Goal: Feedback & Contribution: Submit feedback/report problem

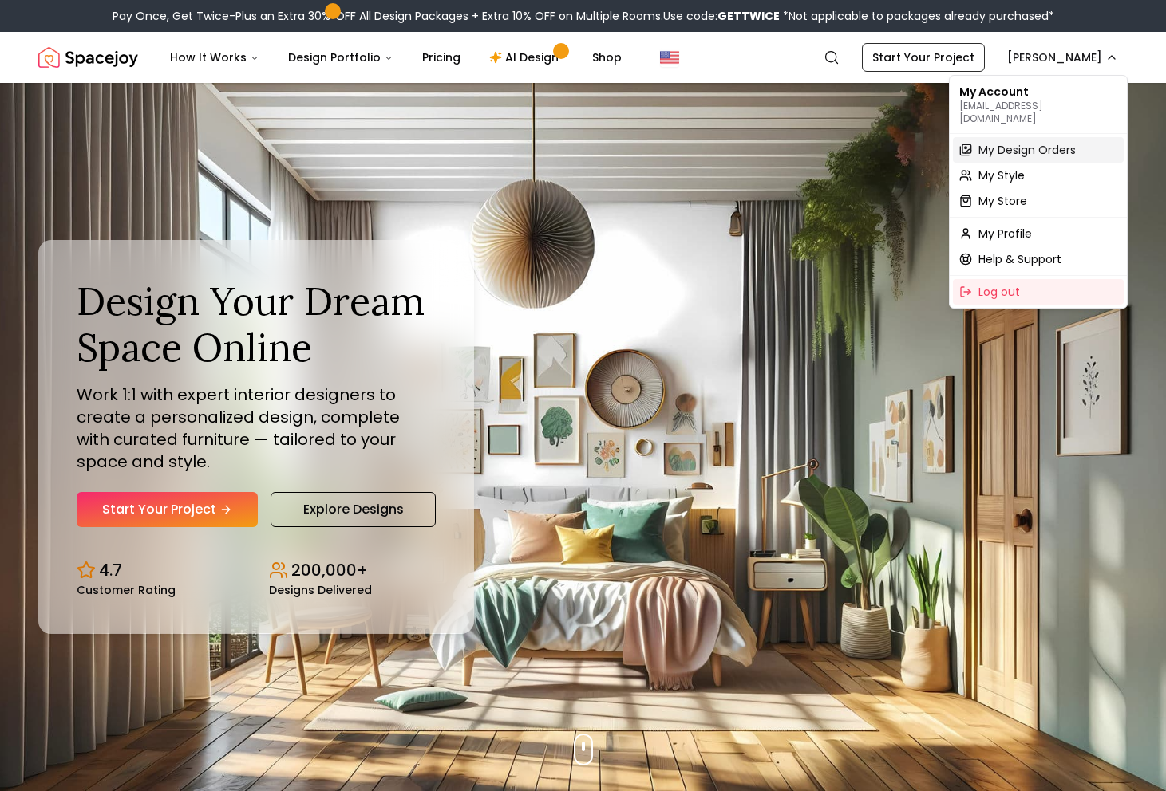
click at [1001, 142] on span "My Design Orders" at bounding box center [1026, 150] width 97 height 16
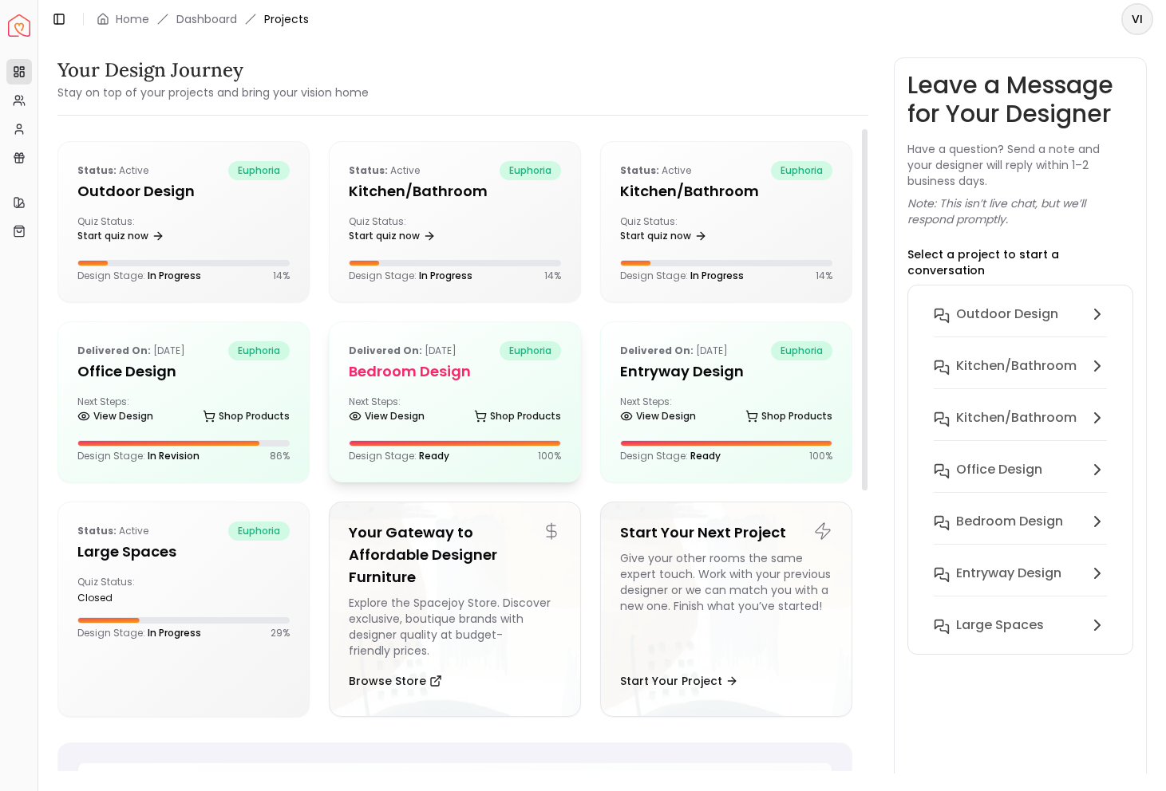
click at [396, 377] on h5 "Bedroom design" at bounding box center [455, 372] width 212 height 22
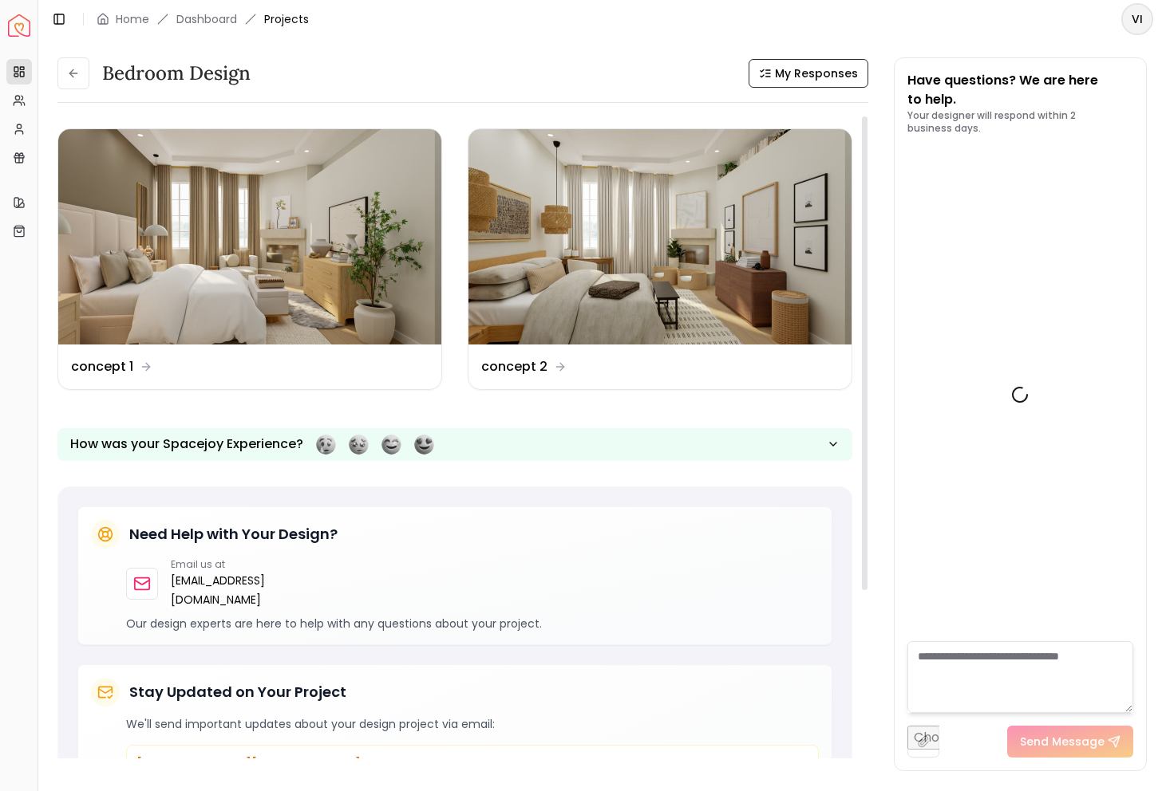
scroll to position [1657, 0]
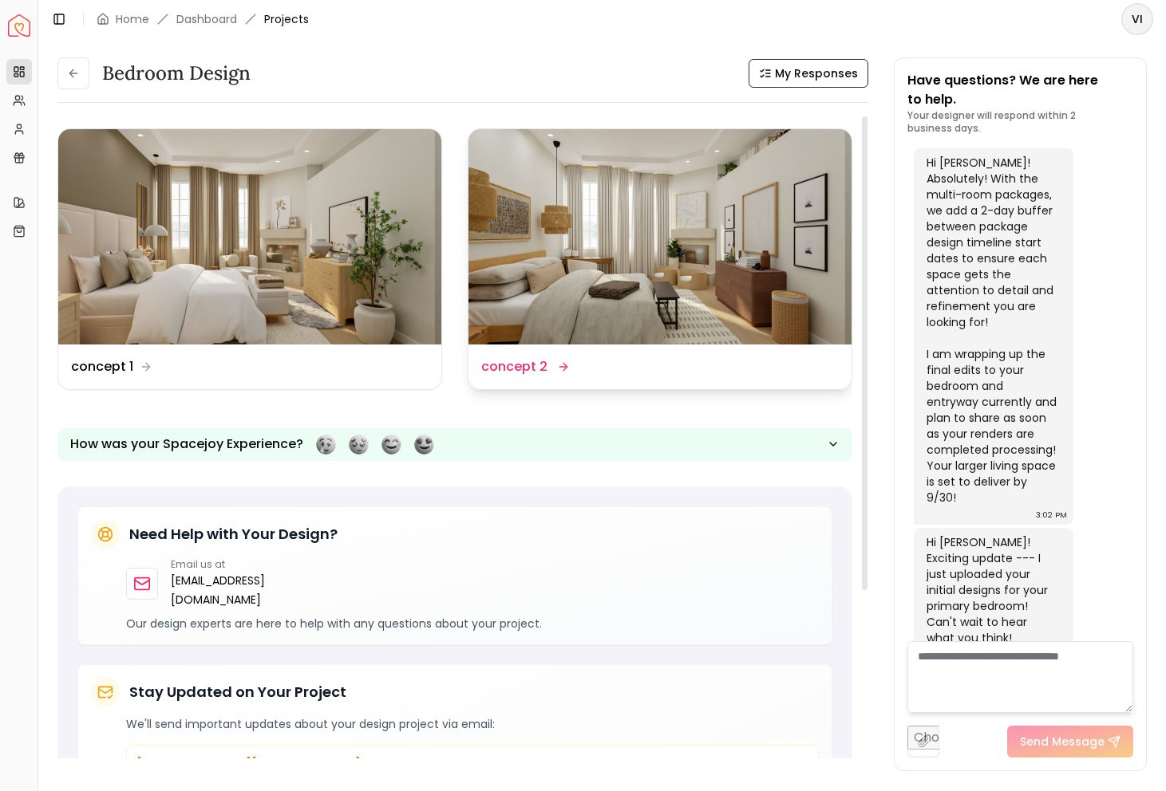
click at [557, 369] on icon at bounding box center [563, 367] width 13 height 13
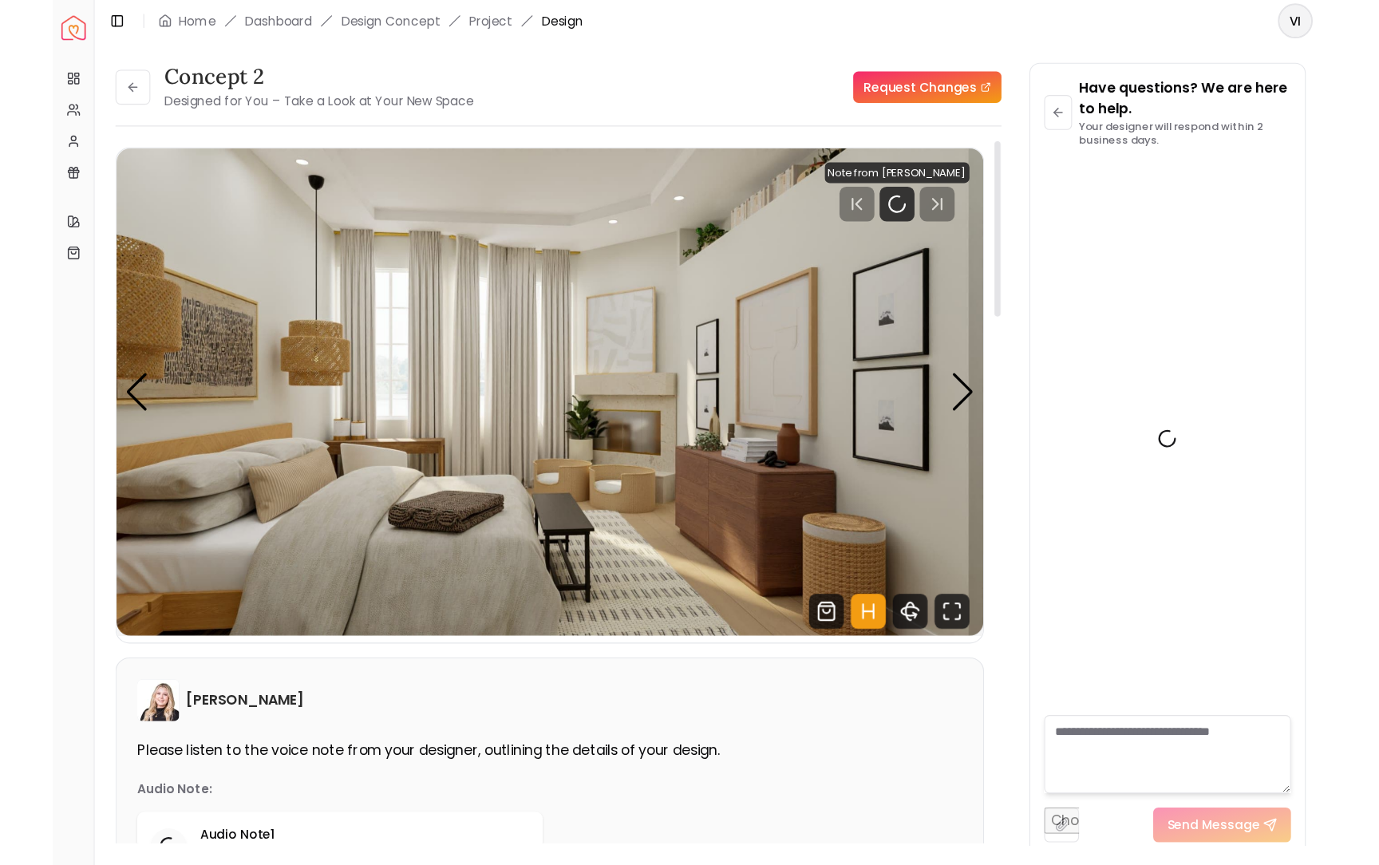
scroll to position [1644, 0]
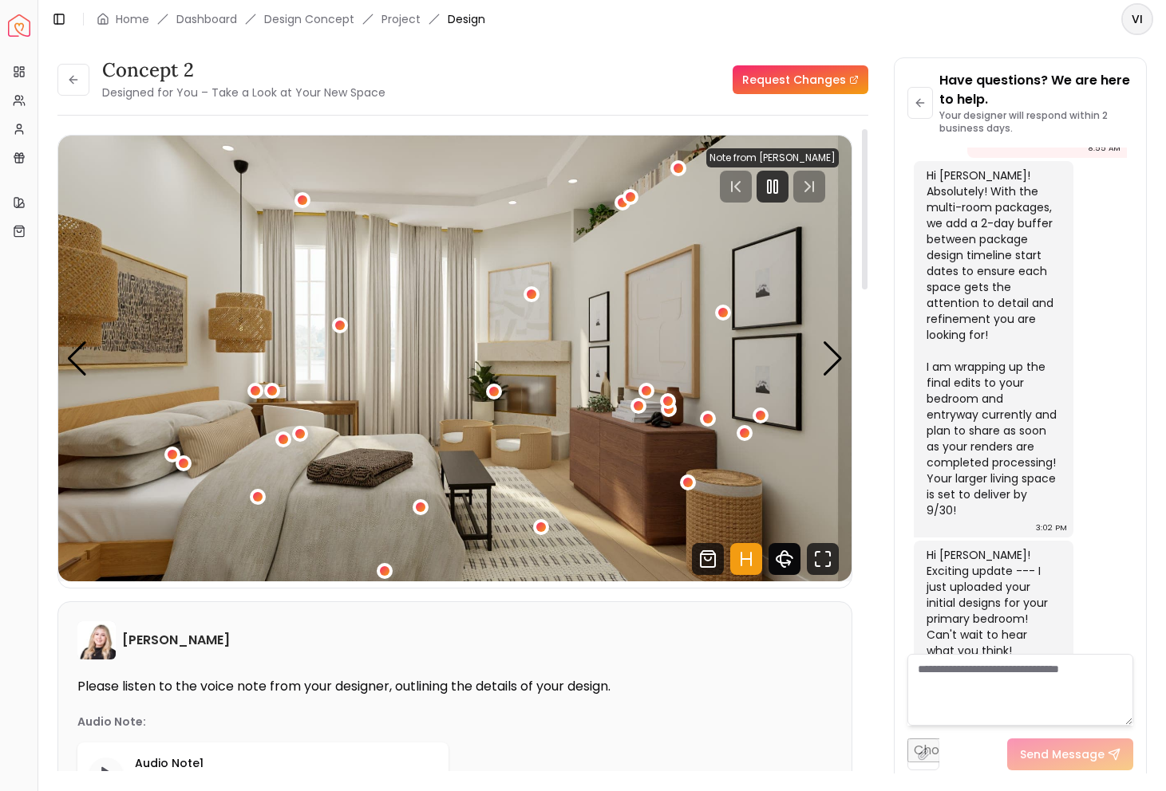
click at [789, 555] on icon "360 View" at bounding box center [784, 559] width 16 height 8
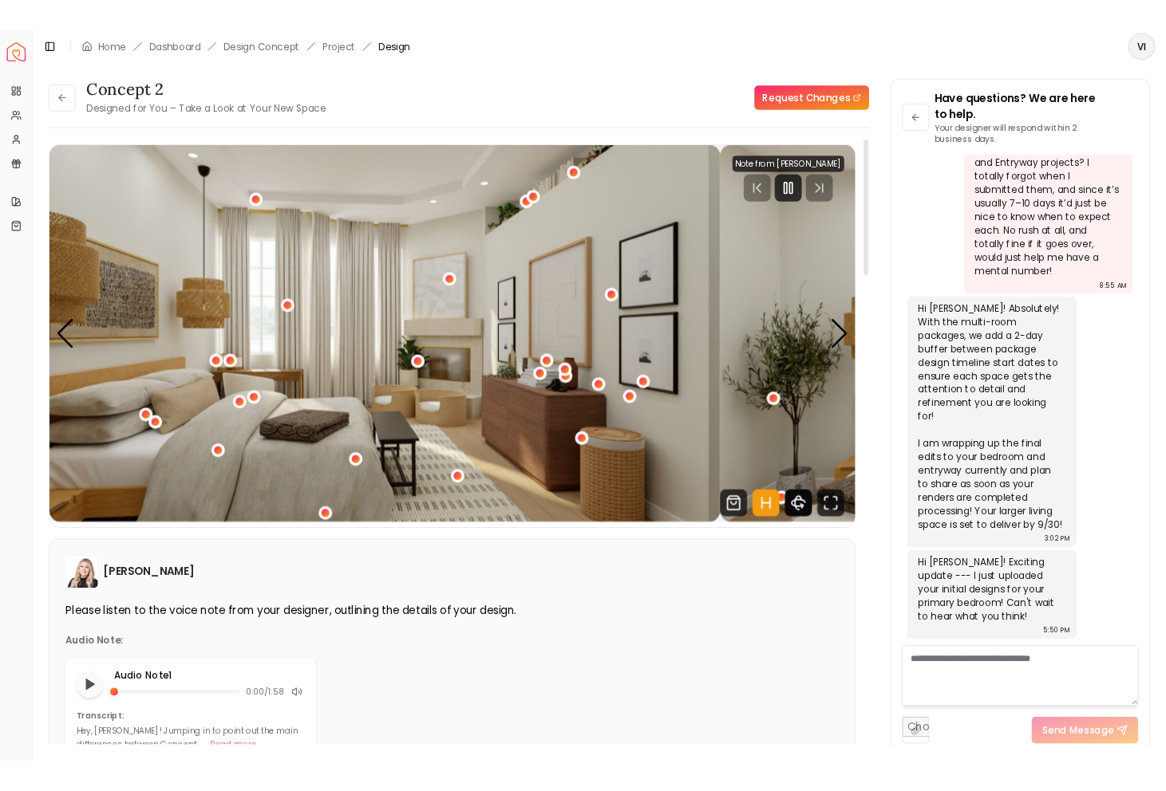
scroll to position [1140, 0]
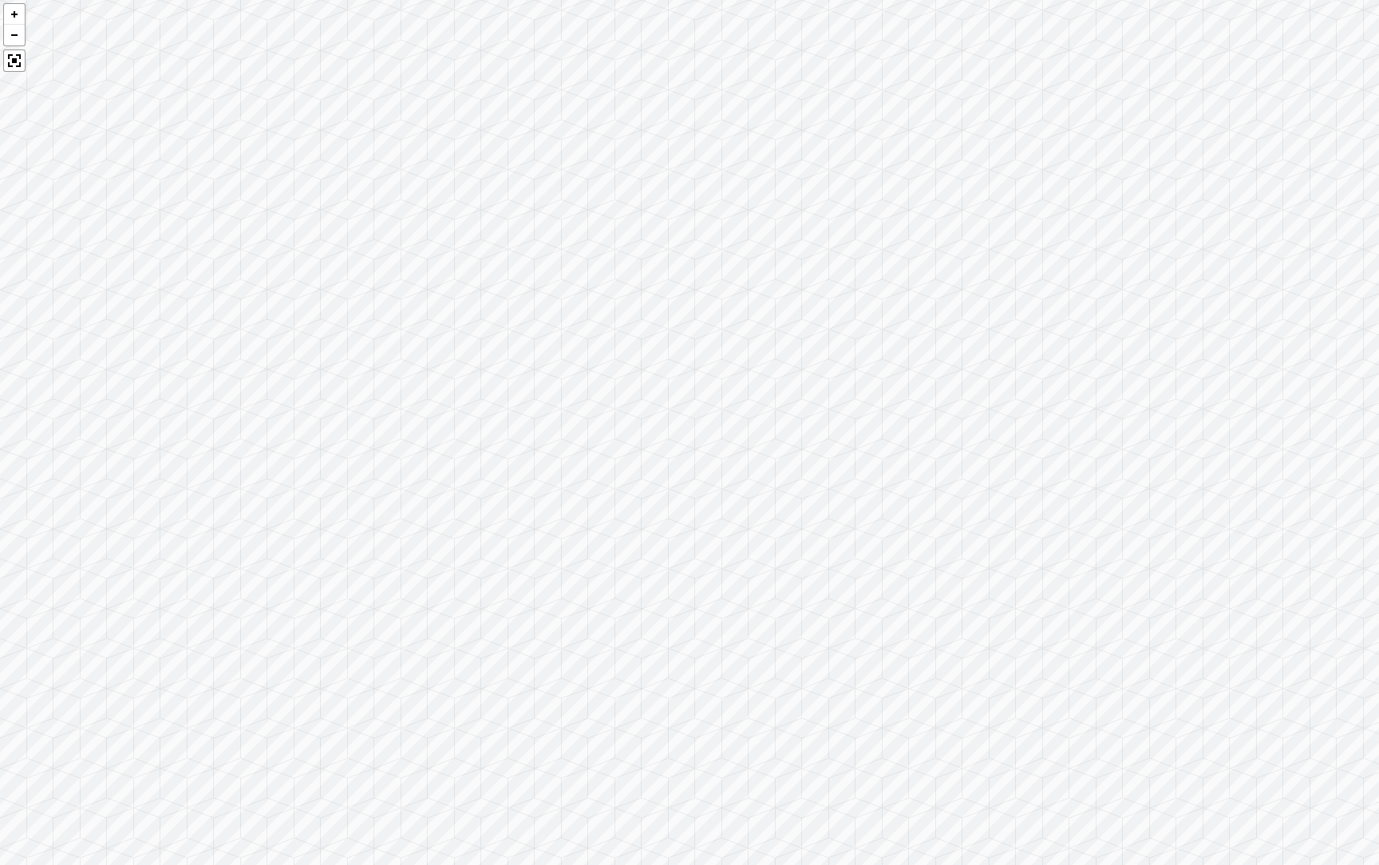
drag, startPoint x: 539, startPoint y: 503, endPoint x: 974, endPoint y: 348, distance: 461.6
click at [974, 348] on div at bounding box center [689, 432] width 1379 height 865
drag, startPoint x: 670, startPoint y: 267, endPoint x: 488, endPoint y: 393, distance: 220.9
click at [488, 393] on div at bounding box center [689, 432] width 1379 height 865
drag, startPoint x: 757, startPoint y: 450, endPoint x: 561, endPoint y: 373, distance: 211.0
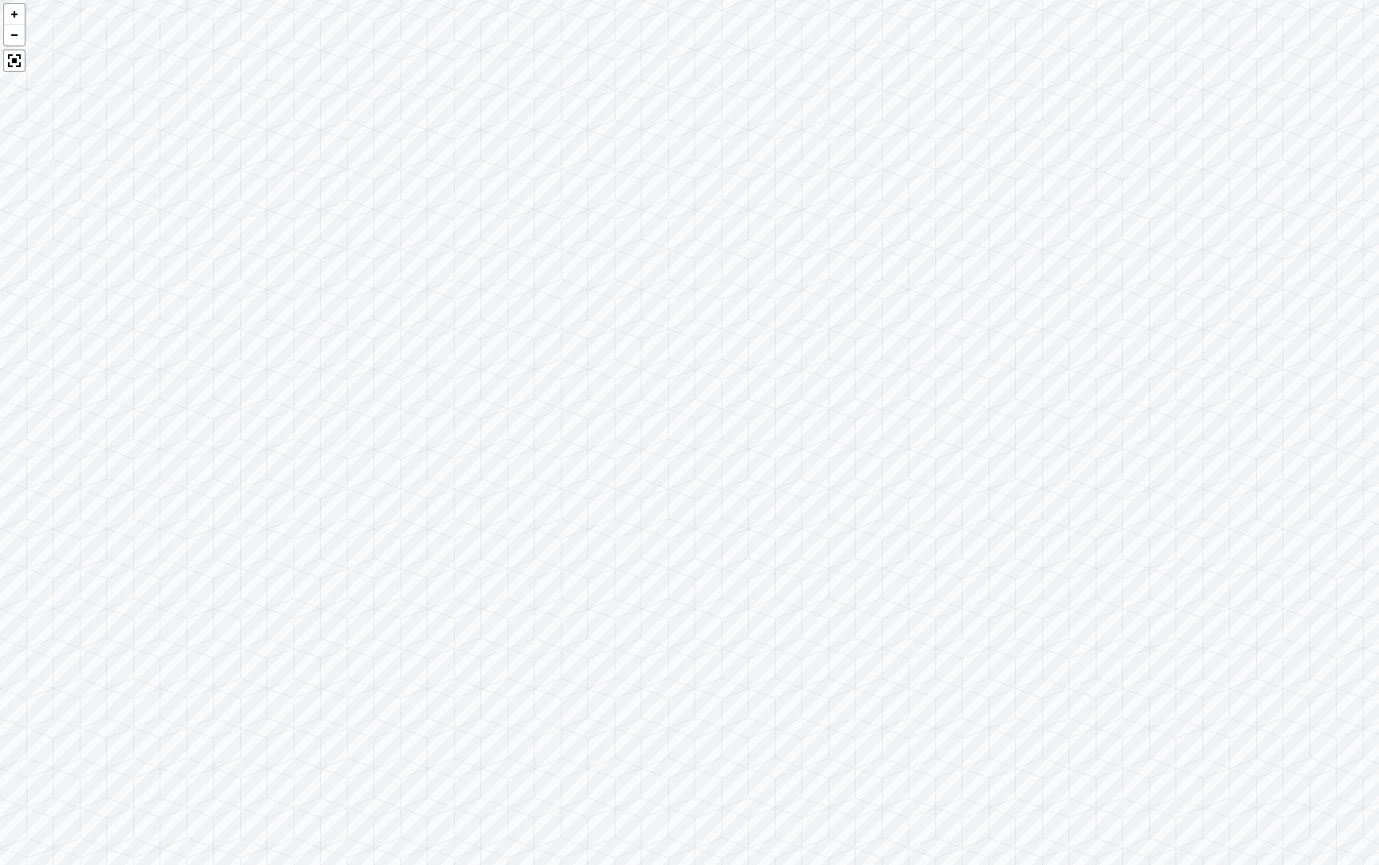
click at [561, 373] on div at bounding box center [689, 432] width 1379 height 865
drag, startPoint x: 837, startPoint y: 496, endPoint x: 324, endPoint y: 391, distance: 523.7
click at [324, 392] on div at bounding box center [689, 432] width 1379 height 865
drag, startPoint x: 803, startPoint y: 293, endPoint x: 1273, endPoint y: 420, distance: 486.0
click at [1165, 421] on div at bounding box center [689, 432] width 1379 height 865
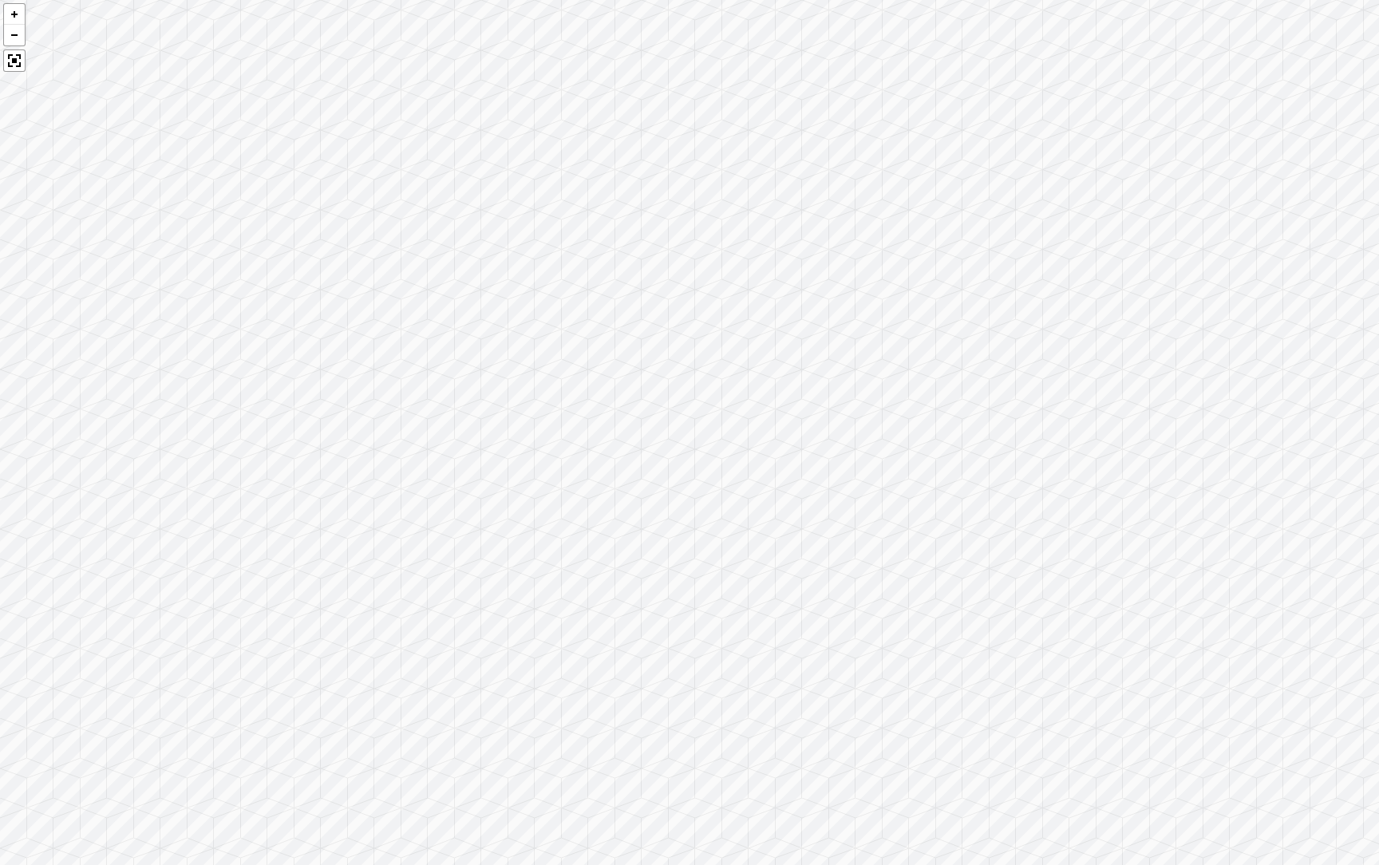
drag, startPoint x: 555, startPoint y: 298, endPoint x: 619, endPoint y: 256, distance: 76.1
click at [619, 257] on div at bounding box center [689, 432] width 1379 height 865
drag, startPoint x: 218, startPoint y: 575, endPoint x: 1057, endPoint y: 330, distance: 874.6
click at [1057, 331] on div at bounding box center [689, 432] width 1379 height 865
drag, startPoint x: 604, startPoint y: 472, endPoint x: 1378, endPoint y: 593, distance: 783.3
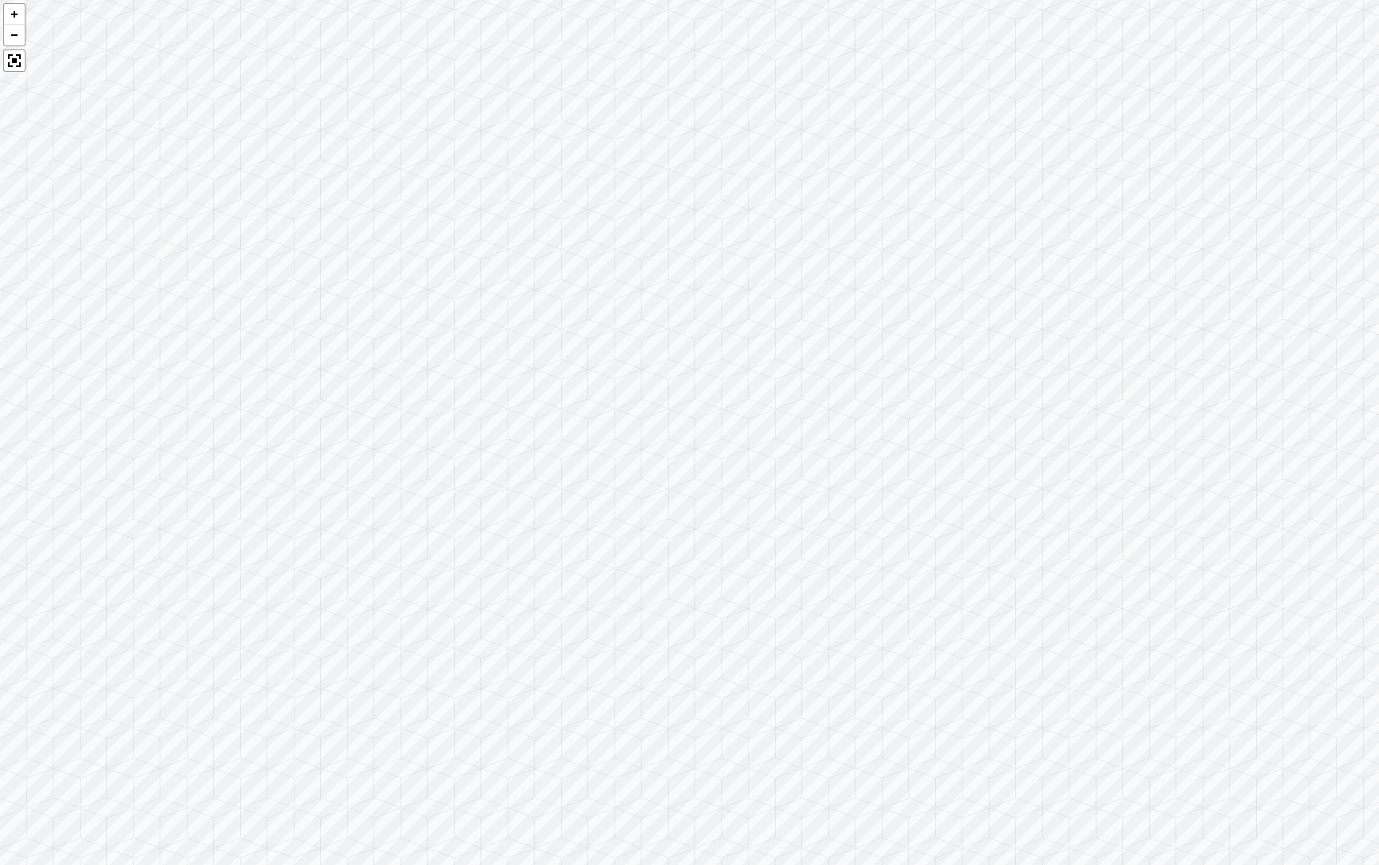
click at [1165, 593] on div at bounding box center [689, 432] width 1379 height 865
drag, startPoint x: 632, startPoint y: 531, endPoint x: 345, endPoint y: 443, distance: 300.6
click at [345, 444] on div at bounding box center [689, 432] width 1379 height 865
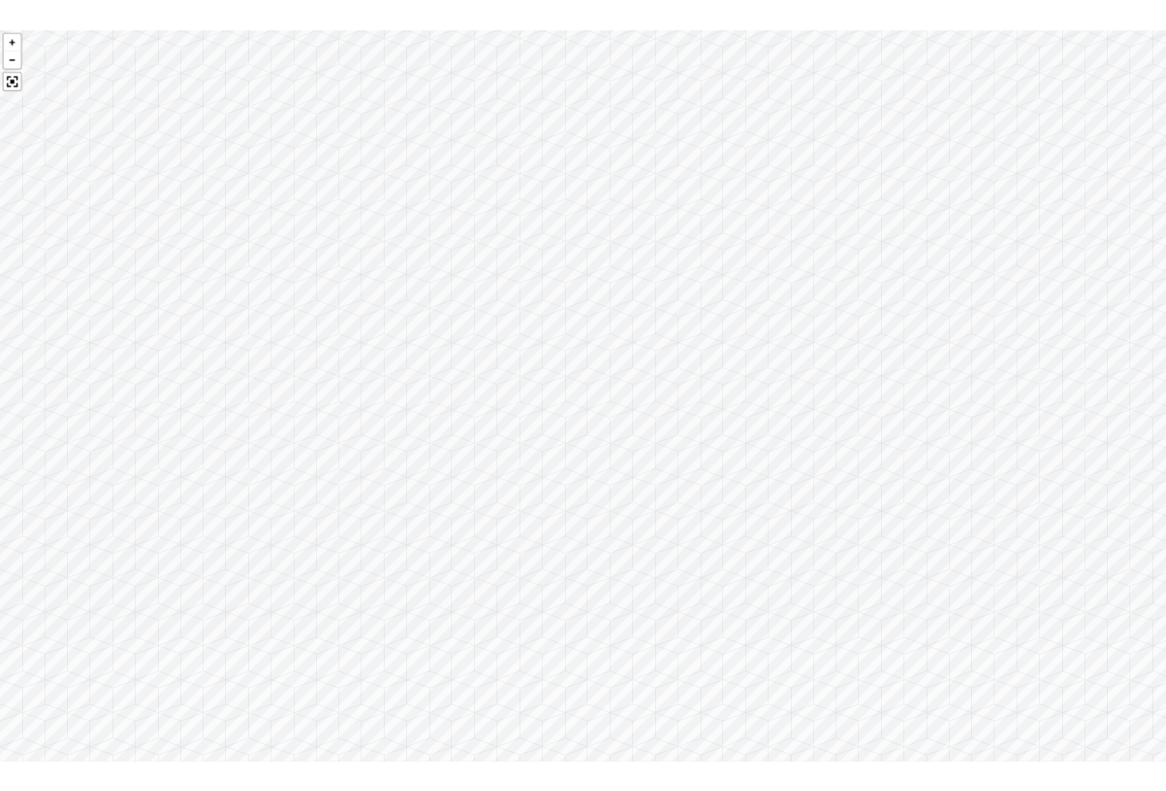
scroll to position [1644, 0]
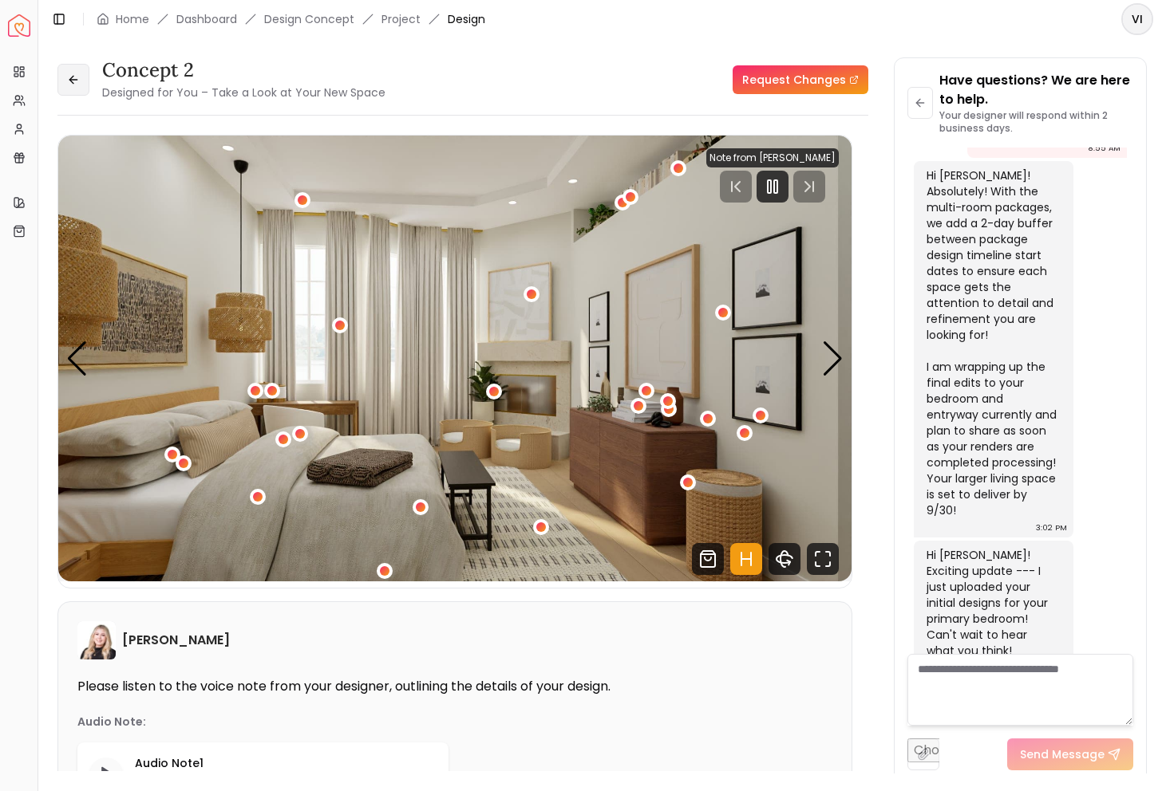
click at [85, 87] on button at bounding box center [73, 80] width 32 height 32
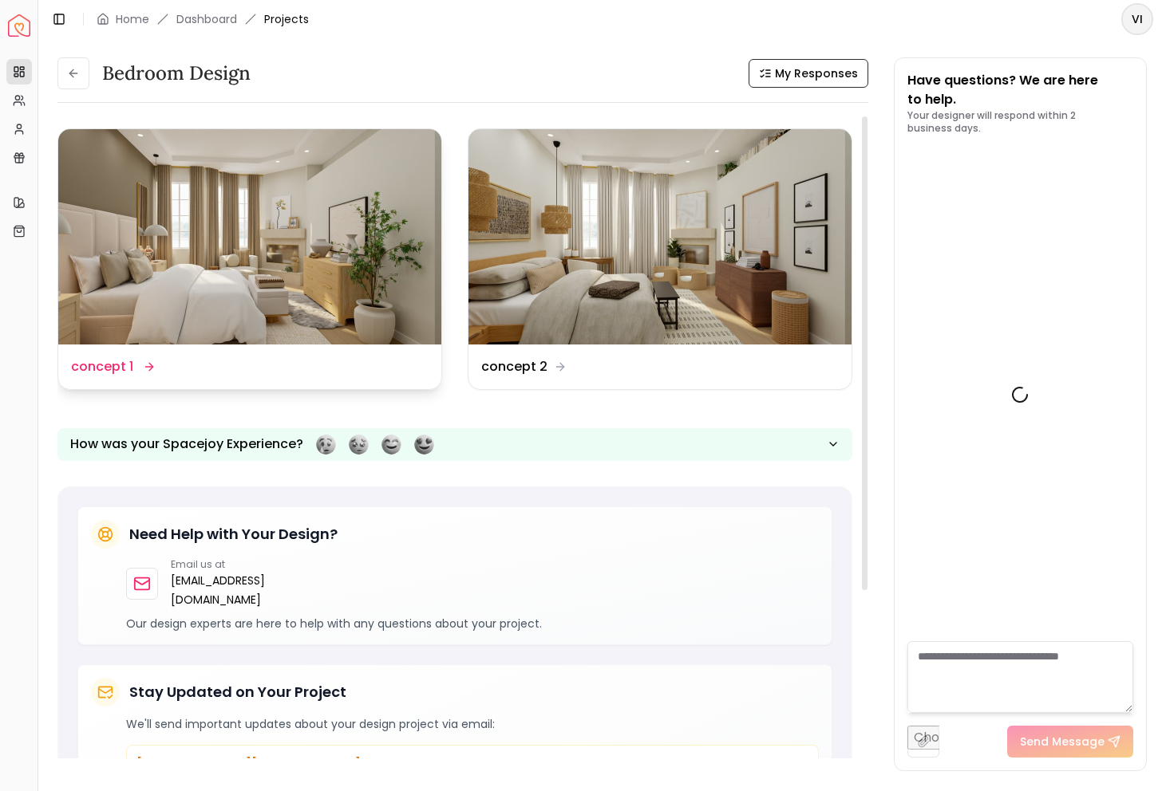
click at [269, 290] on img at bounding box center [249, 236] width 383 height 215
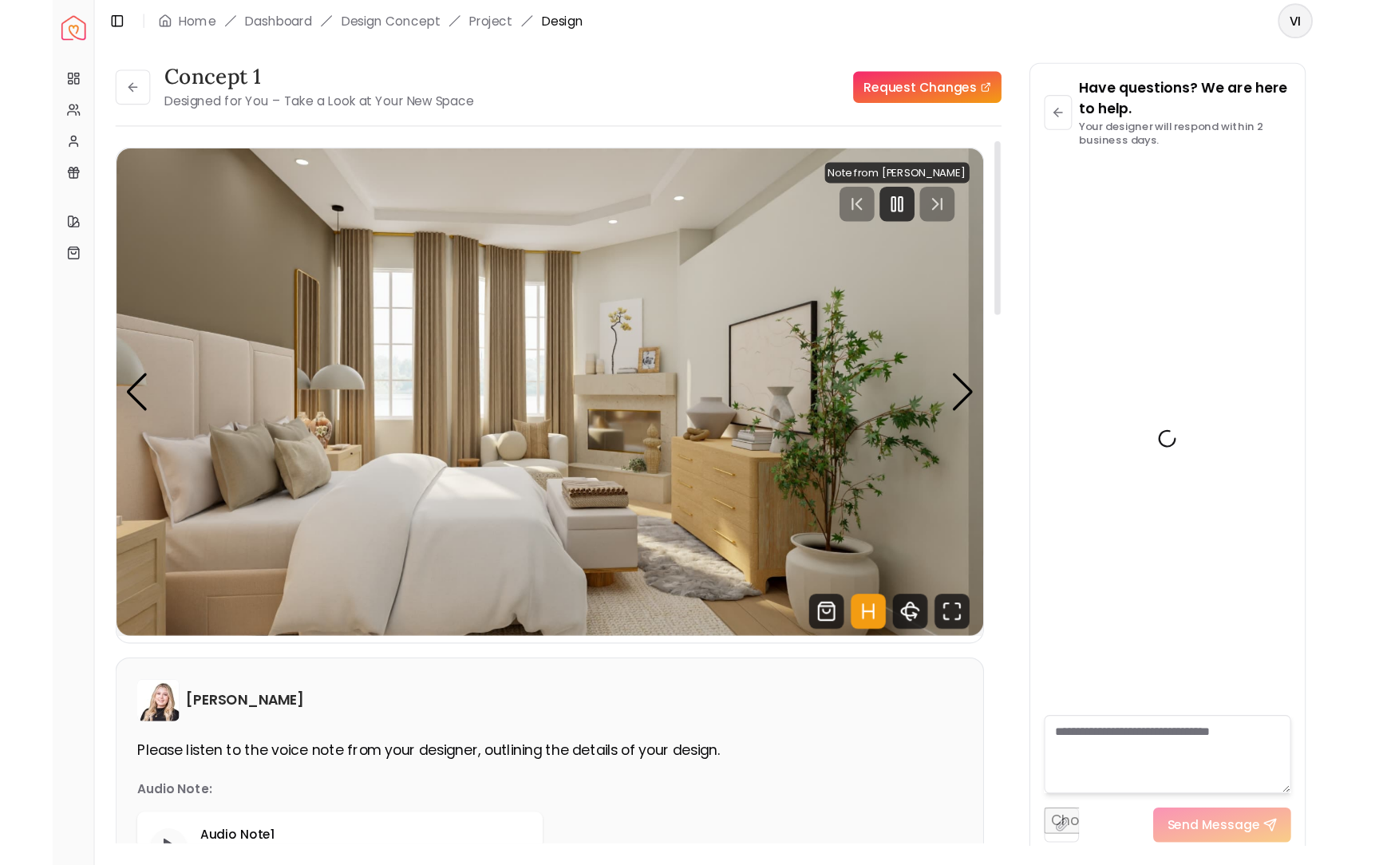
scroll to position [1644, 0]
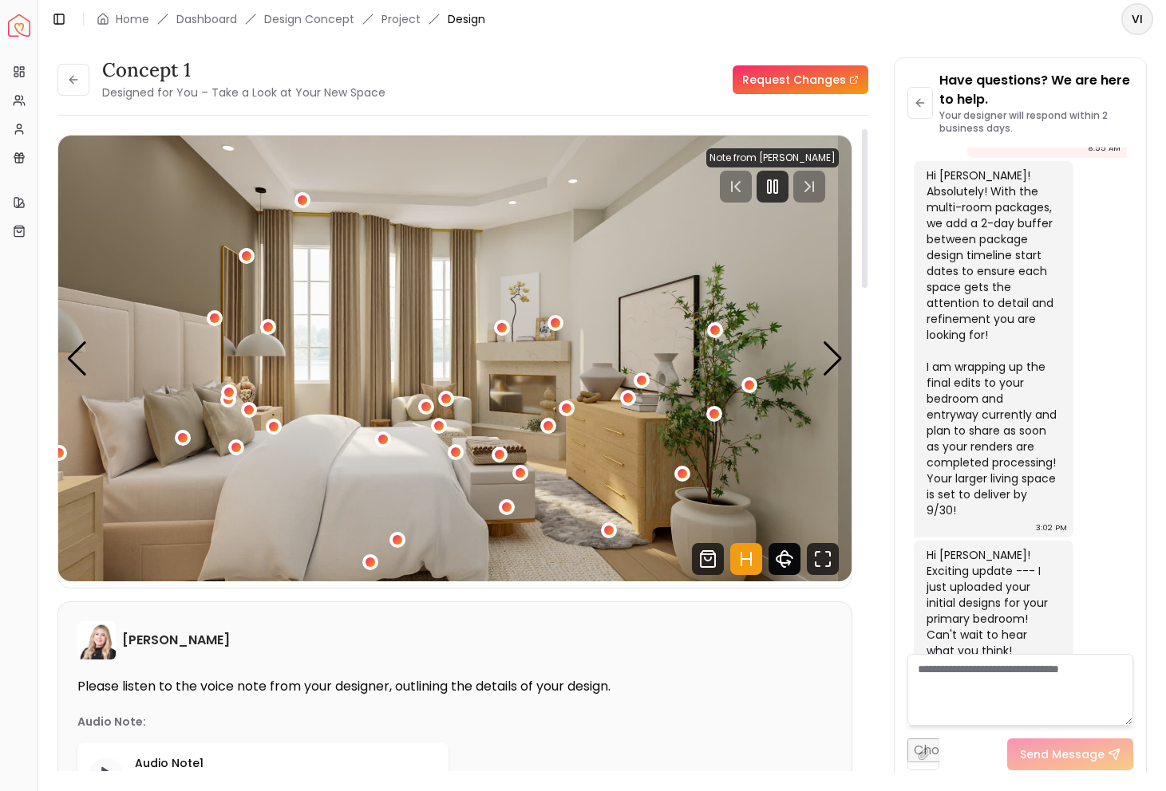
click at [781, 561] on icon "360 View" at bounding box center [784, 559] width 32 height 32
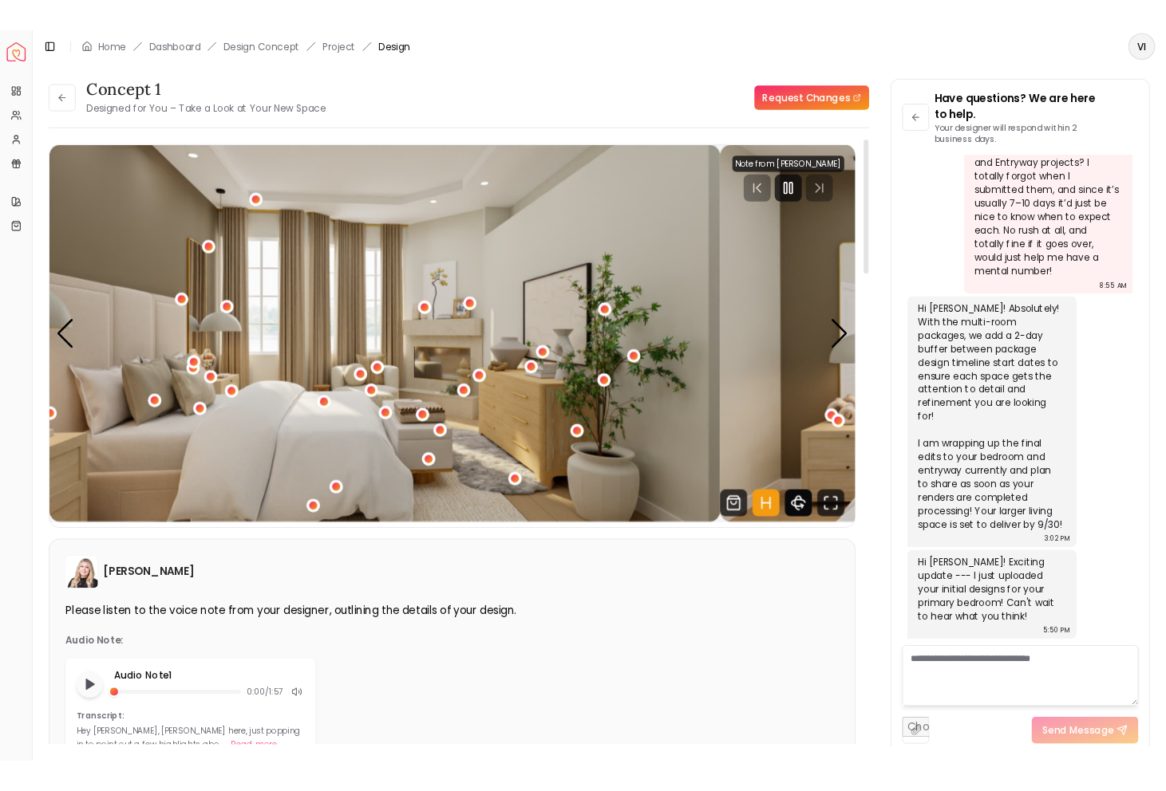
scroll to position [1140, 0]
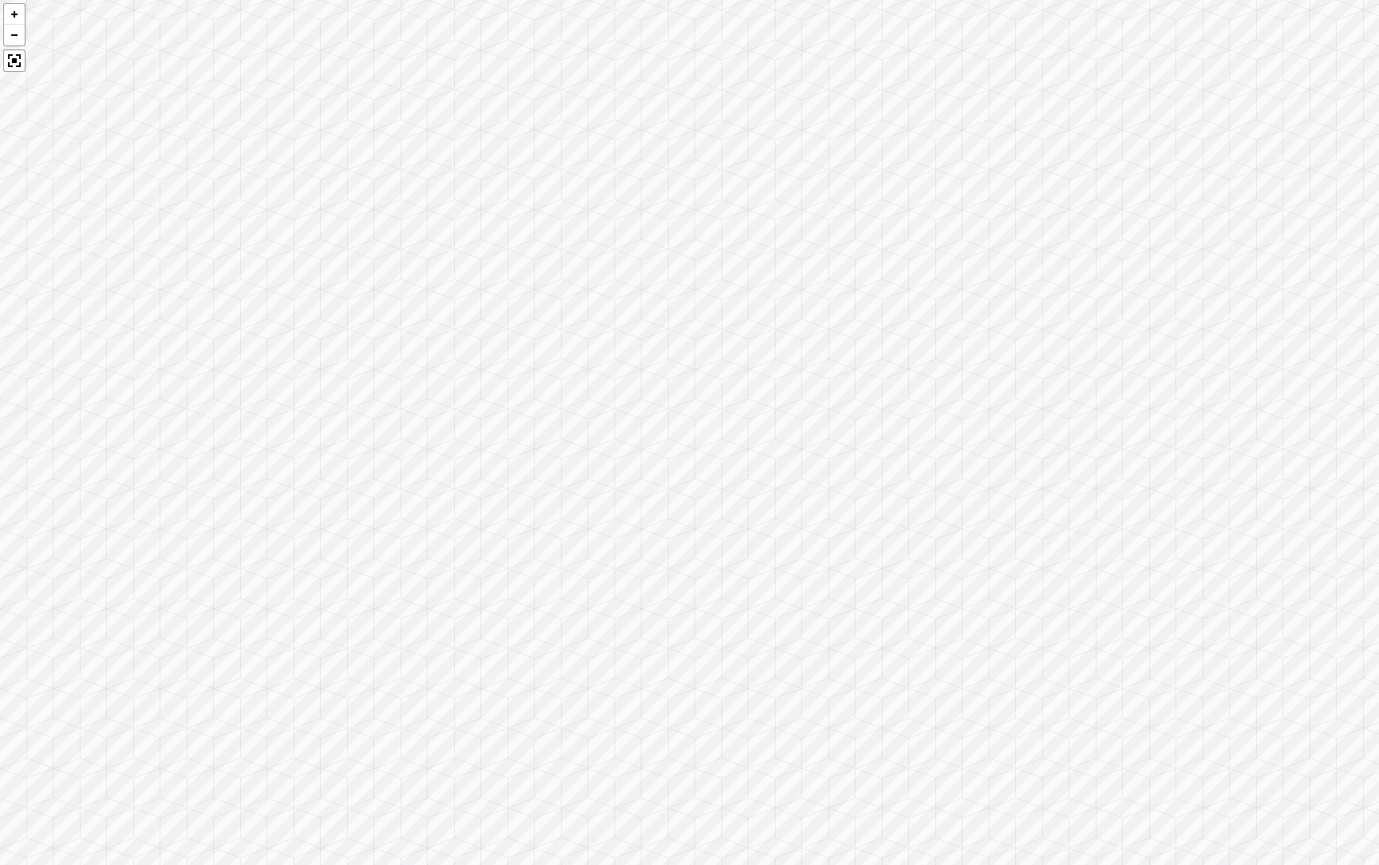
drag, startPoint x: 519, startPoint y: 411, endPoint x: 657, endPoint y: 394, distance: 139.8
click at [657, 394] on div at bounding box center [689, 432] width 1379 height 865
drag, startPoint x: 764, startPoint y: 506, endPoint x: 392, endPoint y: 447, distance: 376.5
click at [392, 447] on div at bounding box center [689, 432] width 1379 height 865
drag, startPoint x: 720, startPoint y: 450, endPoint x: 365, endPoint y: 329, distance: 375.2
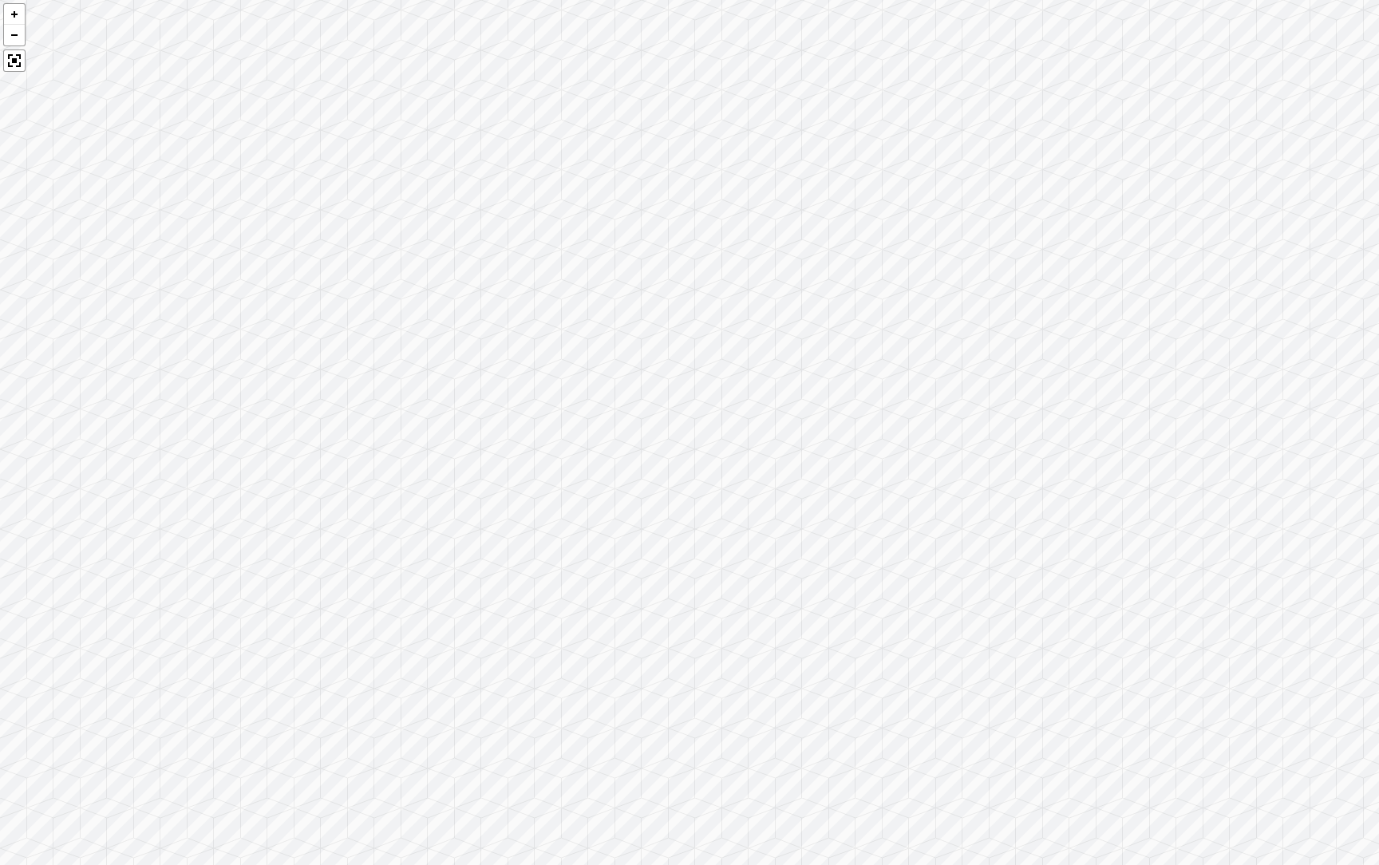
click at [365, 330] on div at bounding box center [689, 432] width 1379 height 865
drag, startPoint x: 771, startPoint y: 351, endPoint x: 1305, endPoint y: 500, distance: 555.0
click at [1165, 500] on div at bounding box center [689, 432] width 1379 height 865
drag, startPoint x: 302, startPoint y: 316, endPoint x: 1009, endPoint y: 346, distance: 708.4
click at [1009, 346] on div at bounding box center [689, 432] width 1379 height 865
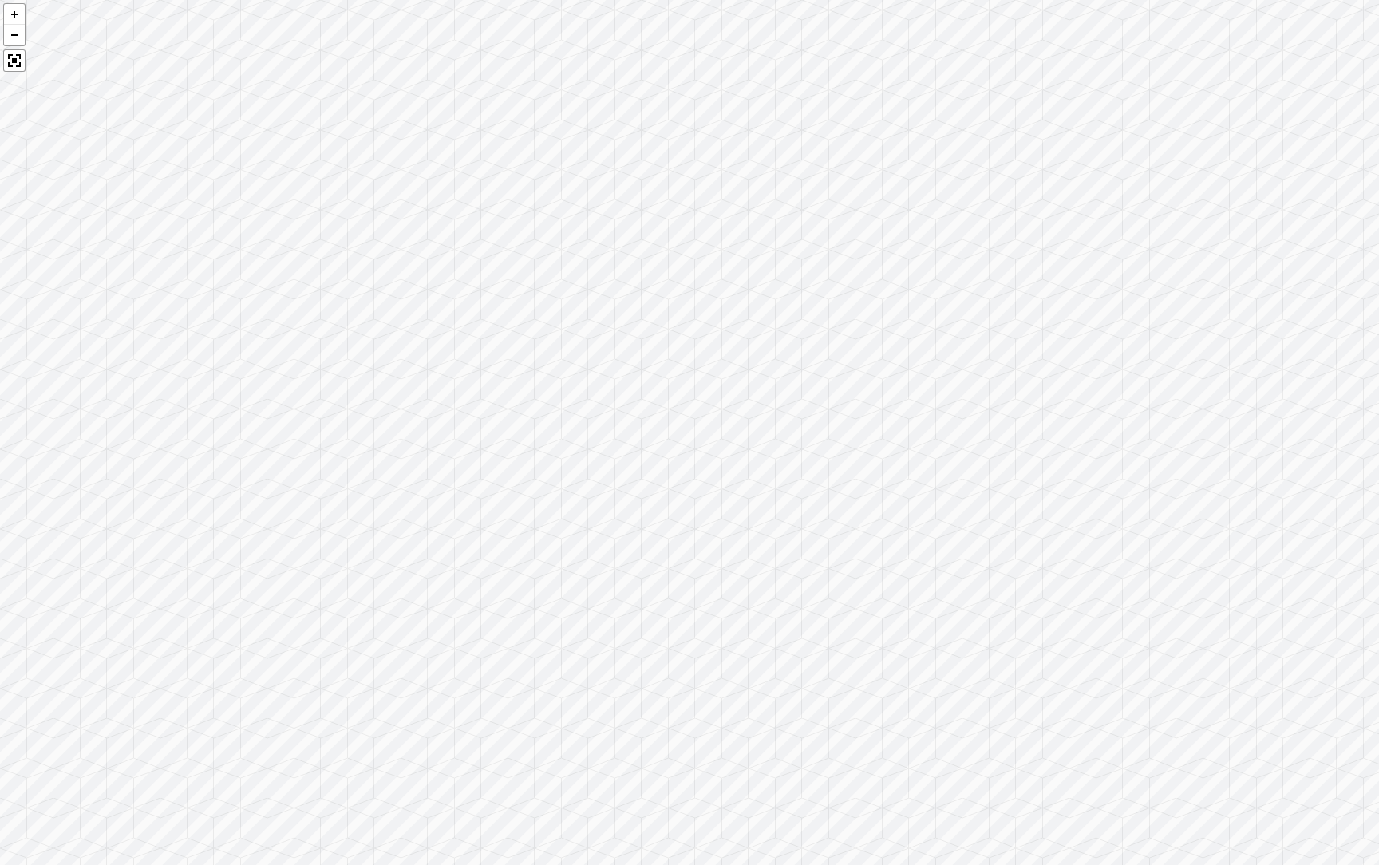
drag, startPoint x: 510, startPoint y: 455, endPoint x: 620, endPoint y: 428, distance: 113.2
click at [620, 428] on div at bounding box center [689, 432] width 1379 height 865
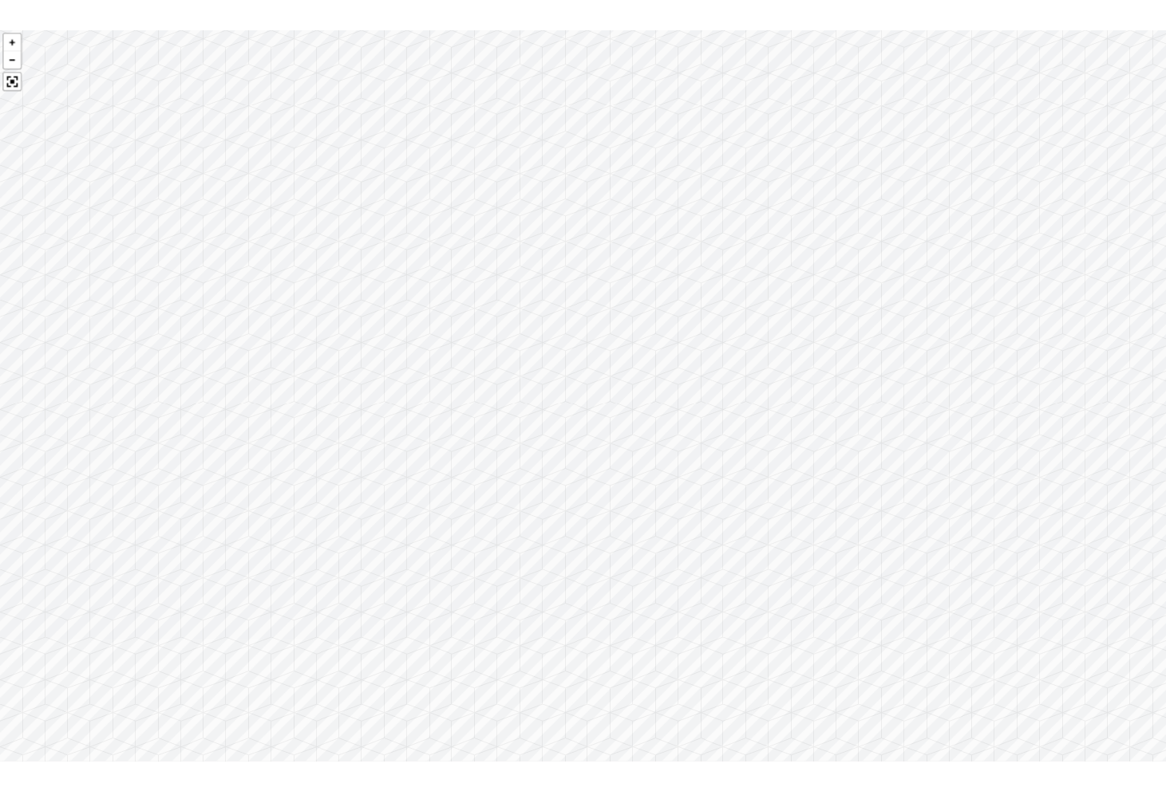
scroll to position [1644, 0]
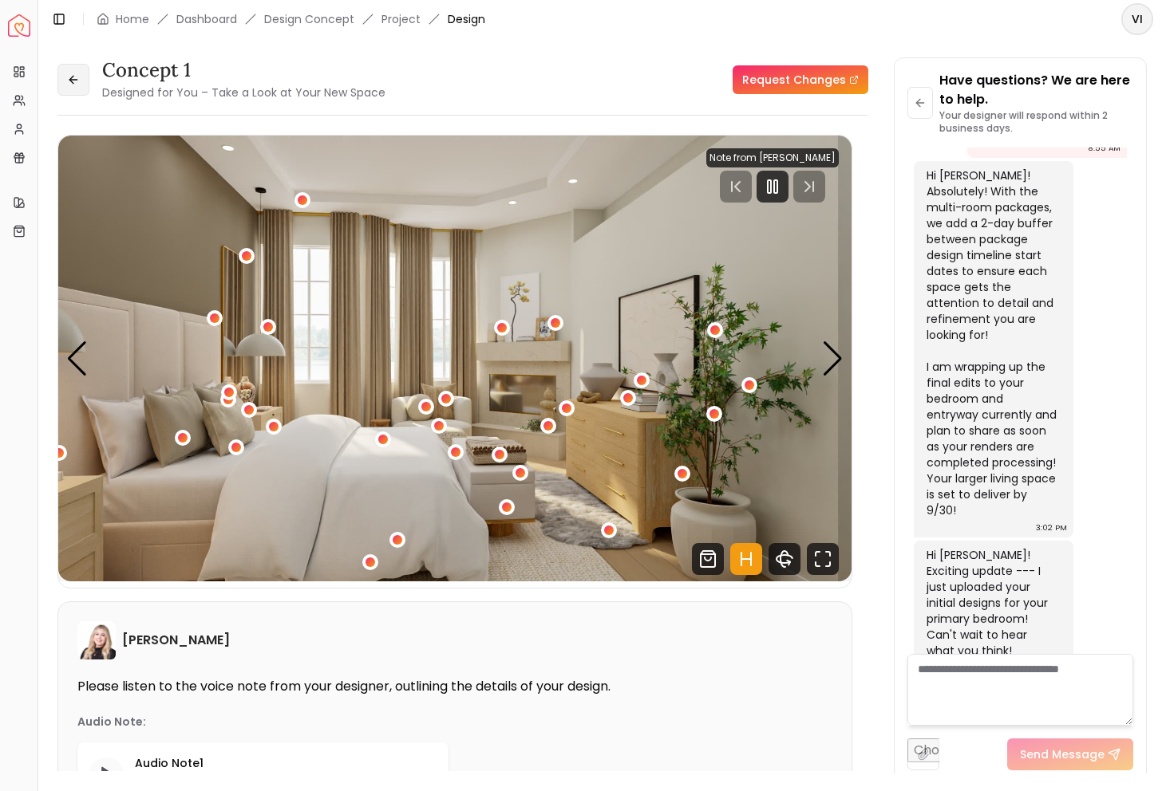
click at [85, 81] on button at bounding box center [73, 80] width 32 height 32
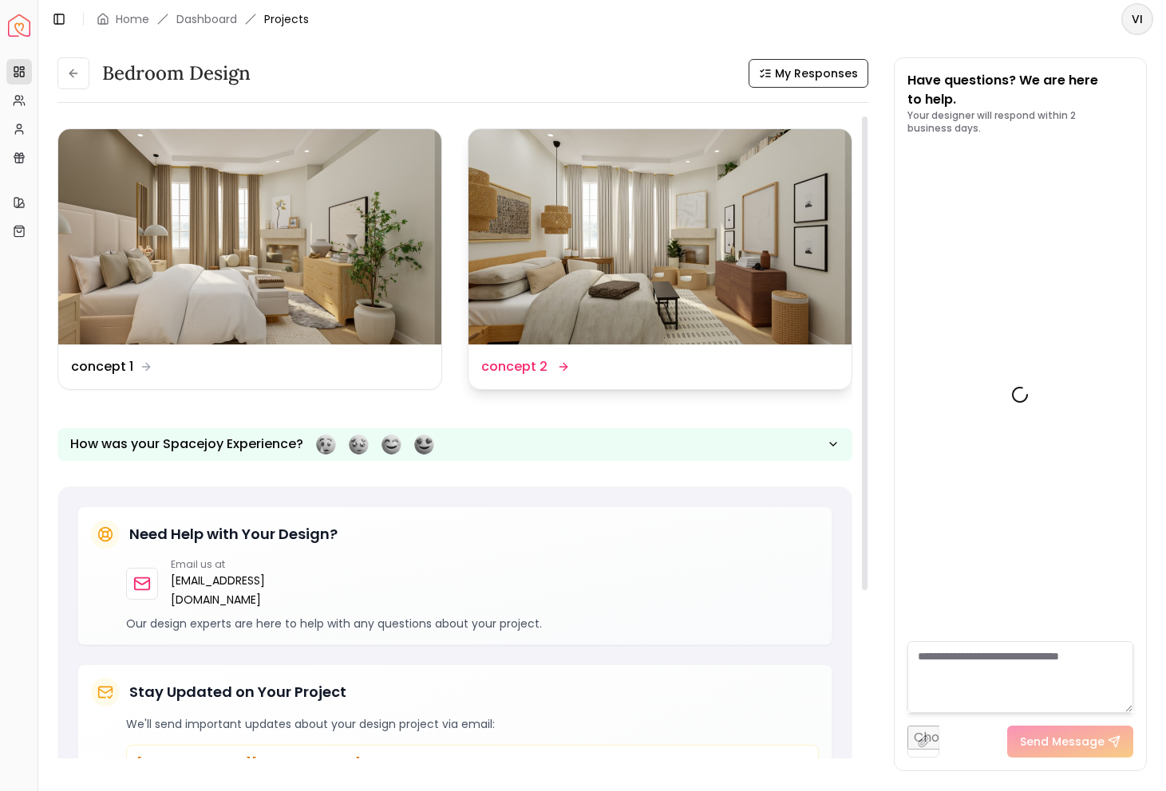
scroll to position [1657, 0]
click at [547, 283] on img at bounding box center [659, 236] width 383 height 215
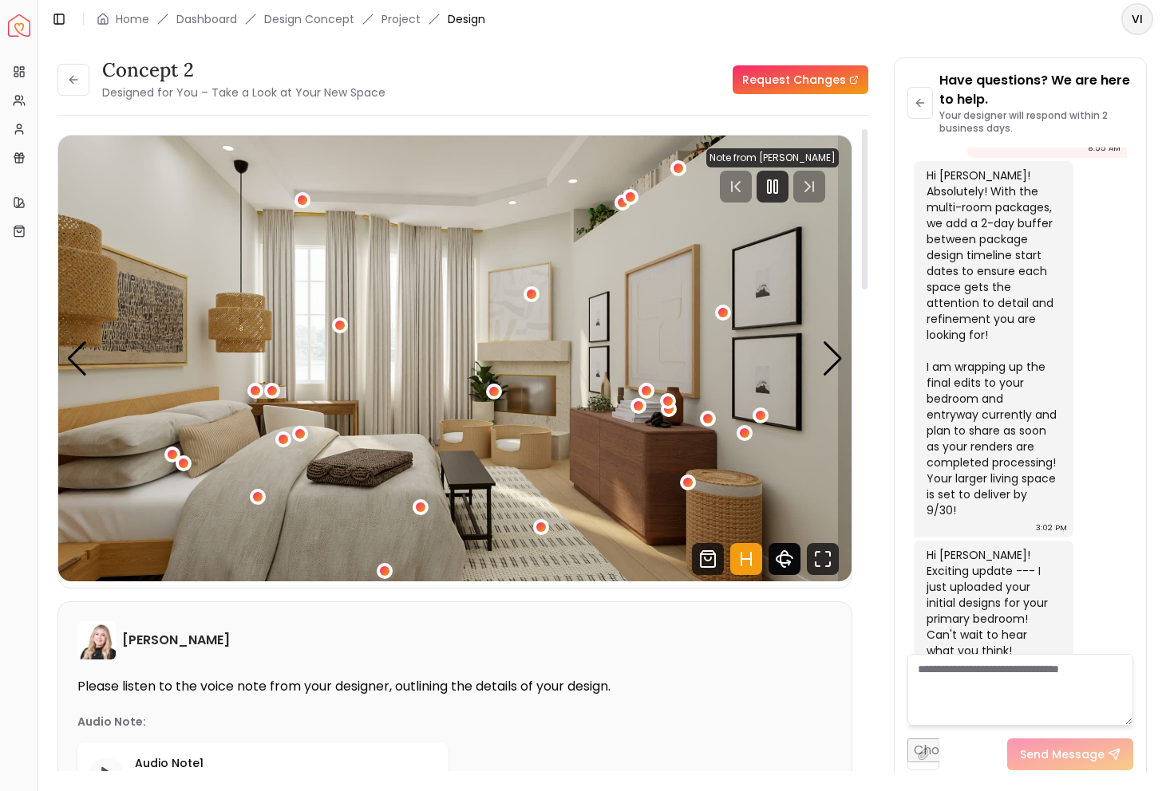
click at [787, 557] on icon "360 View" at bounding box center [784, 559] width 32 height 32
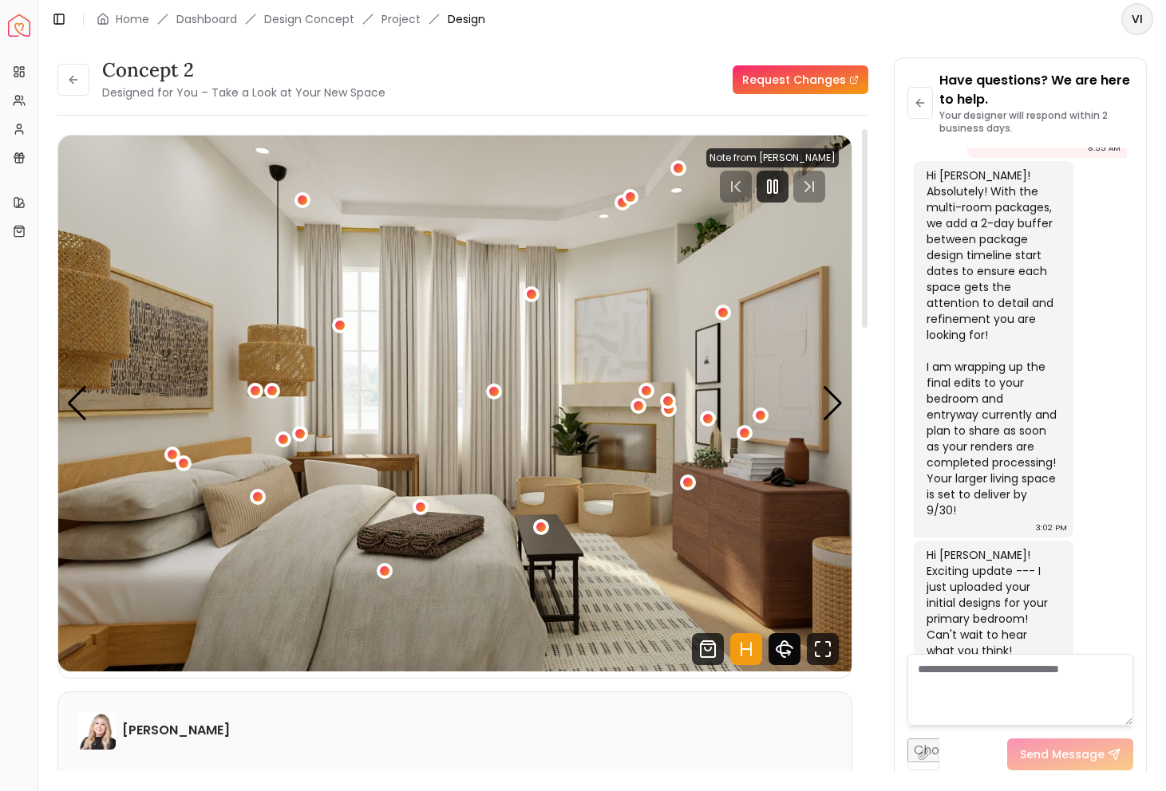
scroll to position [1140, 0]
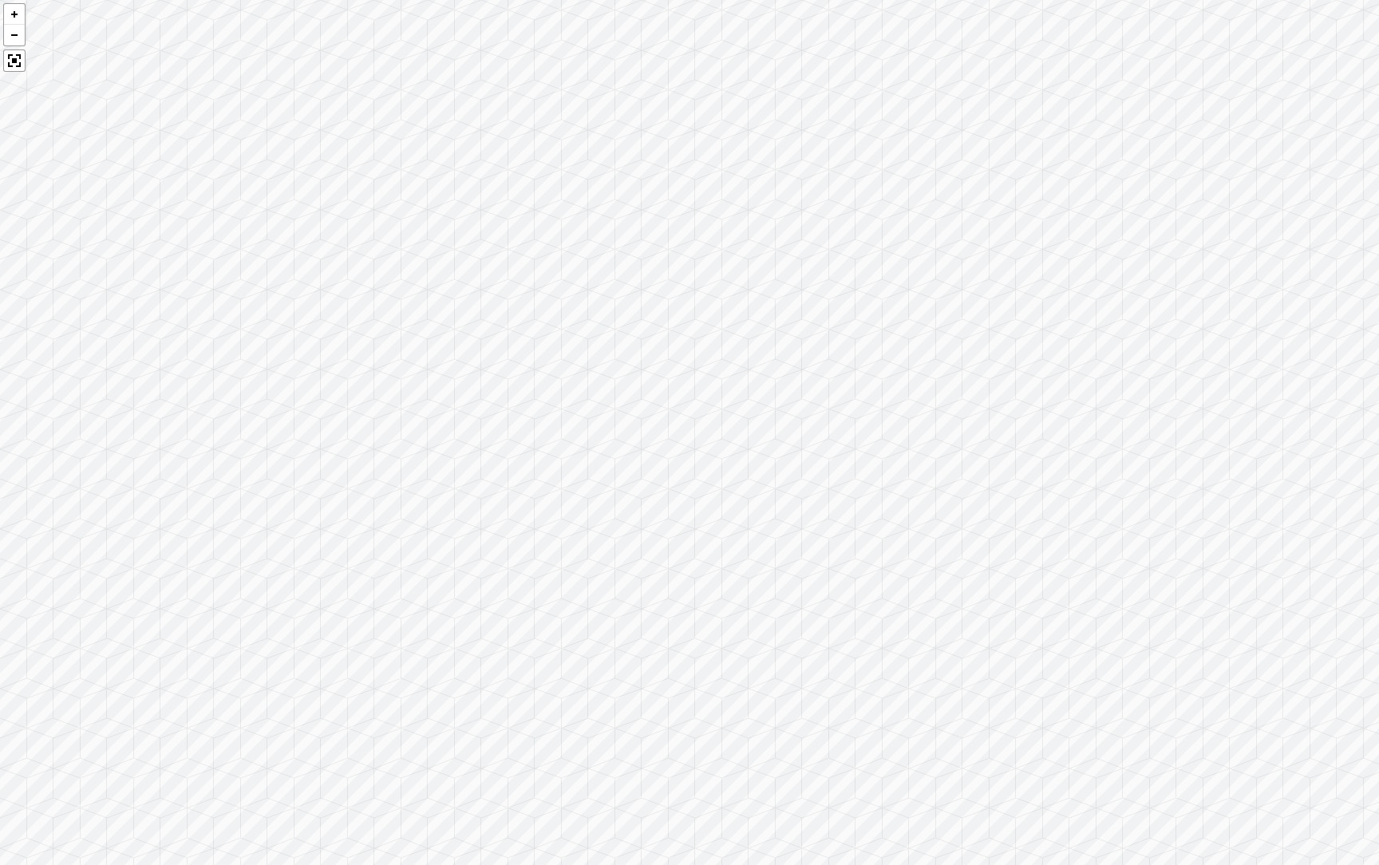
drag, startPoint x: 688, startPoint y: 493, endPoint x: 1013, endPoint y: 319, distance: 368.4
click at [1013, 319] on div at bounding box center [689, 432] width 1379 height 865
drag, startPoint x: 580, startPoint y: 300, endPoint x: 707, endPoint y: 354, distance: 138.0
click at [707, 354] on div at bounding box center [689, 432] width 1379 height 865
drag, startPoint x: 989, startPoint y: 437, endPoint x: 1206, endPoint y: 413, distance: 218.4
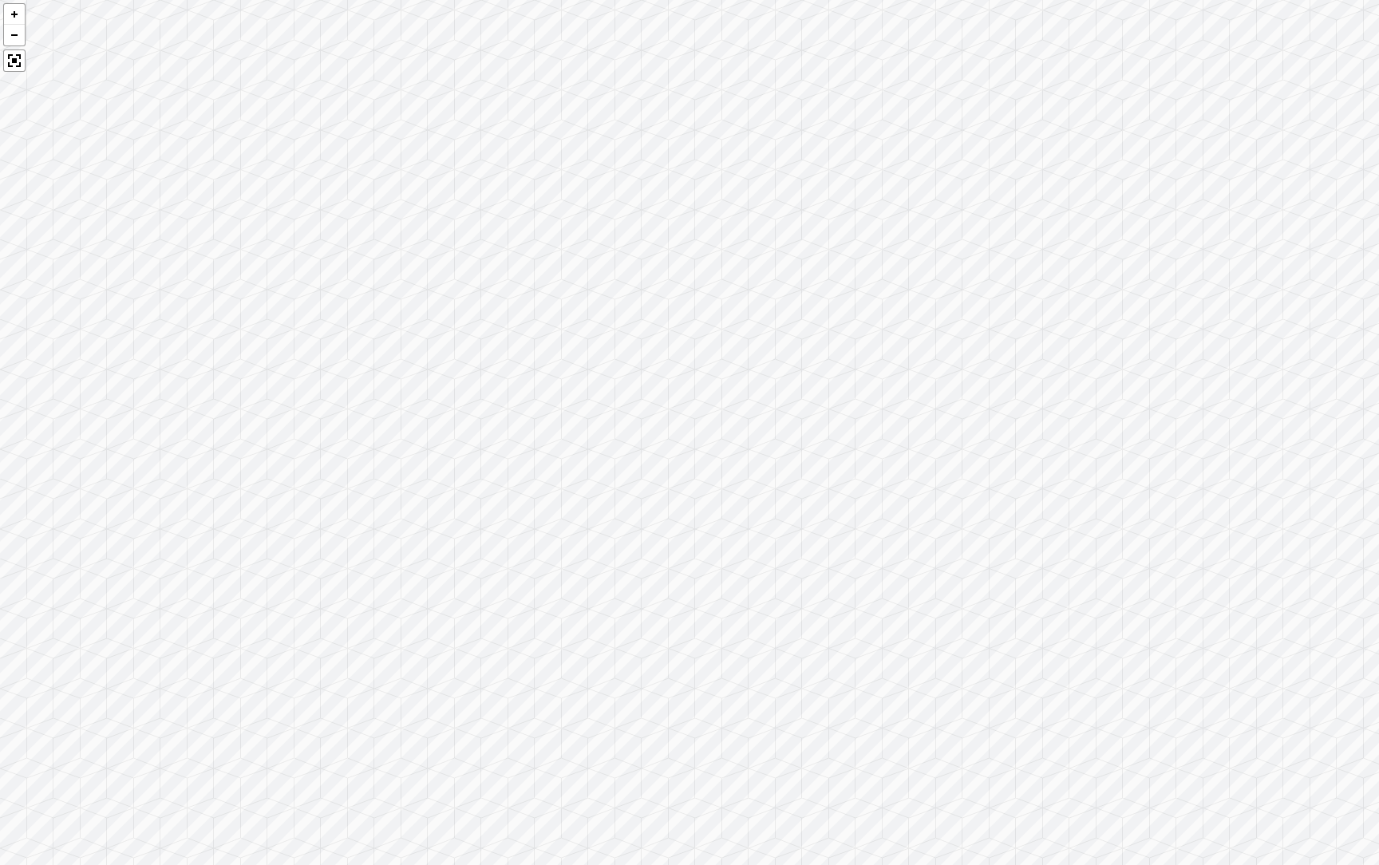
click at [1165, 414] on div at bounding box center [689, 432] width 1379 height 865
drag, startPoint x: 1104, startPoint y: 579, endPoint x: 560, endPoint y: 357, distance: 587.9
click at [562, 357] on div at bounding box center [689, 432] width 1379 height 865
drag, startPoint x: 784, startPoint y: 354, endPoint x: 94, endPoint y: 416, distance: 692.1
click at [94, 416] on div at bounding box center [689, 432] width 1379 height 865
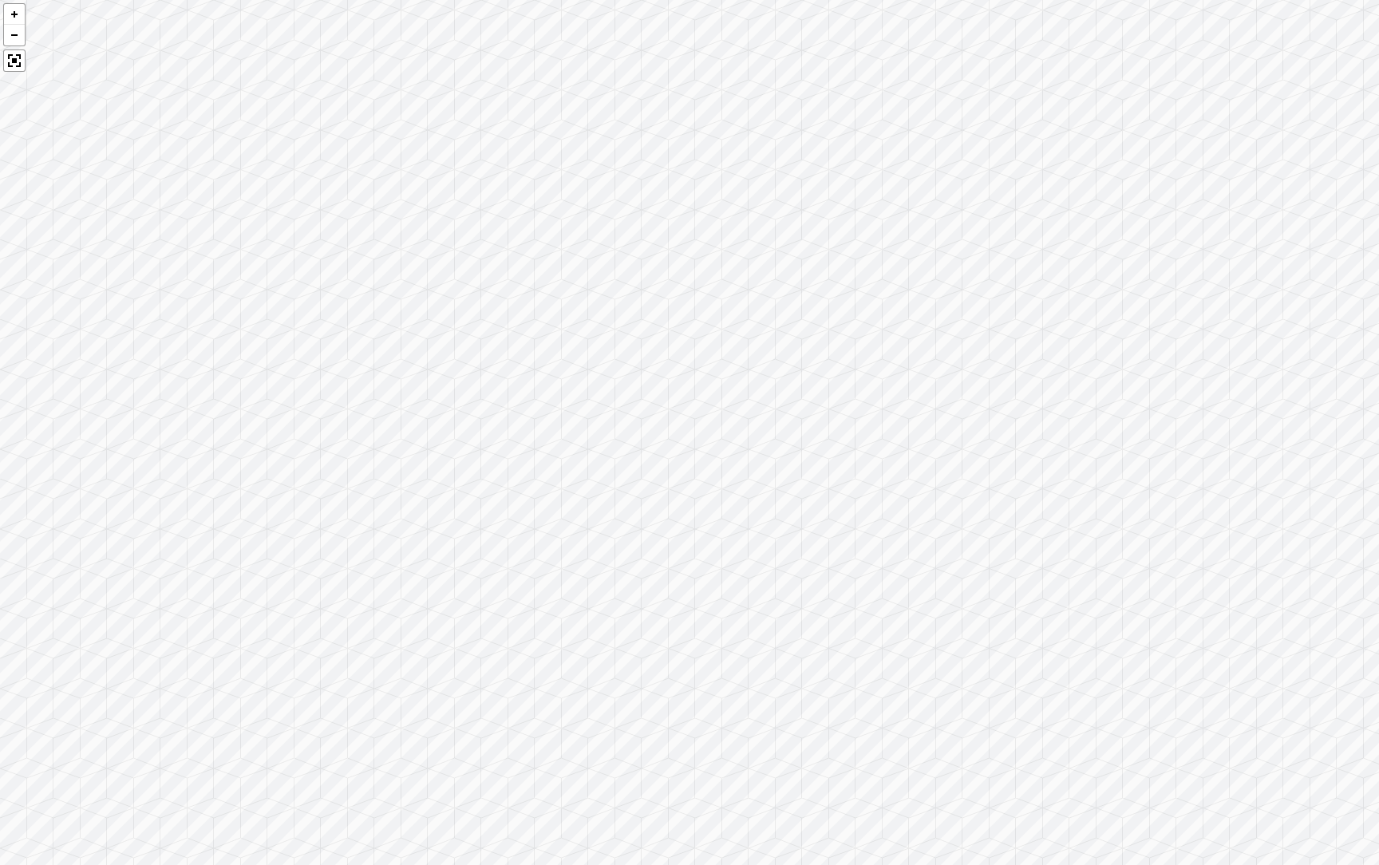
drag, startPoint x: 452, startPoint y: 472, endPoint x: 0, endPoint y: 453, distance: 452.8
click at [0, 453] on div at bounding box center [689, 432] width 1379 height 865
drag, startPoint x: 742, startPoint y: 507, endPoint x: 471, endPoint y: 719, distance: 344.4
click at [471, 719] on div at bounding box center [689, 432] width 1379 height 865
drag, startPoint x: 529, startPoint y: 515, endPoint x: 0, endPoint y: 398, distance: 541.7
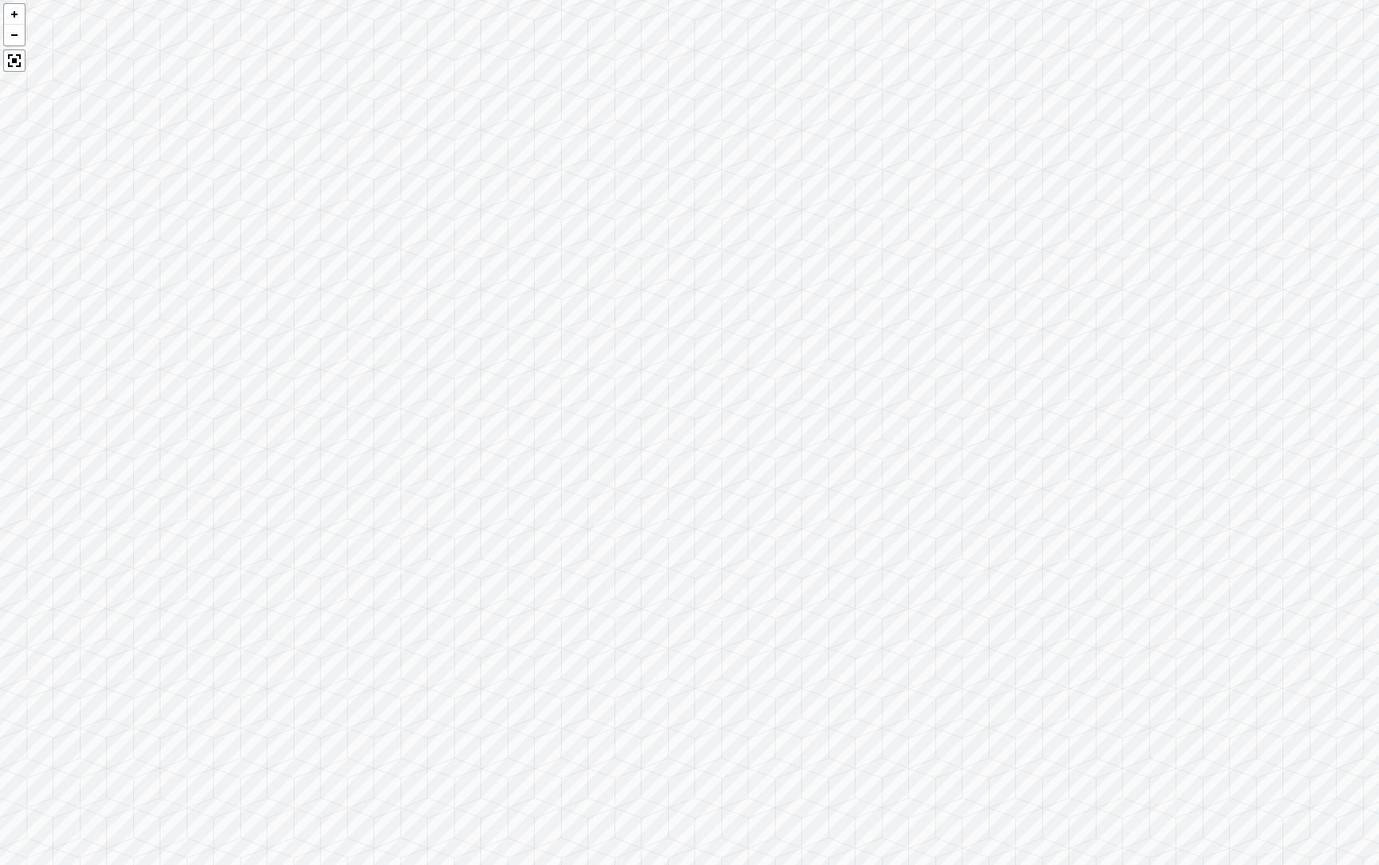
click at [0, 398] on div at bounding box center [689, 432] width 1379 height 865
drag, startPoint x: 767, startPoint y: 468, endPoint x: 224, endPoint y: 207, distance: 602.0
click at [224, 207] on div at bounding box center [689, 432] width 1379 height 865
drag, startPoint x: 577, startPoint y: 227, endPoint x: 893, endPoint y: -26, distance: 405.2
click at [893, 0] on html "Spacejoy Dashboard Overview Projects My Referrals My Profile Gift Card Balance …" at bounding box center [689, 432] width 1379 height 865
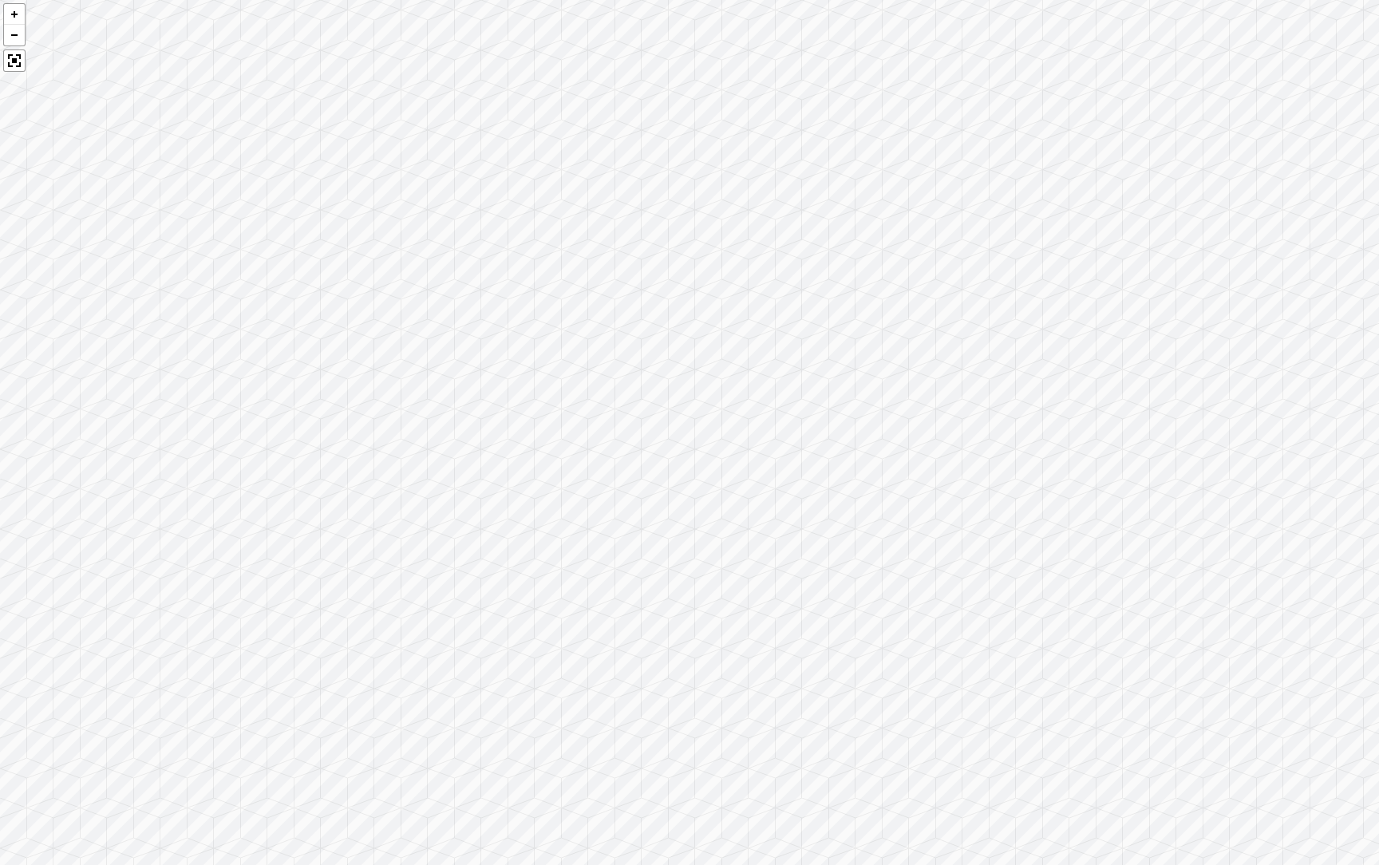
drag, startPoint x: 0, startPoint y: 139, endPoint x: 520, endPoint y: -26, distance: 545.8
click at [520, 0] on html "Spacejoy Dashboard Overview Projects My Referrals My Profile Gift Card Balance …" at bounding box center [689, 432] width 1379 height 865
click at [472, 251] on div at bounding box center [689, 432] width 1379 height 865
drag, startPoint x: 496, startPoint y: 340, endPoint x: 820, endPoint y: 286, distance: 328.3
click at [821, 288] on div at bounding box center [689, 432] width 1379 height 865
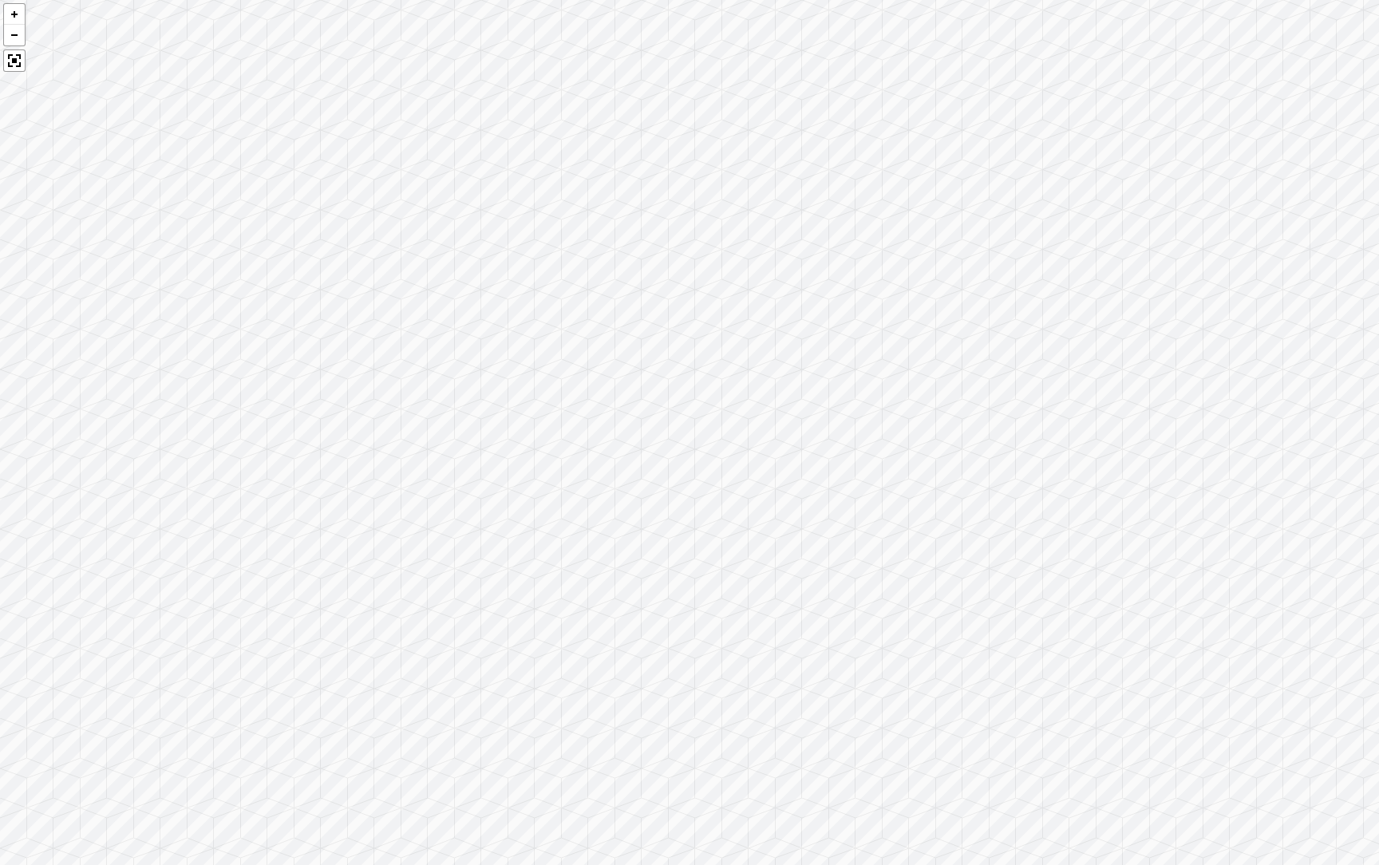
drag, startPoint x: 618, startPoint y: 522, endPoint x: 713, endPoint y: 519, distance: 95.8
click at [713, 519] on div at bounding box center [689, 432] width 1379 height 865
drag, startPoint x: 298, startPoint y: 323, endPoint x: 748, endPoint y: 342, distance: 450.4
click at [748, 342] on div at bounding box center [689, 432] width 1379 height 865
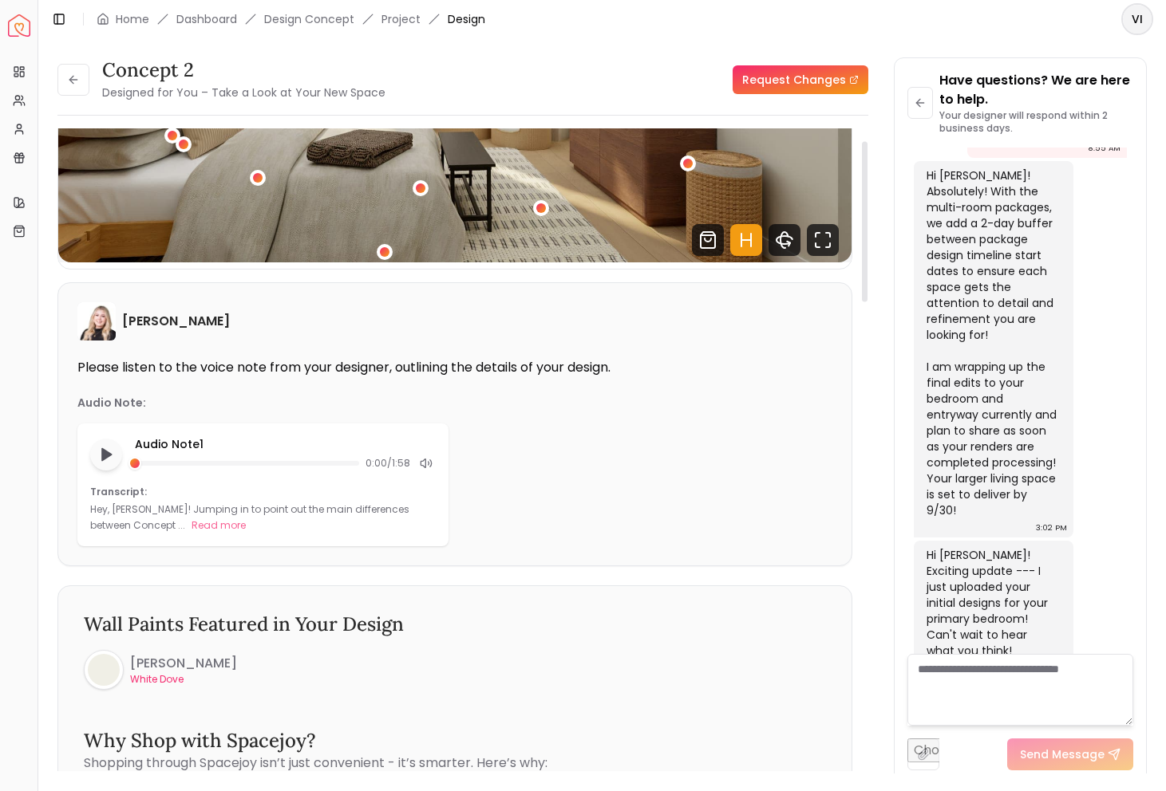
scroll to position [0, 0]
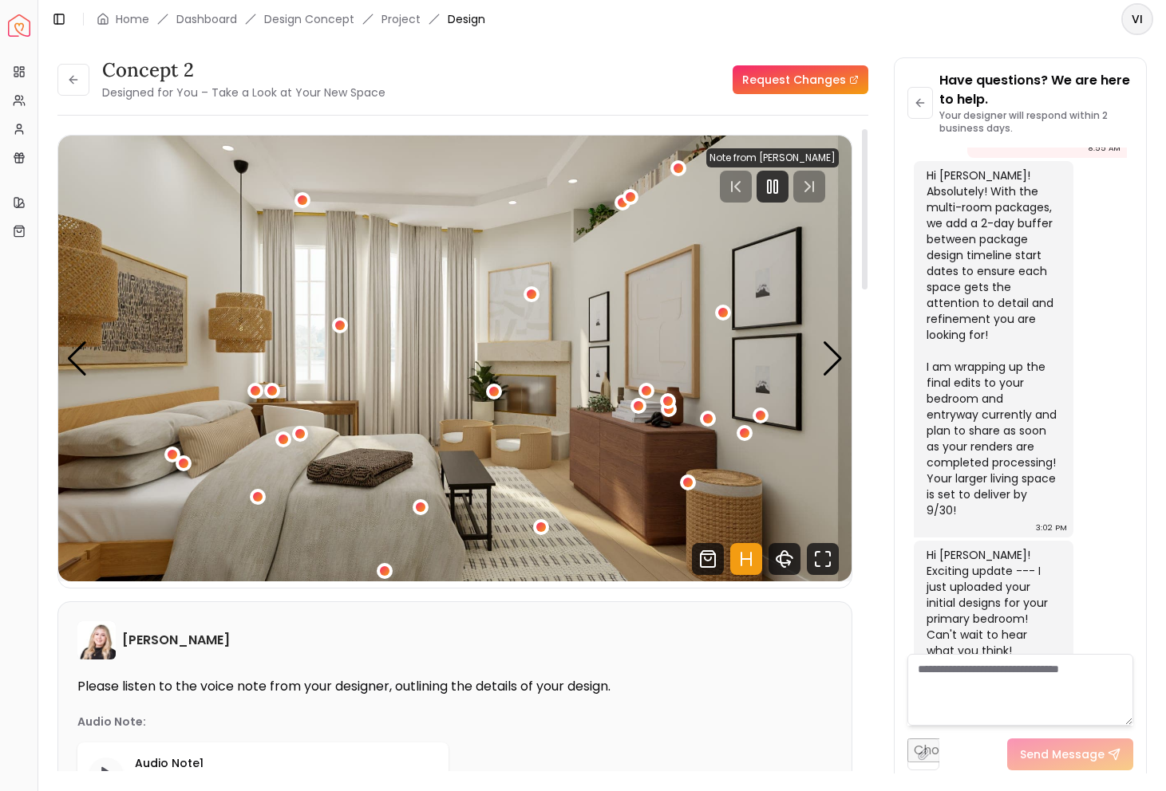
click at [808, 88] on link "Request Changes" at bounding box center [800, 79] width 136 height 29
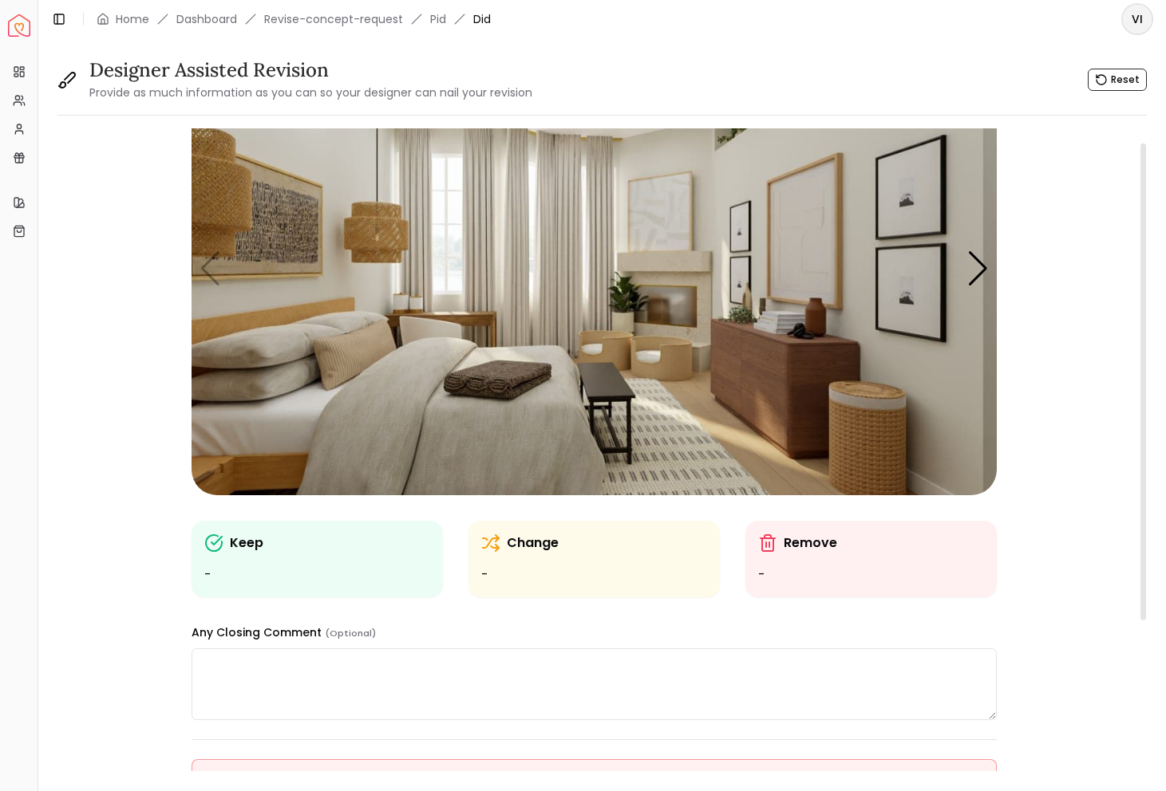
scroll to position [97, 0]
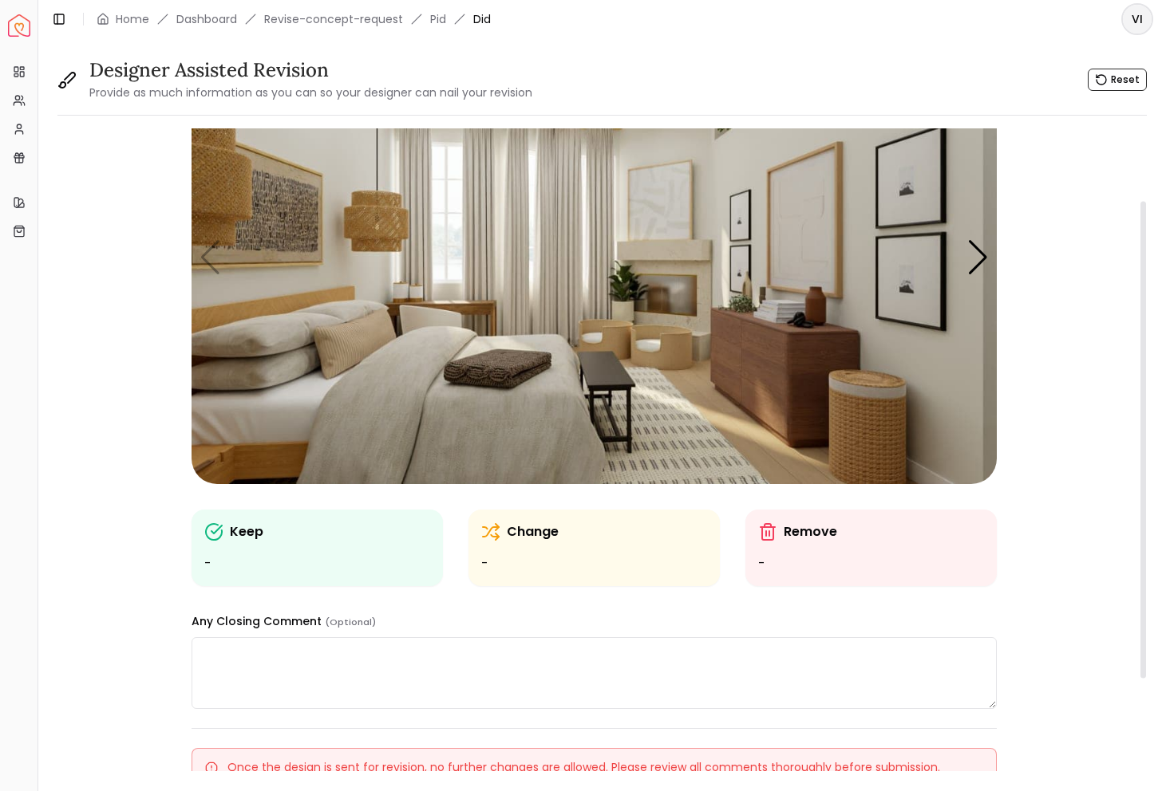
click at [249, 534] on p "Keep" at bounding box center [247, 532] width 34 height 19
click at [986, 243] on div "Next slide" at bounding box center [978, 257] width 22 height 35
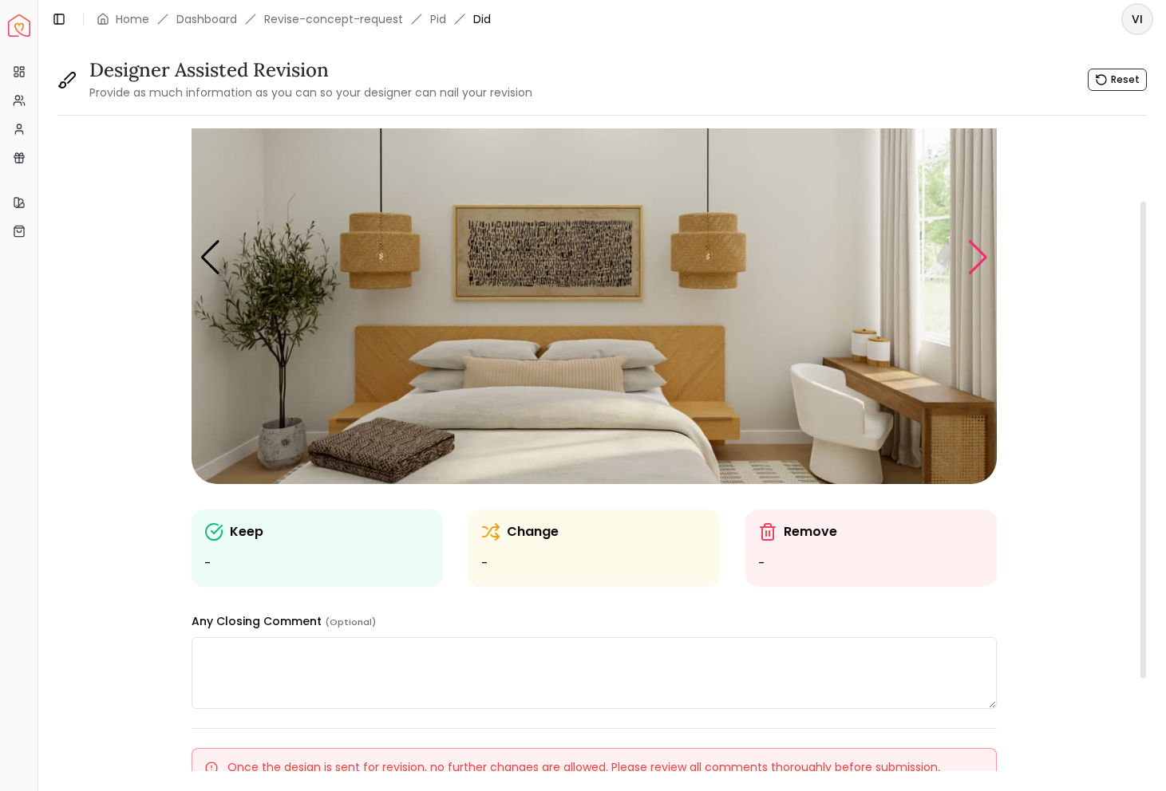
click at [986, 243] on div "Next slide" at bounding box center [978, 257] width 22 height 35
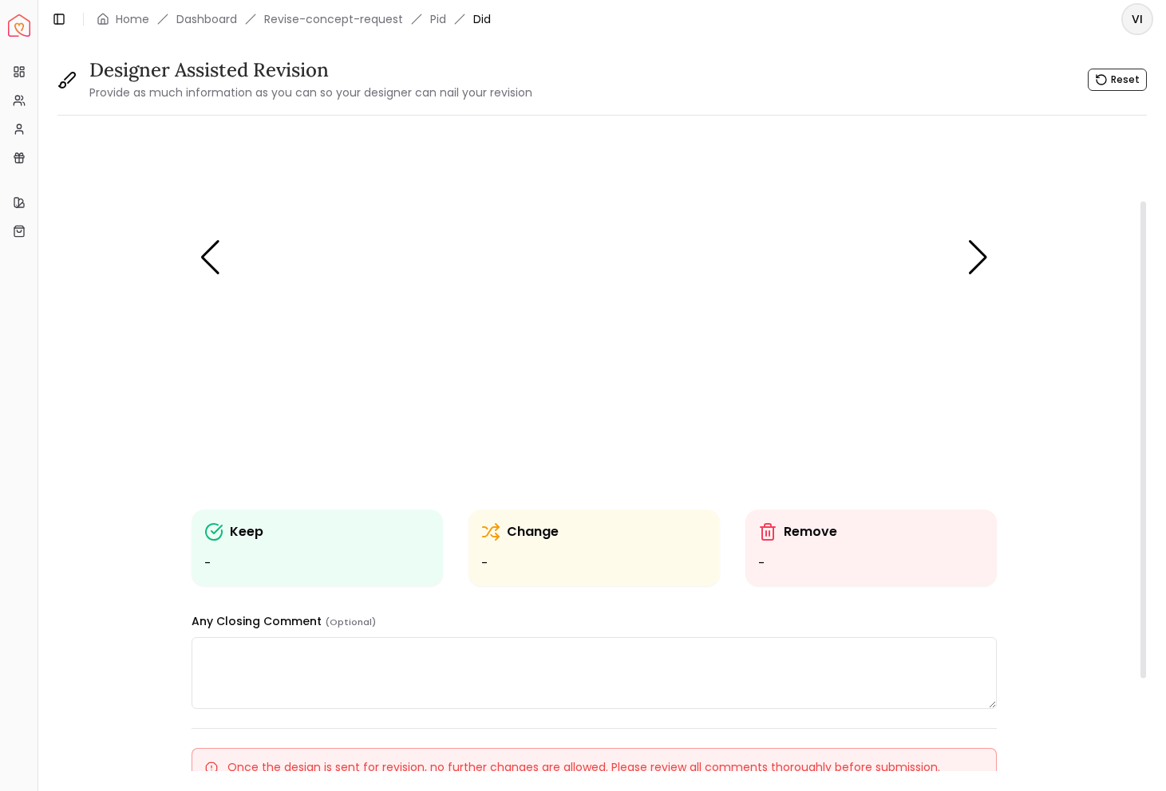
click at [203, 278] on img "3 / 5" at bounding box center [593, 257] width 805 height 453
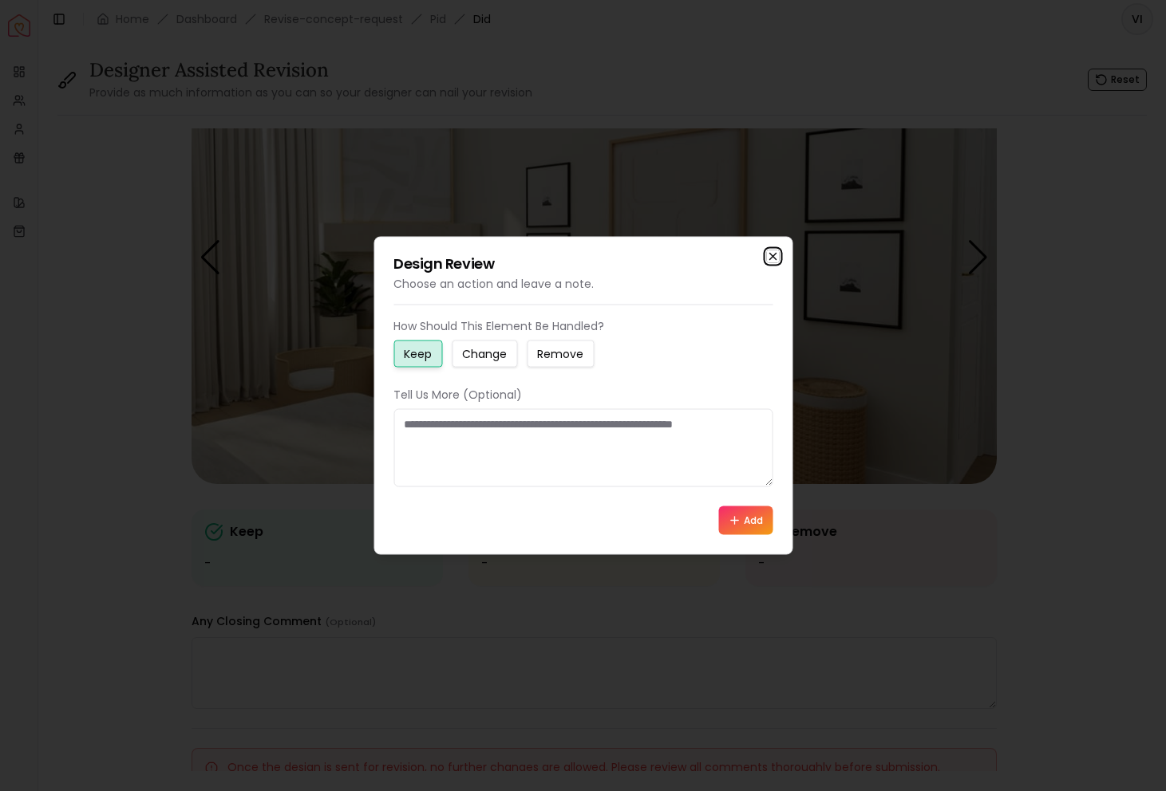
click at [776, 259] on icon "button" at bounding box center [772, 257] width 13 height 13
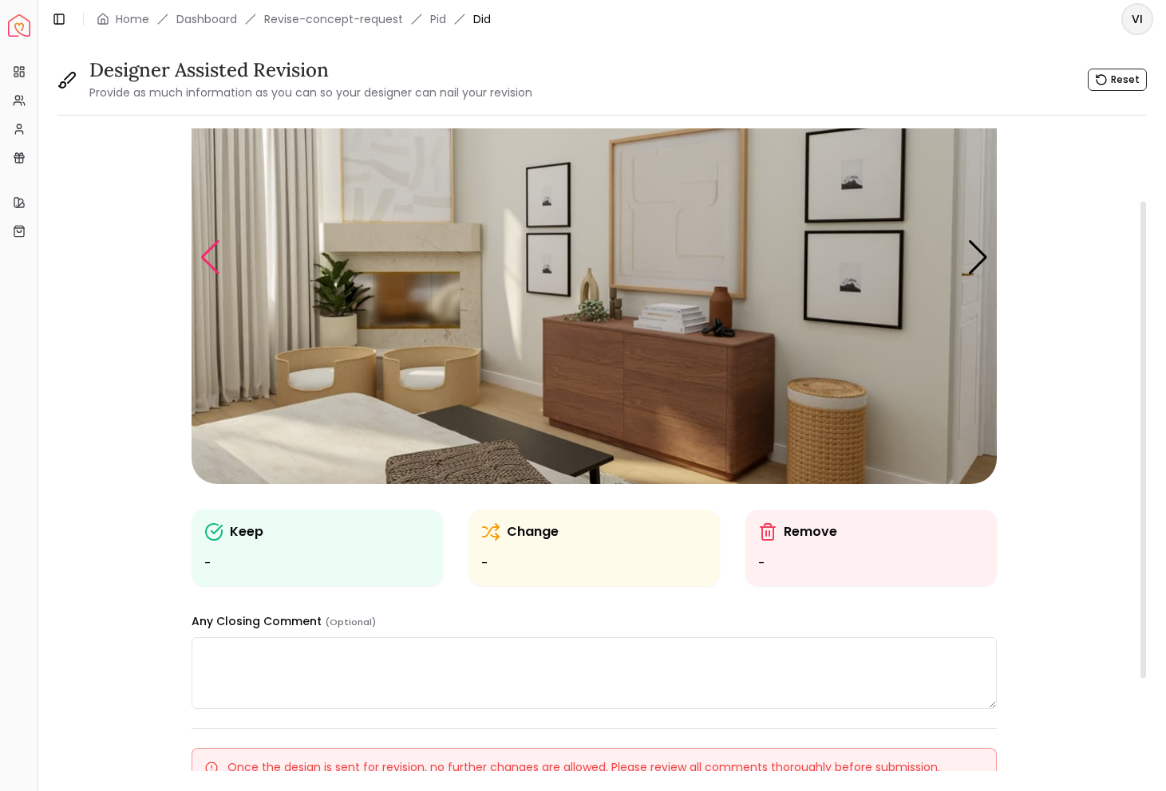
click at [210, 254] on div "Previous slide" at bounding box center [210, 257] width 22 height 35
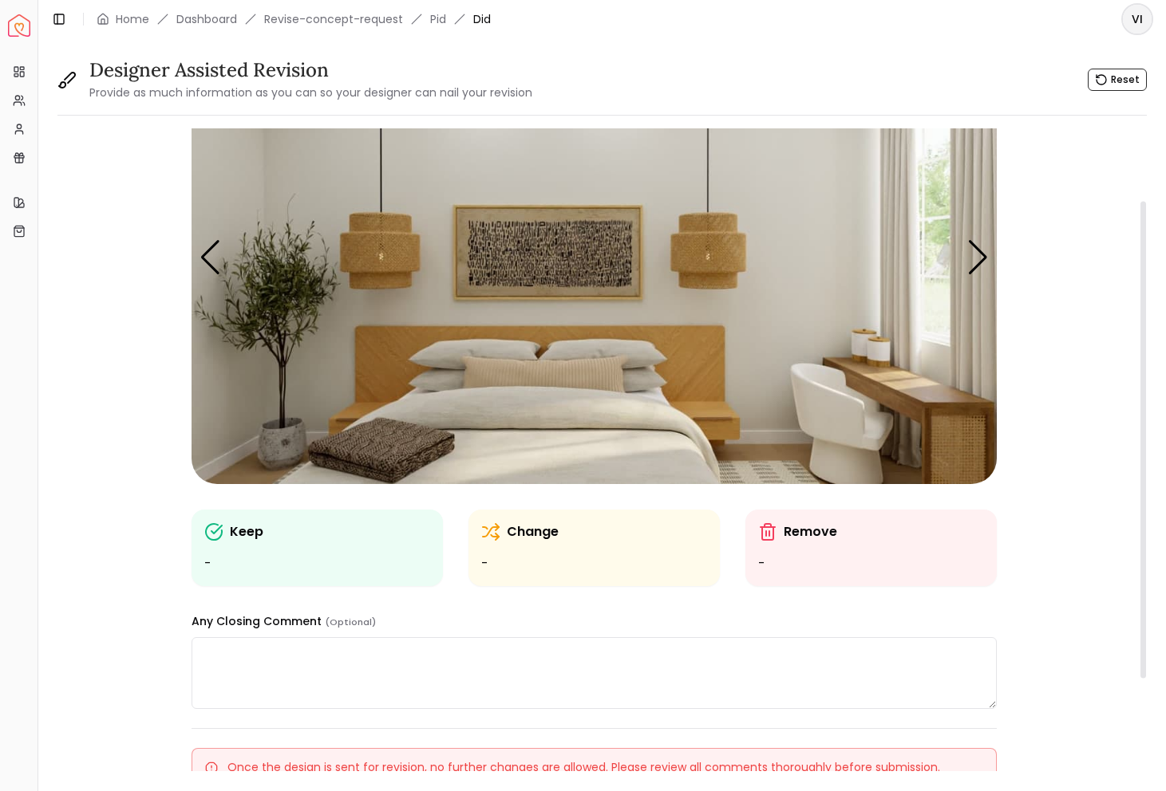
click at [241, 538] on p "Keep" at bounding box center [247, 532] width 34 height 19
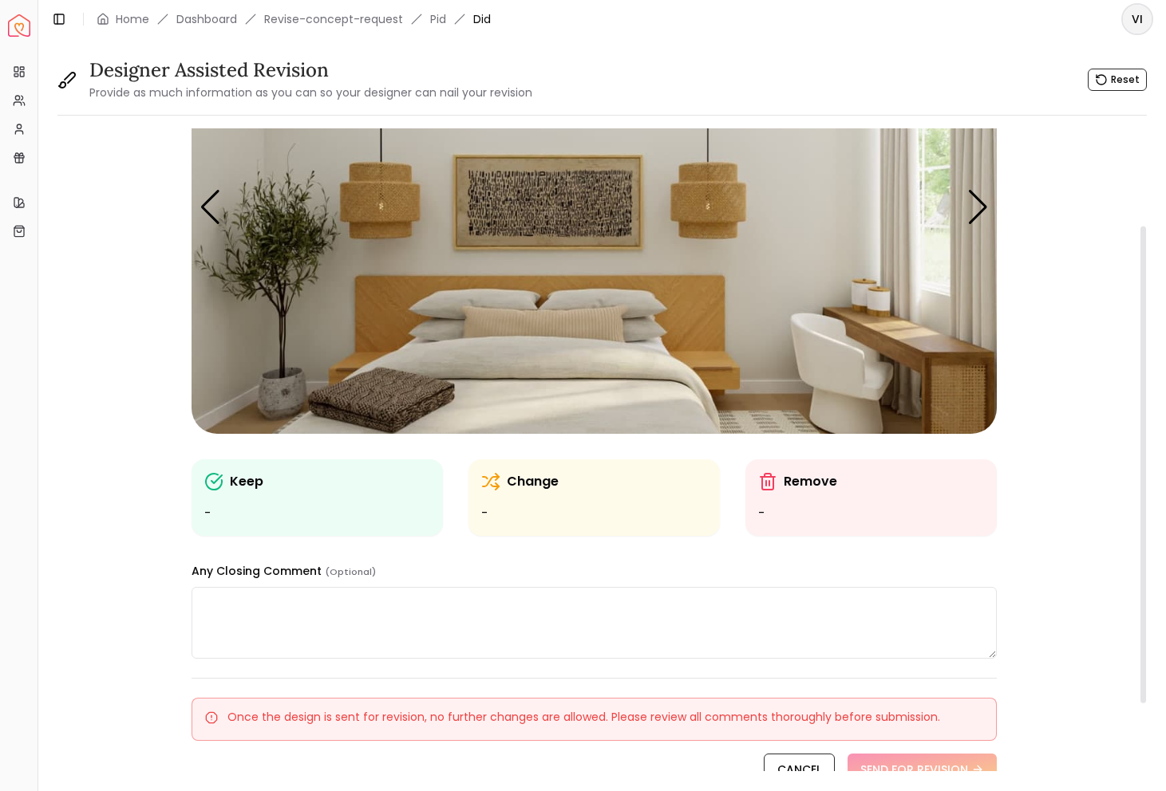
scroll to position [148, 0]
click at [888, 334] on img "2 / 5" at bounding box center [593, 206] width 805 height 453
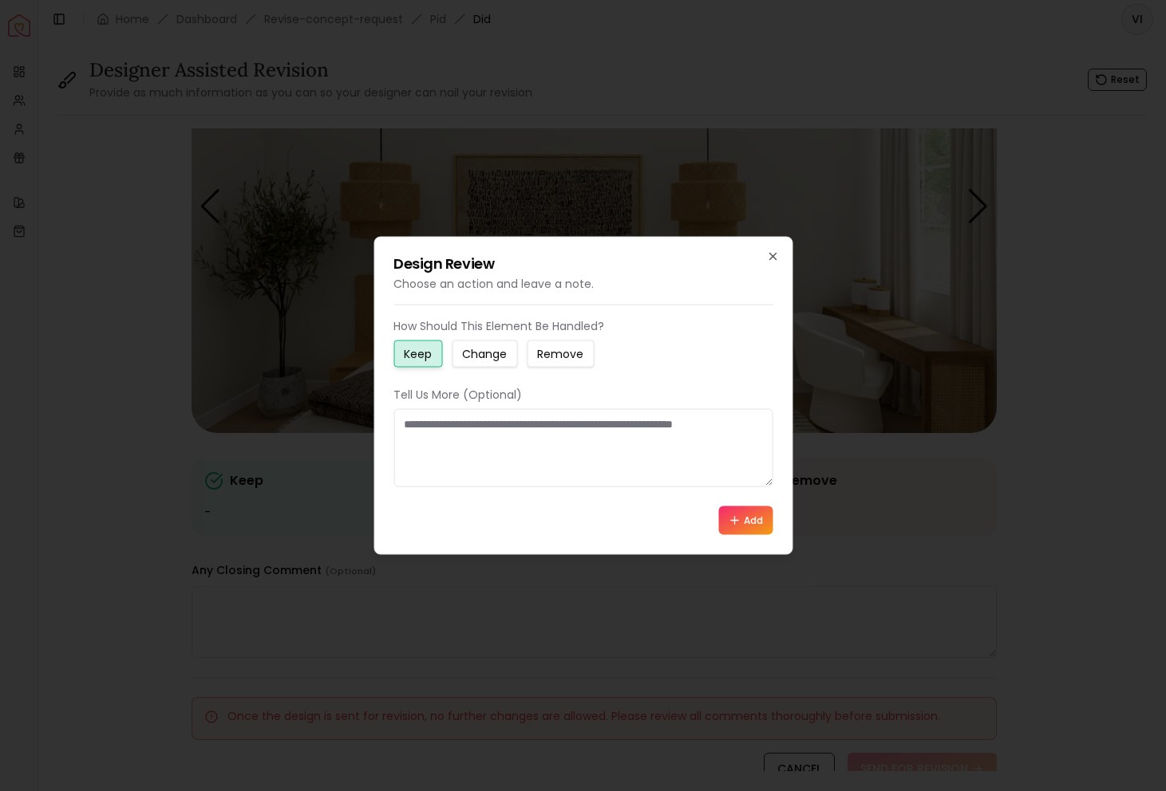
click at [474, 463] on textarea at bounding box center [582, 448] width 379 height 78
type textarea "**********"
click at [728, 518] on icon at bounding box center [734, 521] width 13 height 13
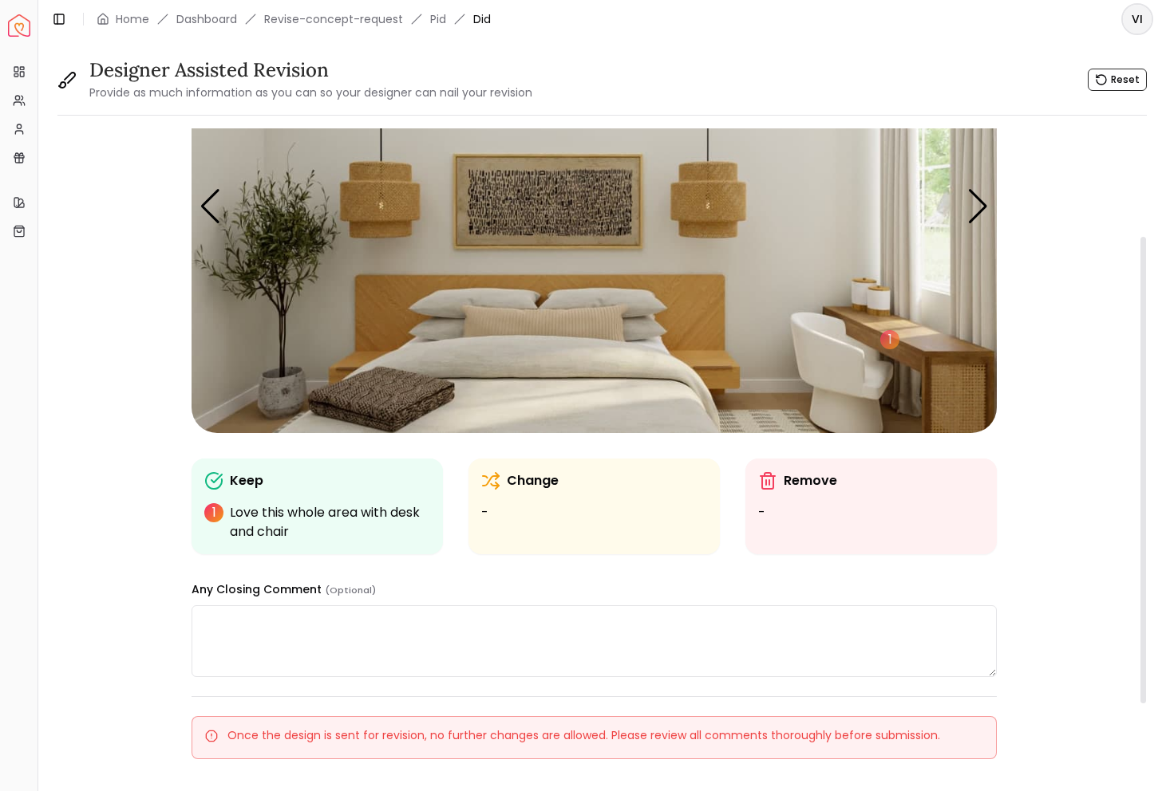
click at [415, 306] on img "2 / 5" at bounding box center [593, 206] width 805 height 453
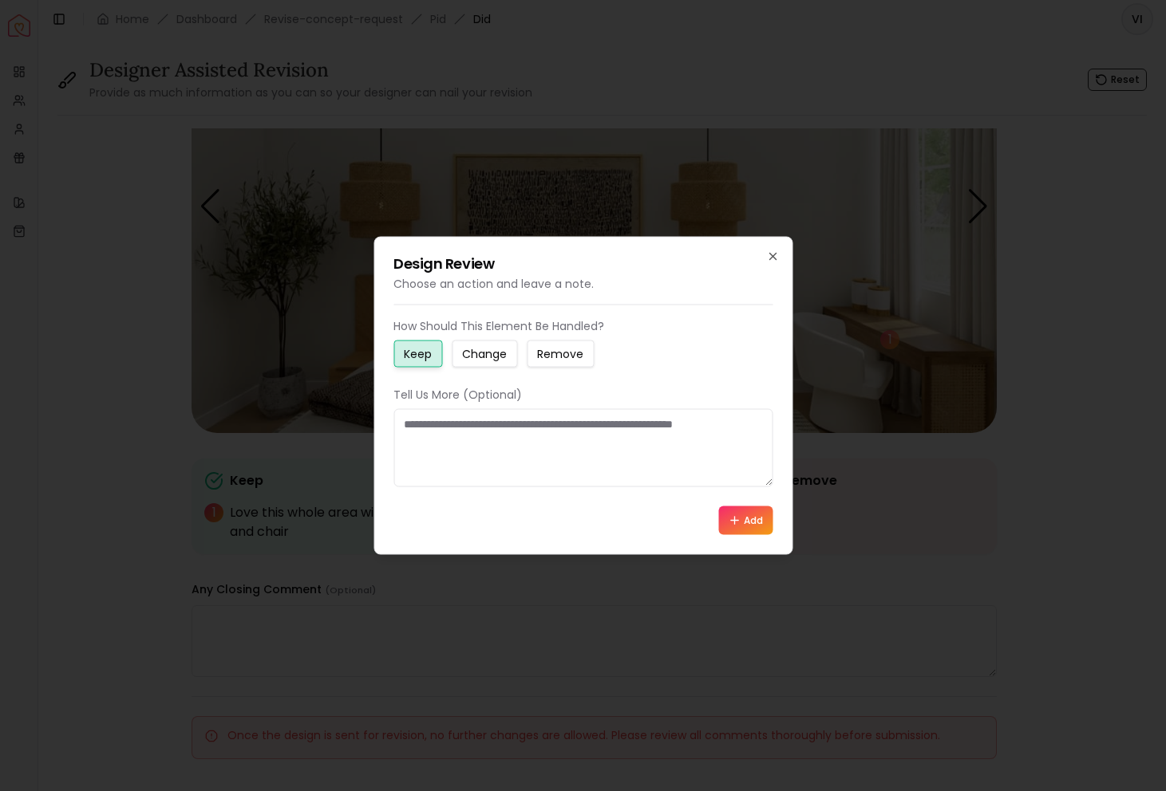
click at [482, 456] on textarea at bounding box center [582, 448] width 379 height 78
click at [484, 357] on small "Change" at bounding box center [484, 354] width 45 height 16
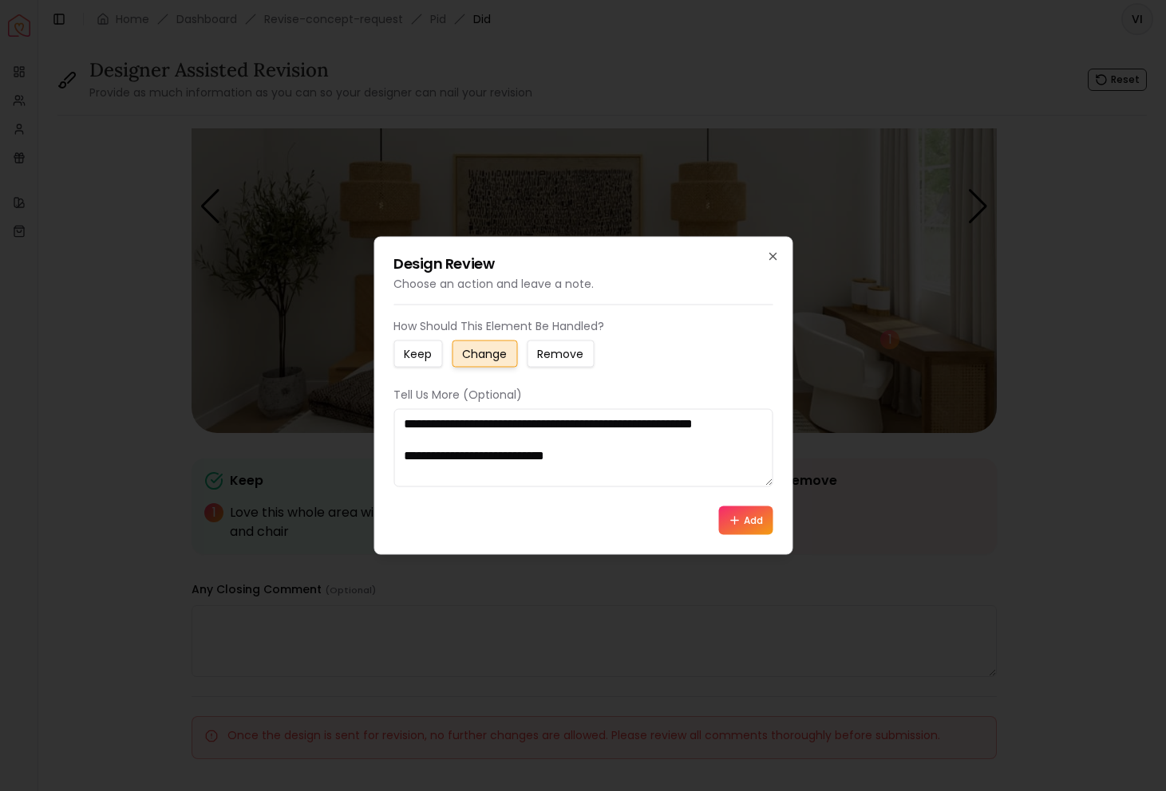
click at [621, 473] on textarea "**********" at bounding box center [582, 448] width 379 height 78
click at [667, 461] on textarea "**********" at bounding box center [582, 448] width 379 height 78
click at [756, 474] on textarea "**********" at bounding box center [582, 448] width 379 height 78
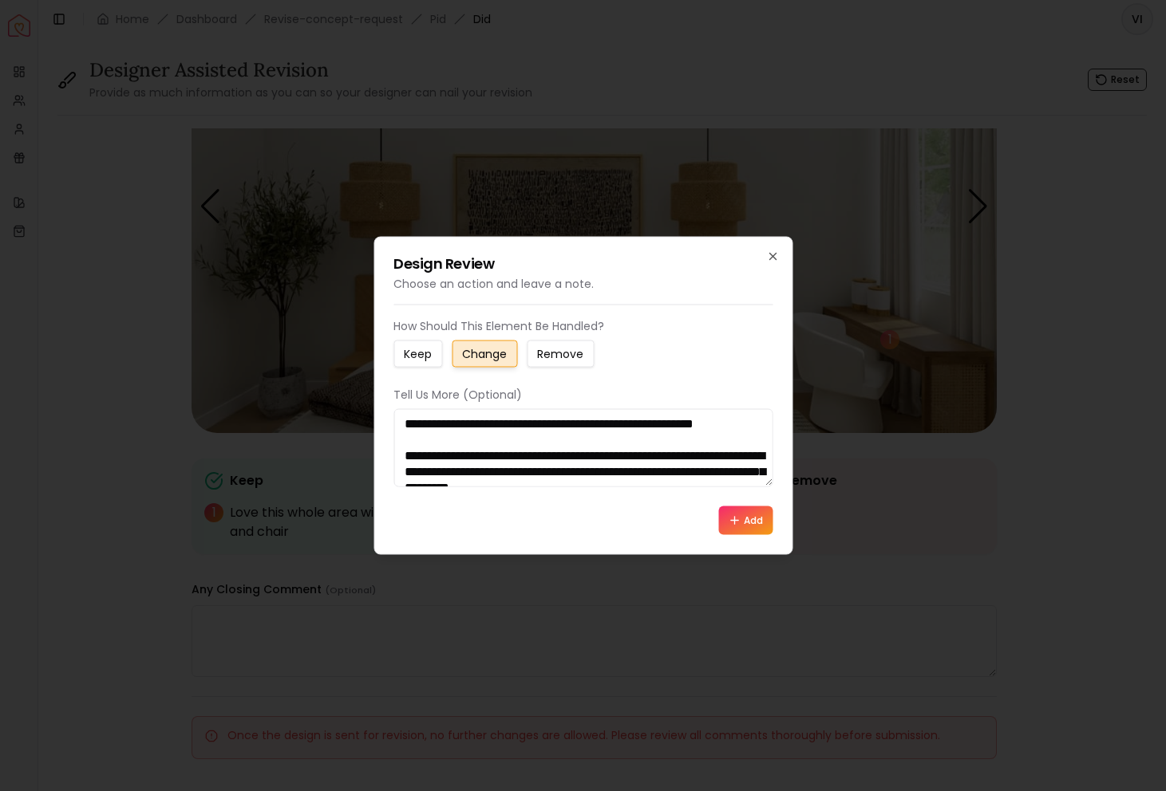
scroll to position [32, 0]
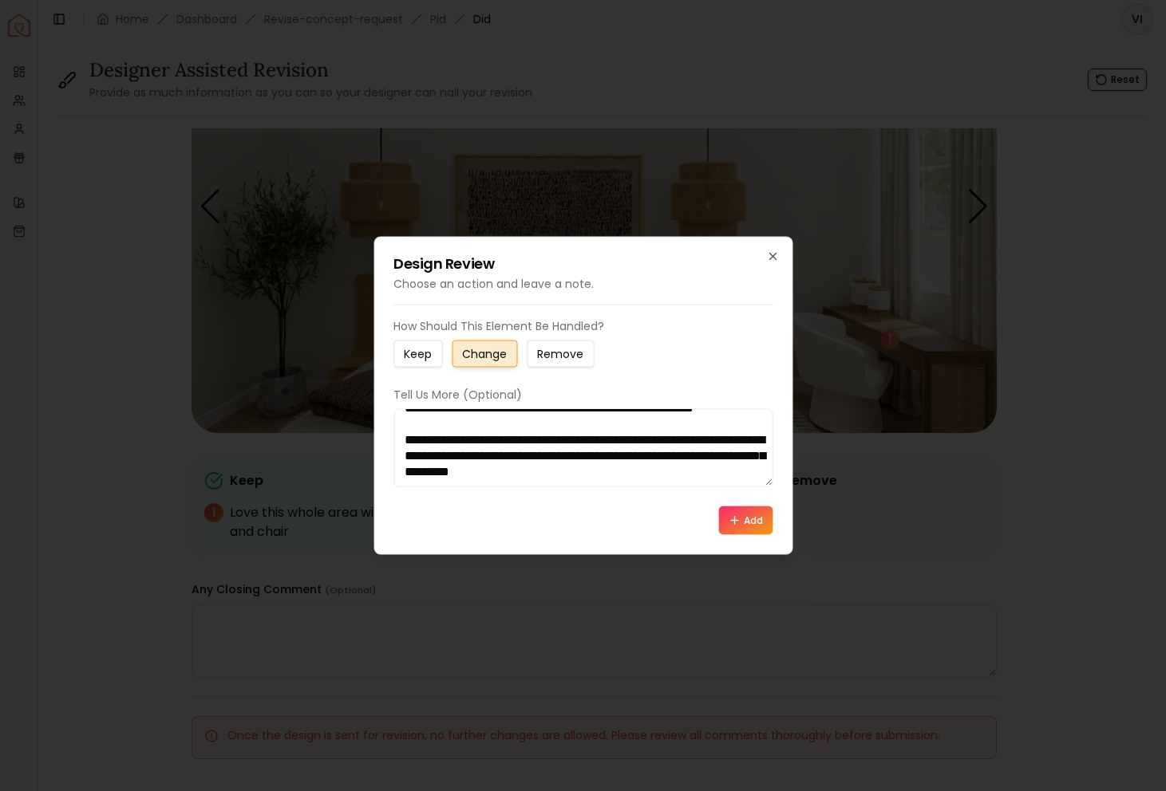
type textarea "**********"
click at [728, 525] on icon at bounding box center [734, 521] width 13 height 13
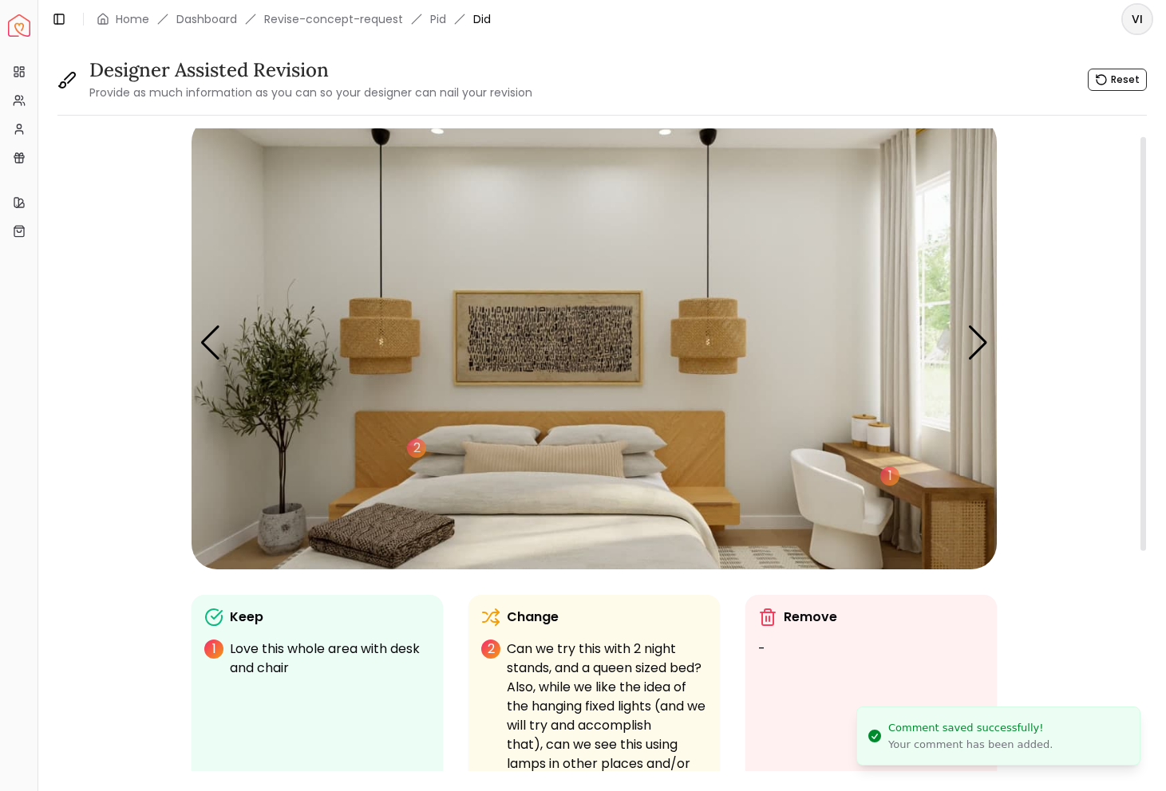
scroll to position [0, 0]
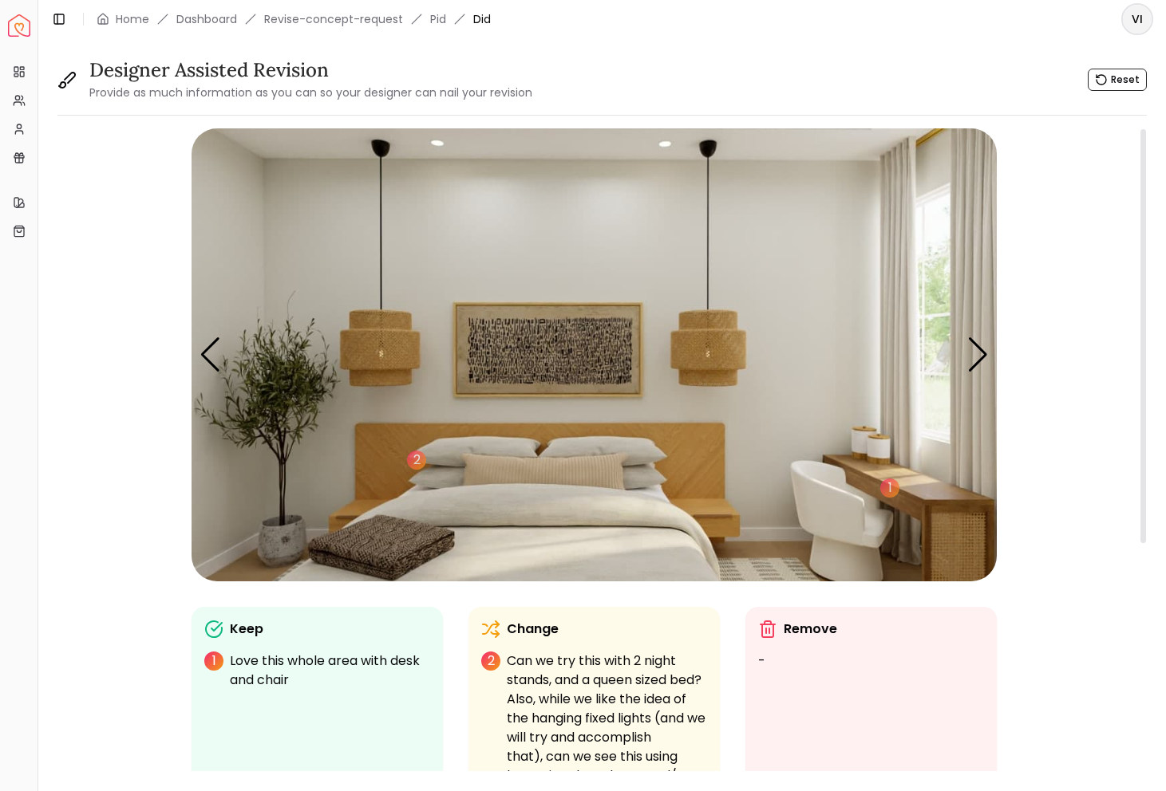
click at [531, 341] on img "2 / 5" at bounding box center [593, 354] width 805 height 453
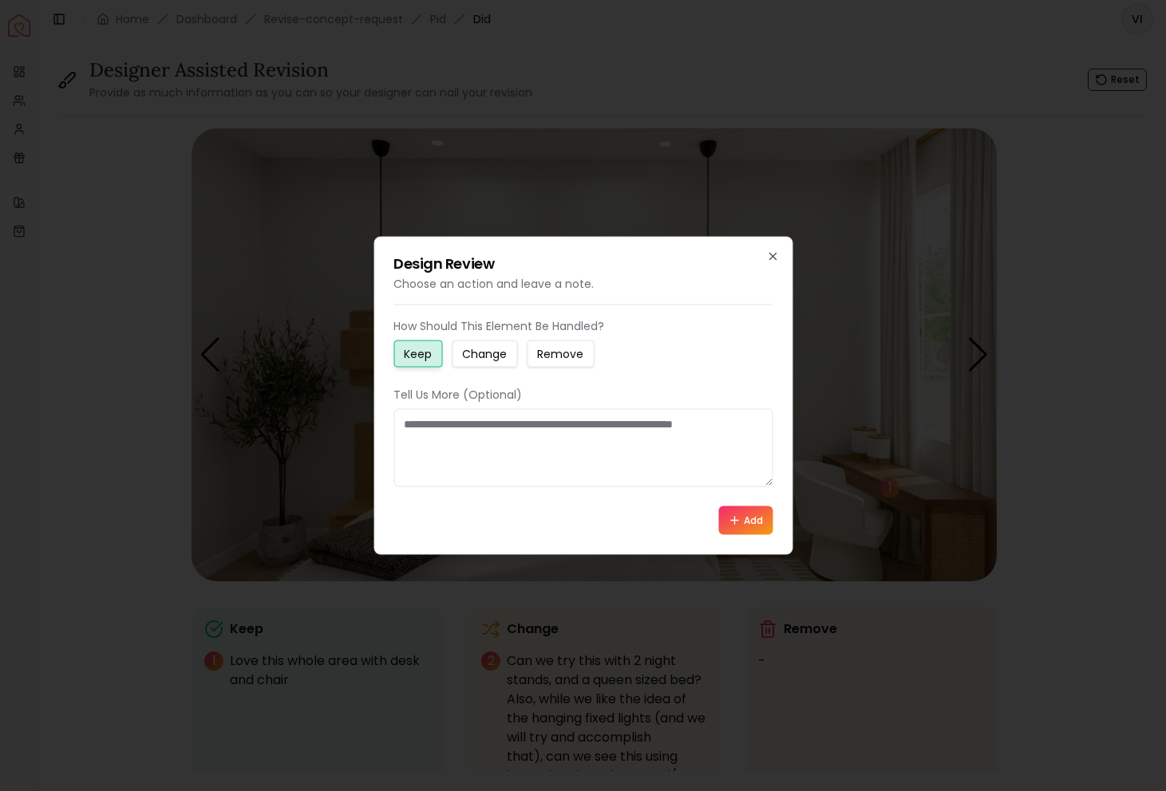
click at [482, 346] on small "Change" at bounding box center [484, 354] width 45 height 16
click at [471, 480] on textarea at bounding box center [582, 448] width 379 height 78
type textarea "*"
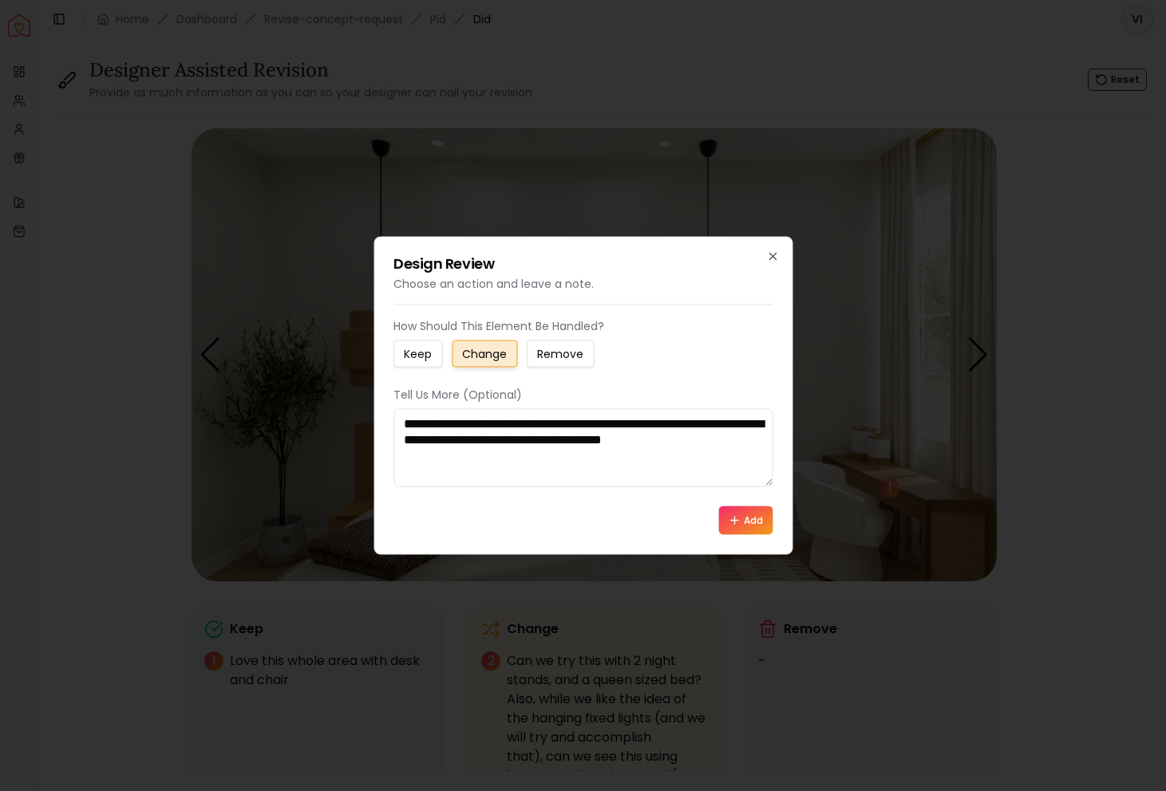
type textarea "**********"
click at [744, 520] on button "Add" at bounding box center [745, 521] width 54 height 29
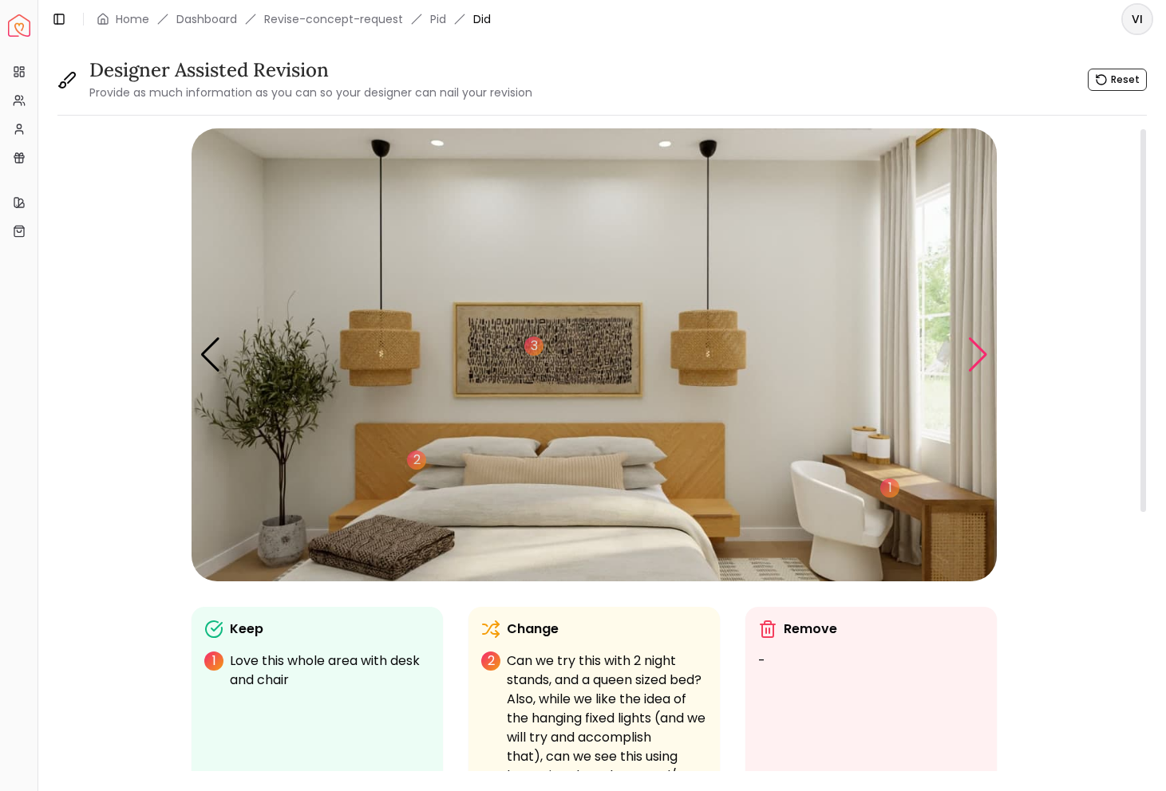
click at [977, 354] on div "Next slide" at bounding box center [978, 355] width 22 height 35
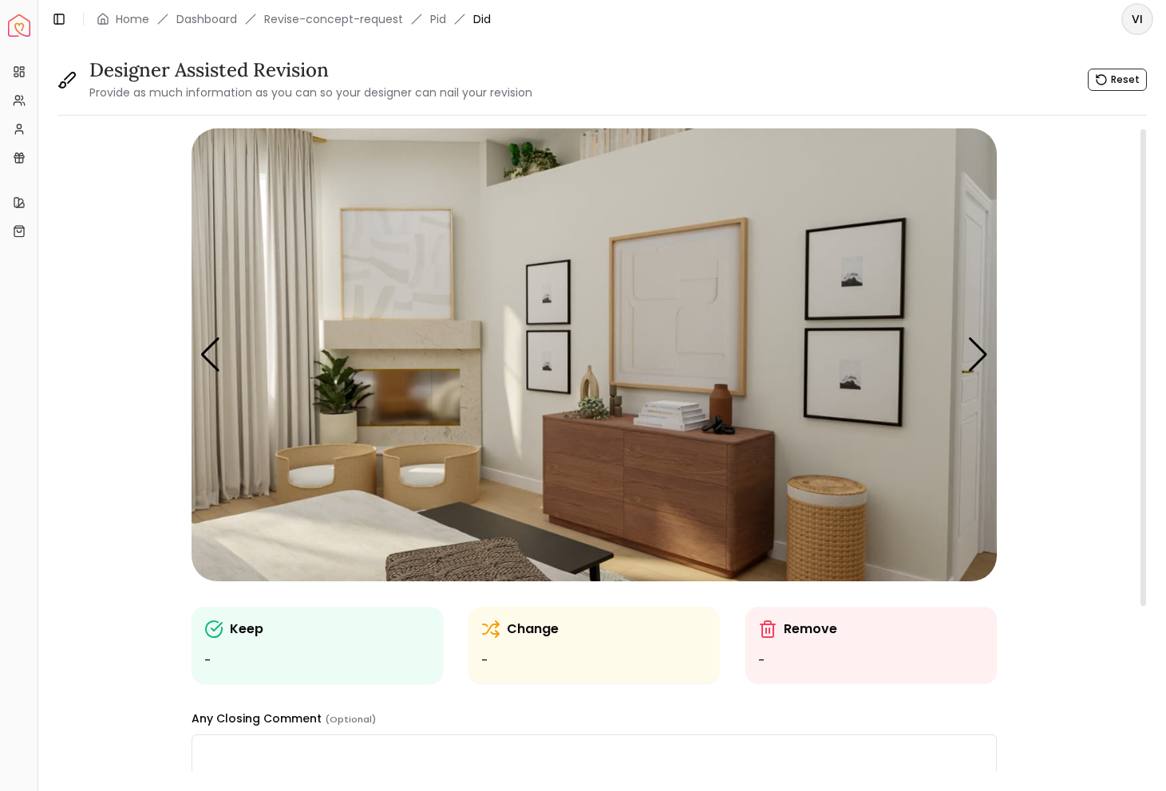
click at [388, 256] on img "3 / 5" at bounding box center [593, 354] width 805 height 453
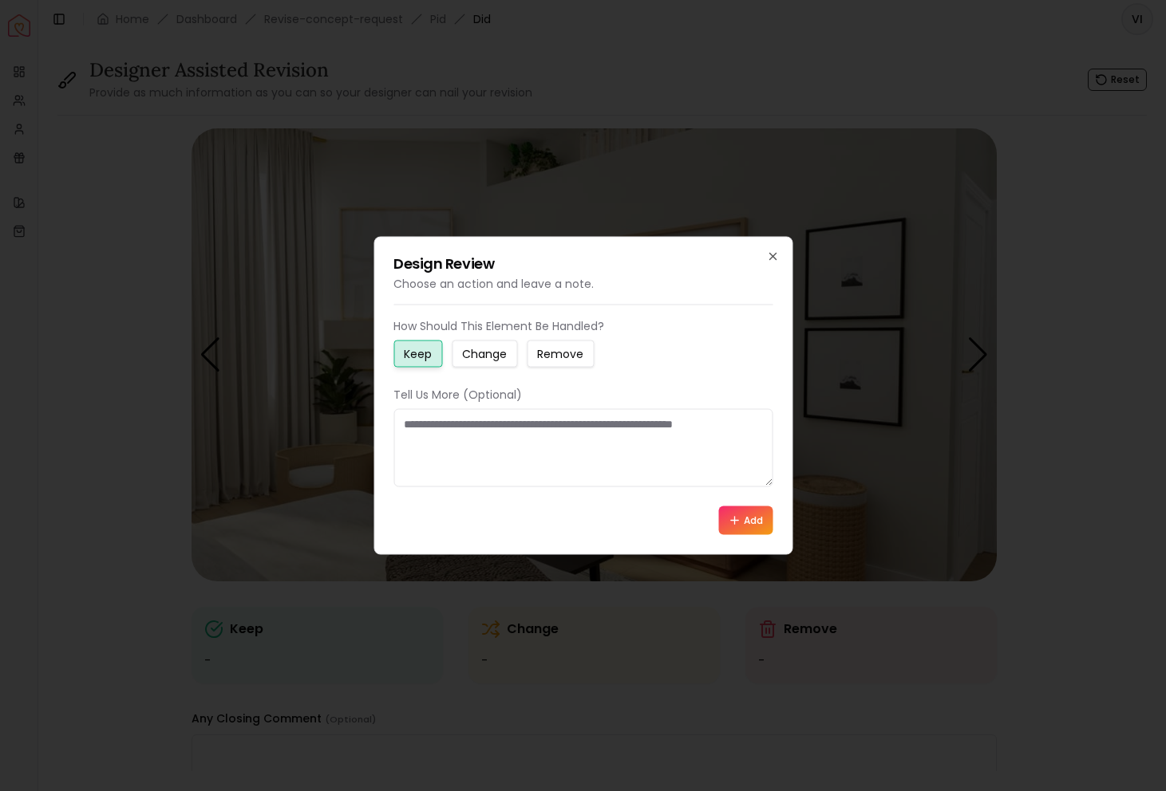
click at [502, 351] on small "Change" at bounding box center [484, 354] width 45 height 16
click at [474, 445] on textarea at bounding box center [582, 448] width 379 height 78
type textarea "**********"
drag, startPoint x: 551, startPoint y: 247, endPoint x: 885, endPoint y: 242, distance: 334.3
click at [885, 242] on body "**********" at bounding box center [583, 395] width 1166 height 791
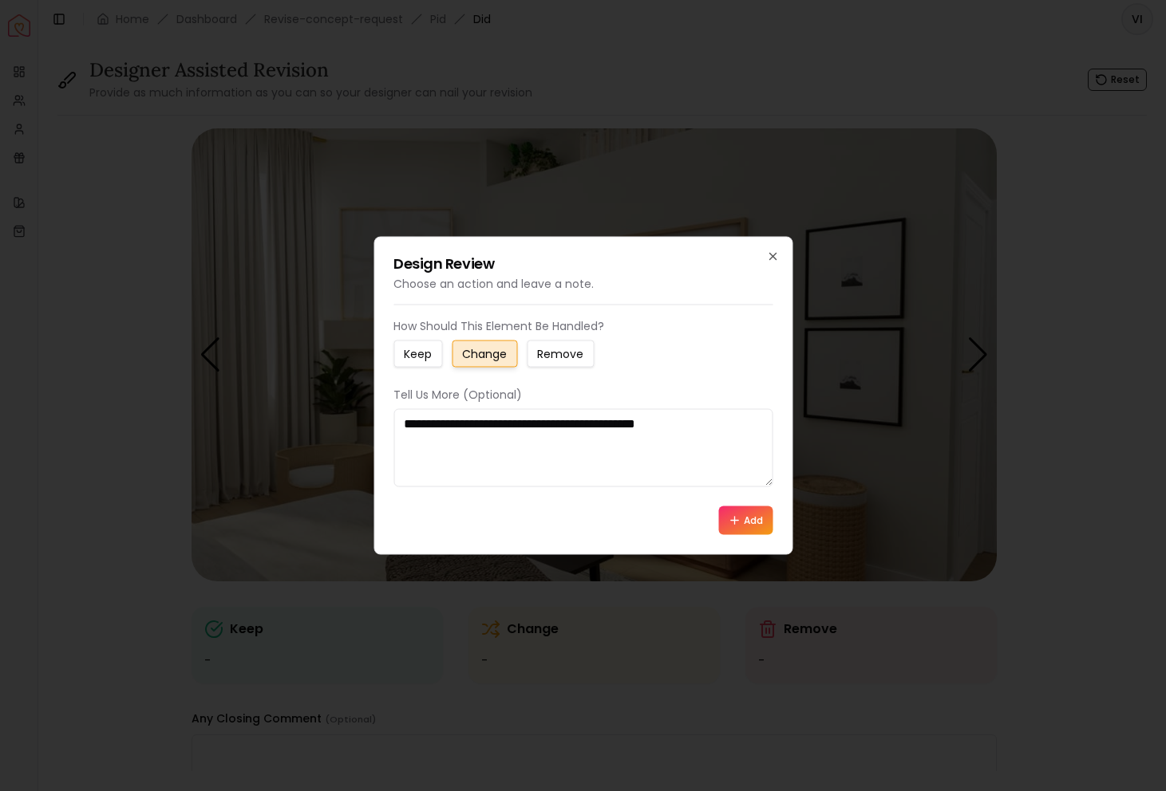
click at [734, 434] on textarea "**********" at bounding box center [582, 448] width 379 height 78
click at [768, 260] on icon "button" at bounding box center [772, 257] width 13 height 13
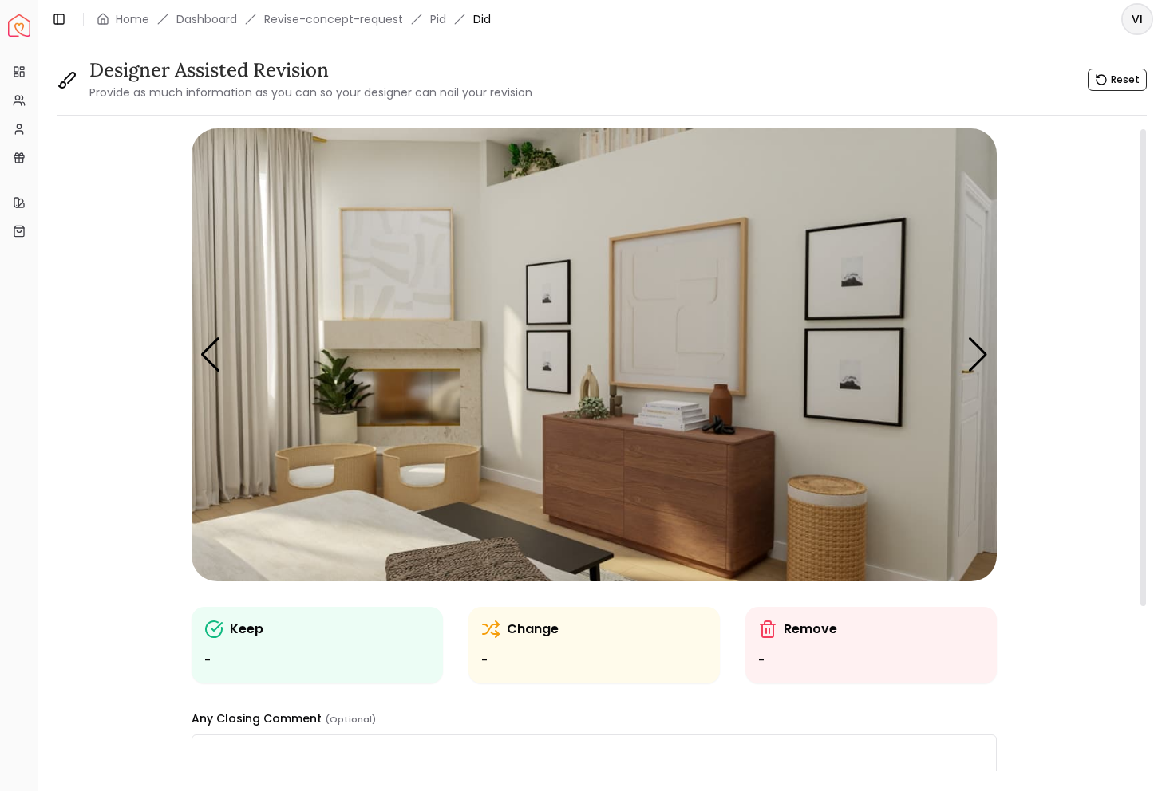
click at [381, 277] on img "3 / 5" at bounding box center [593, 354] width 805 height 453
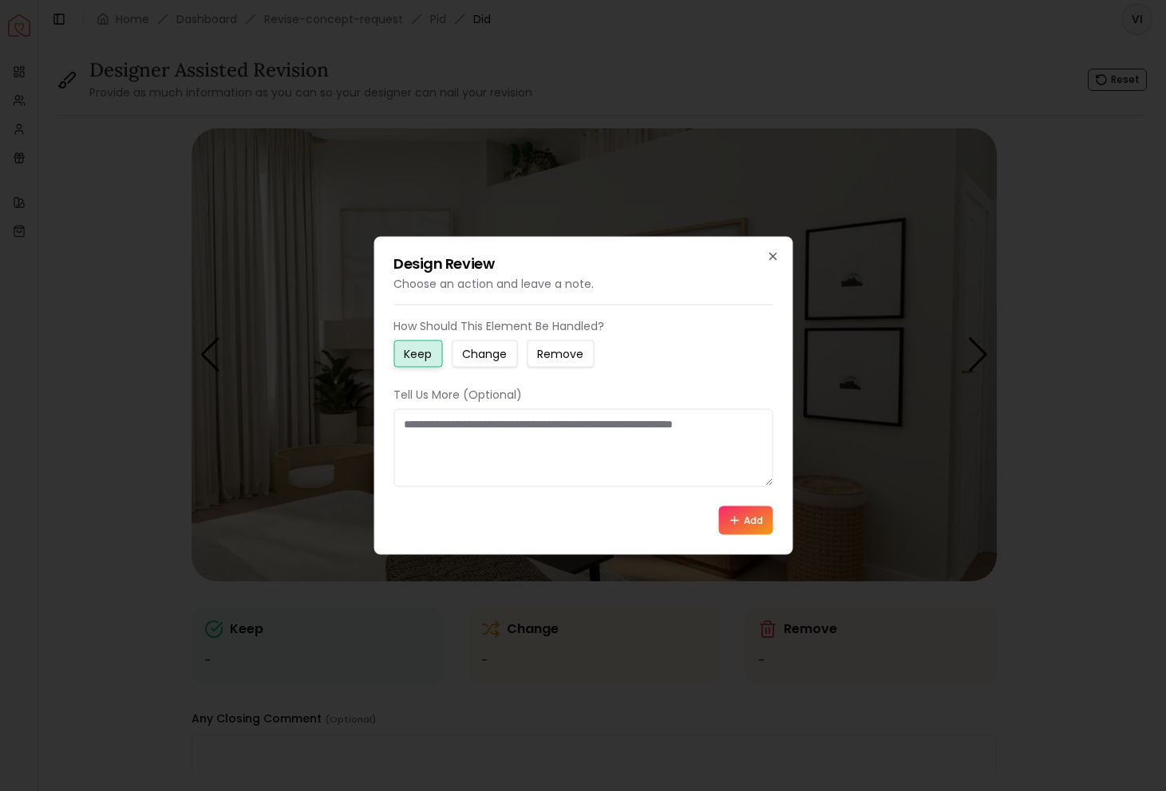
click at [475, 349] on small "Change" at bounding box center [484, 354] width 45 height 16
click at [473, 412] on textarea at bounding box center [582, 448] width 379 height 78
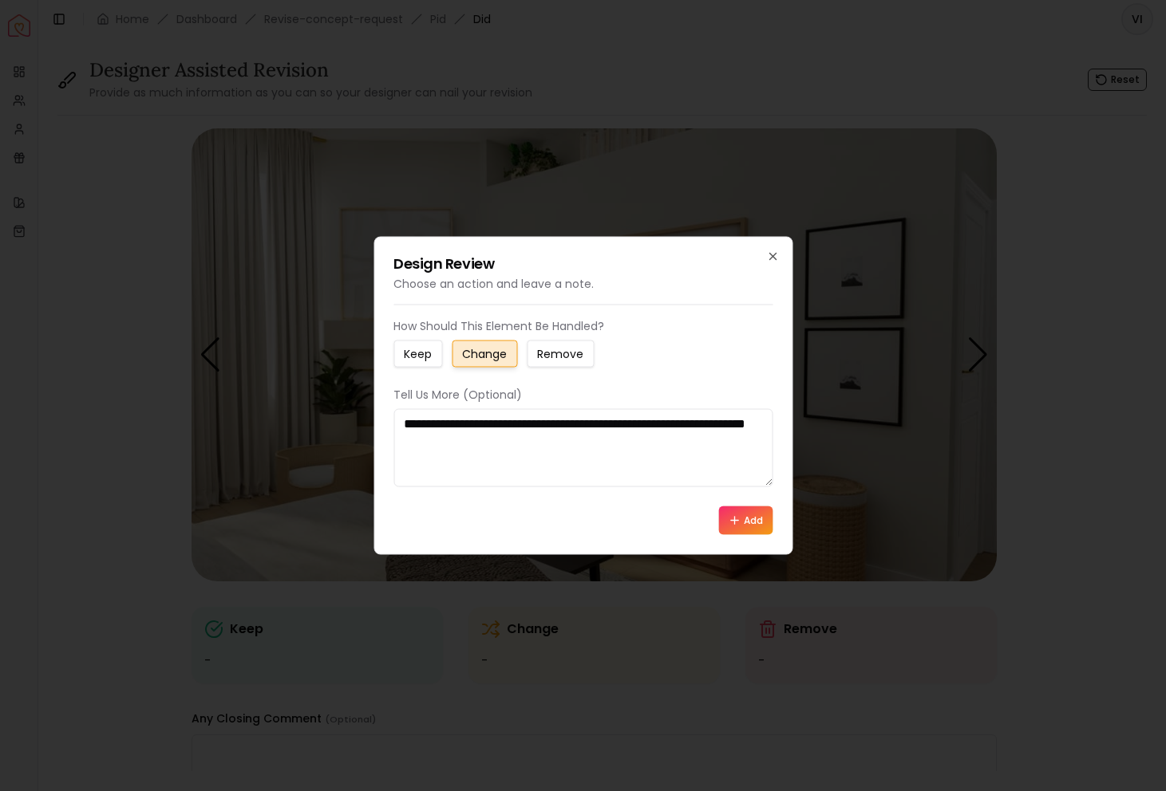
type textarea "**********"
click at [743, 518] on button "Add" at bounding box center [745, 521] width 54 height 29
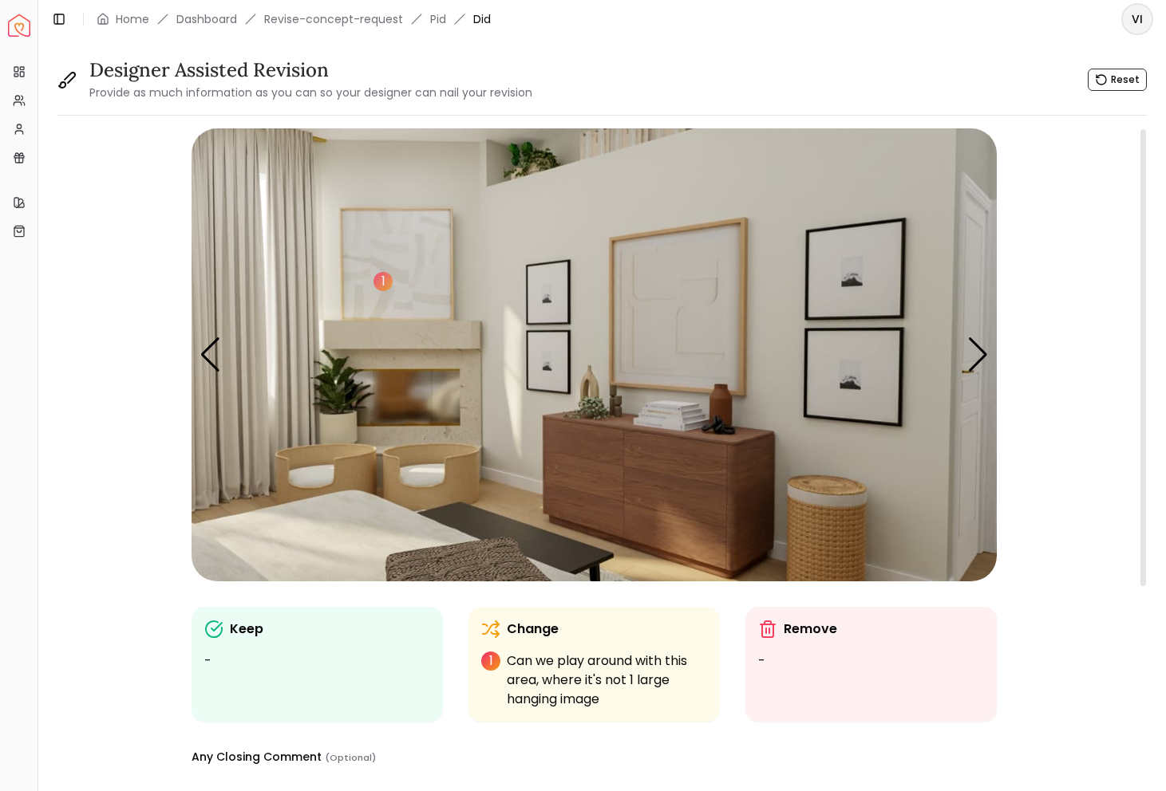
click at [659, 297] on img "3 / 5" at bounding box center [593, 354] width 805 height 453
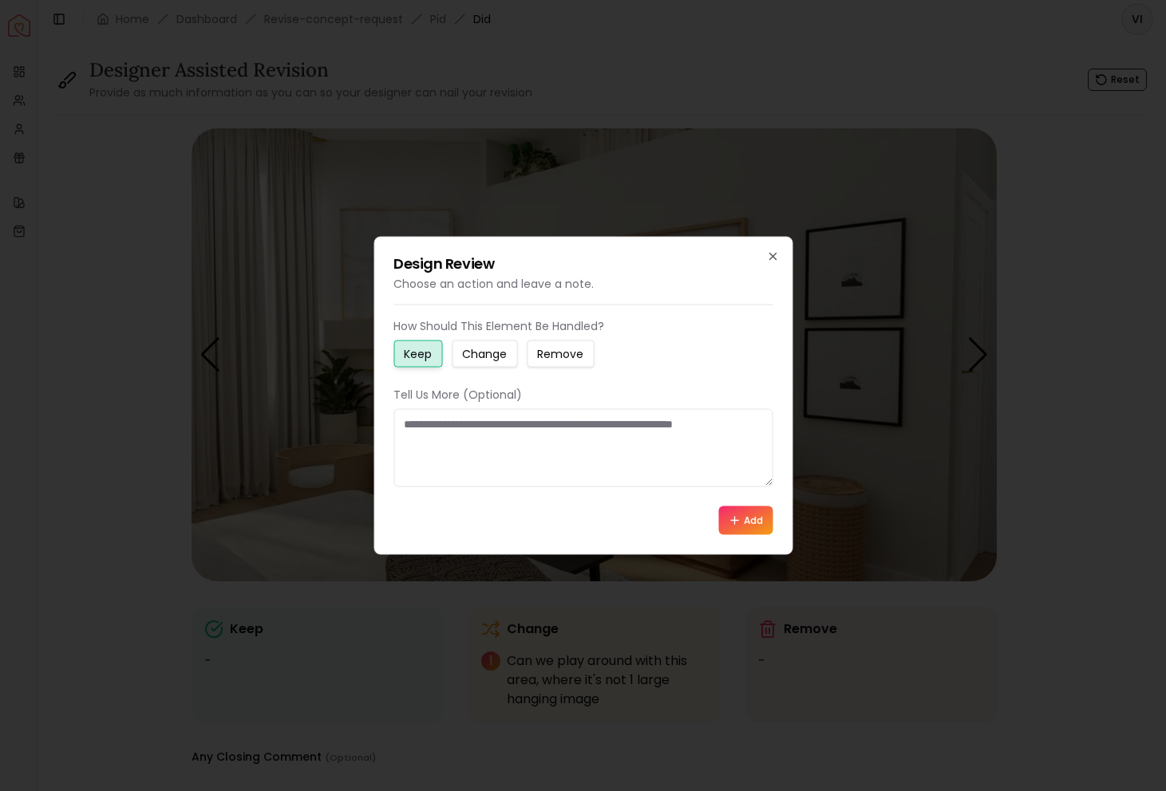
click at [471, 349] on small "Change" at bounding box center [484, 354] width 45 height 16
click at [477, 472] on textarea at bounding box center [582, 448] width 379 height 78
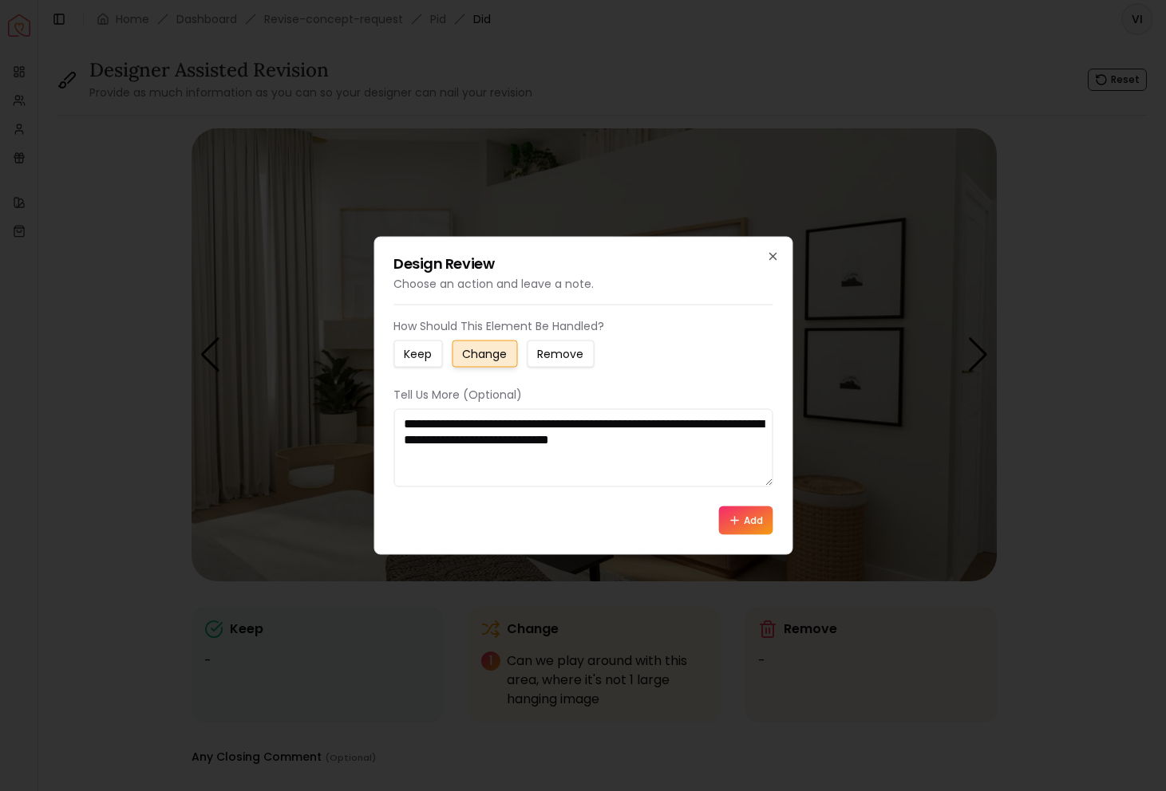
type textarea "**********"
click at [754, 518] on button "Add" at bounding box center [745, 521] width 54 height 29
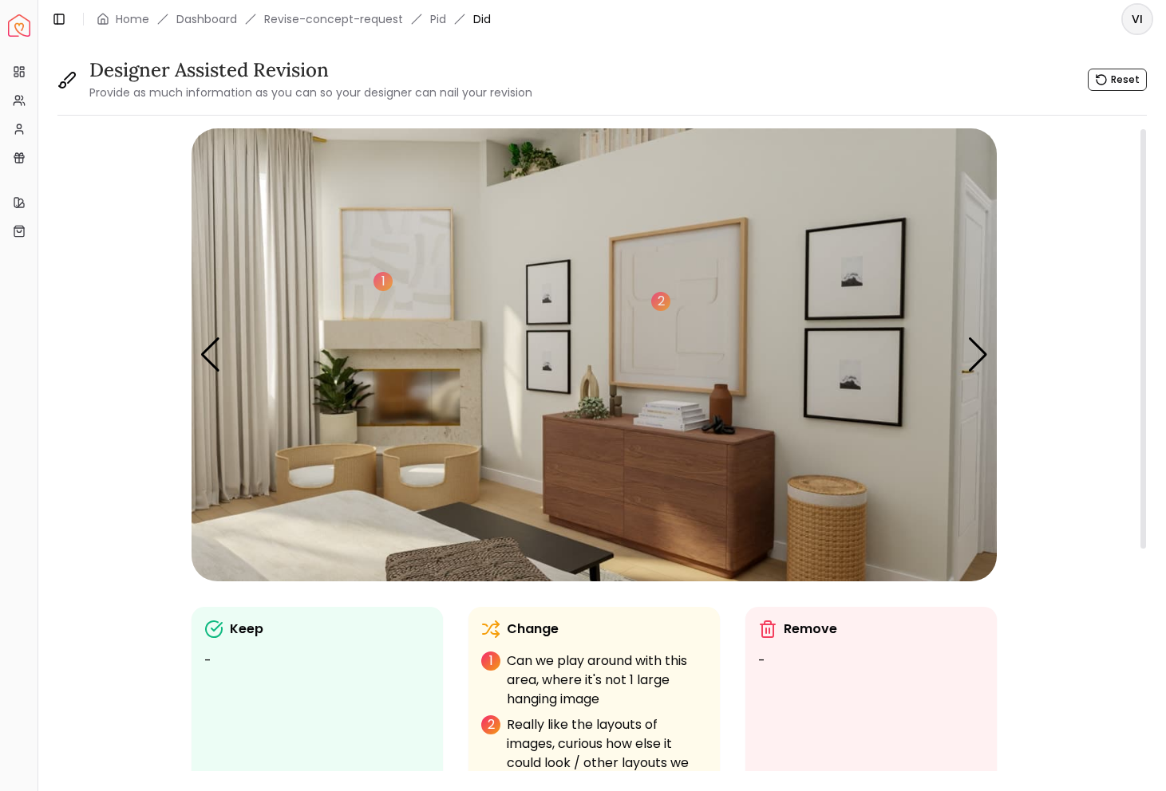
click at [832, 516] on img "3 / 5" at bounding box center [593, 354] width 805 height 453
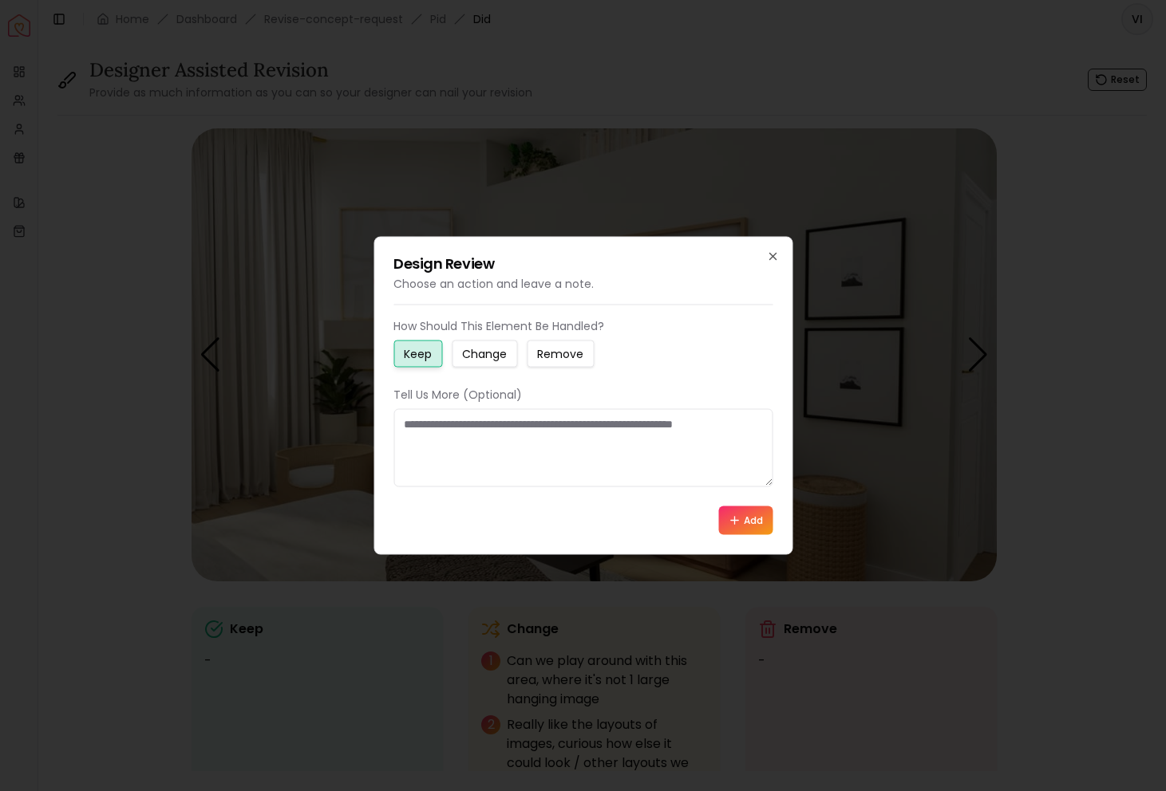
click at [517, 354] on div "Keep Change Remove" at bounding box center [582, 354] width 379 height 27
click at [506, 355] on small "Change" at bounding box center [484, 354] width 45 height 16
click at [503, 448] on textarea at bounding box center [582, 448] width 379 height 78
type textarea "**********"
click at [735, 521] on icon at bounding box center [734, 521] width 13 height 13
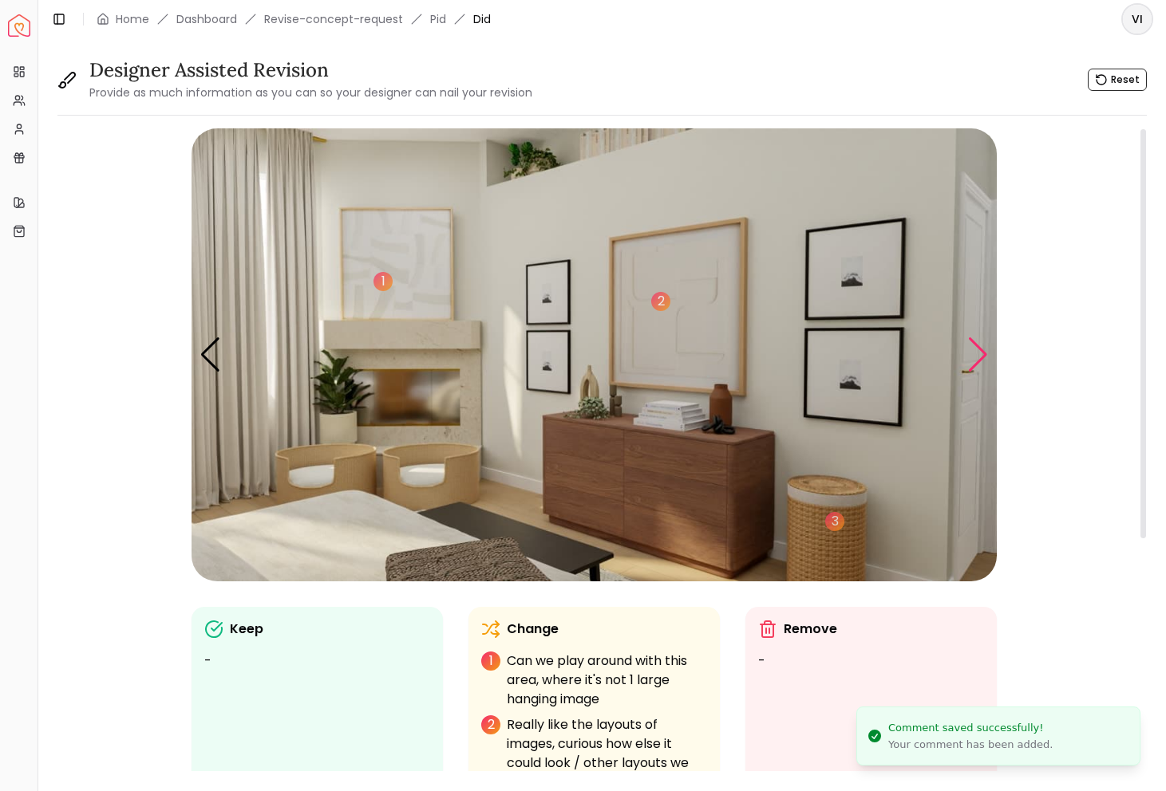
click at [969, 351] on div "Next slide" at bounding box center [978, 355] width 22 height 35
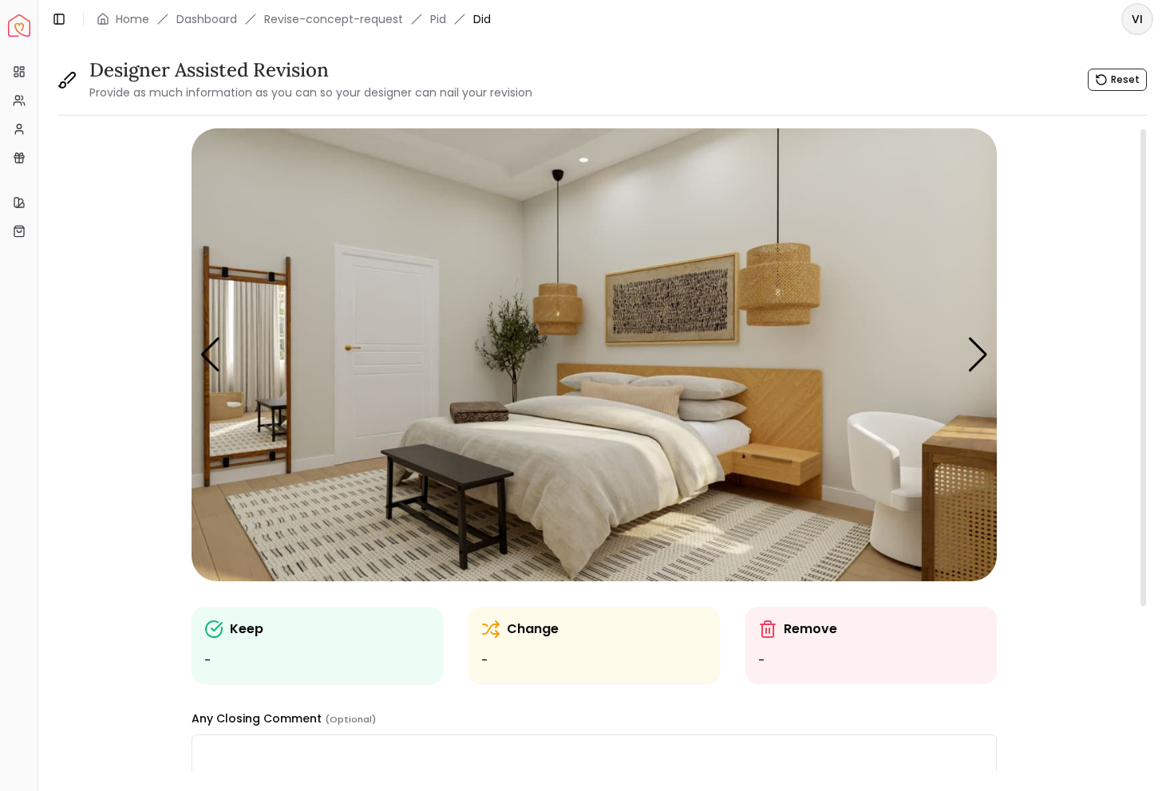
click at [245, 622] on p "Keep" at bounding box center [247, 629] width 34 height 19
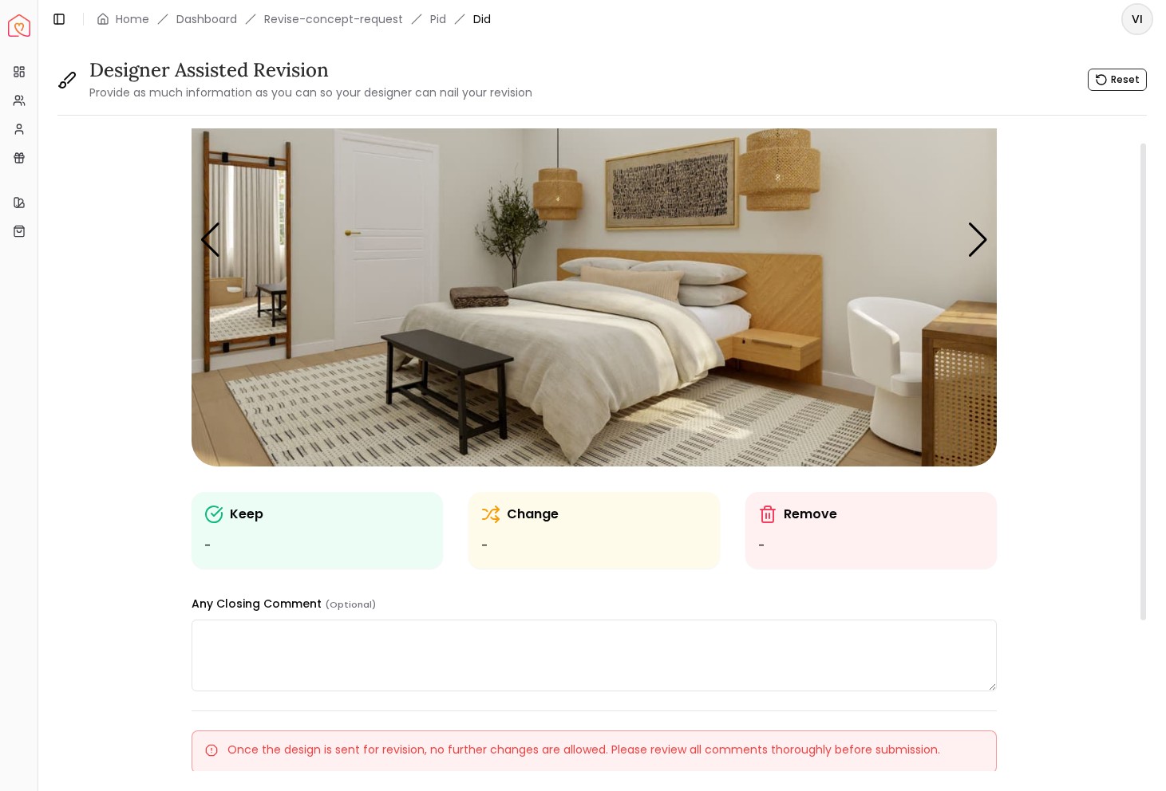
scroll to position [124, 0]
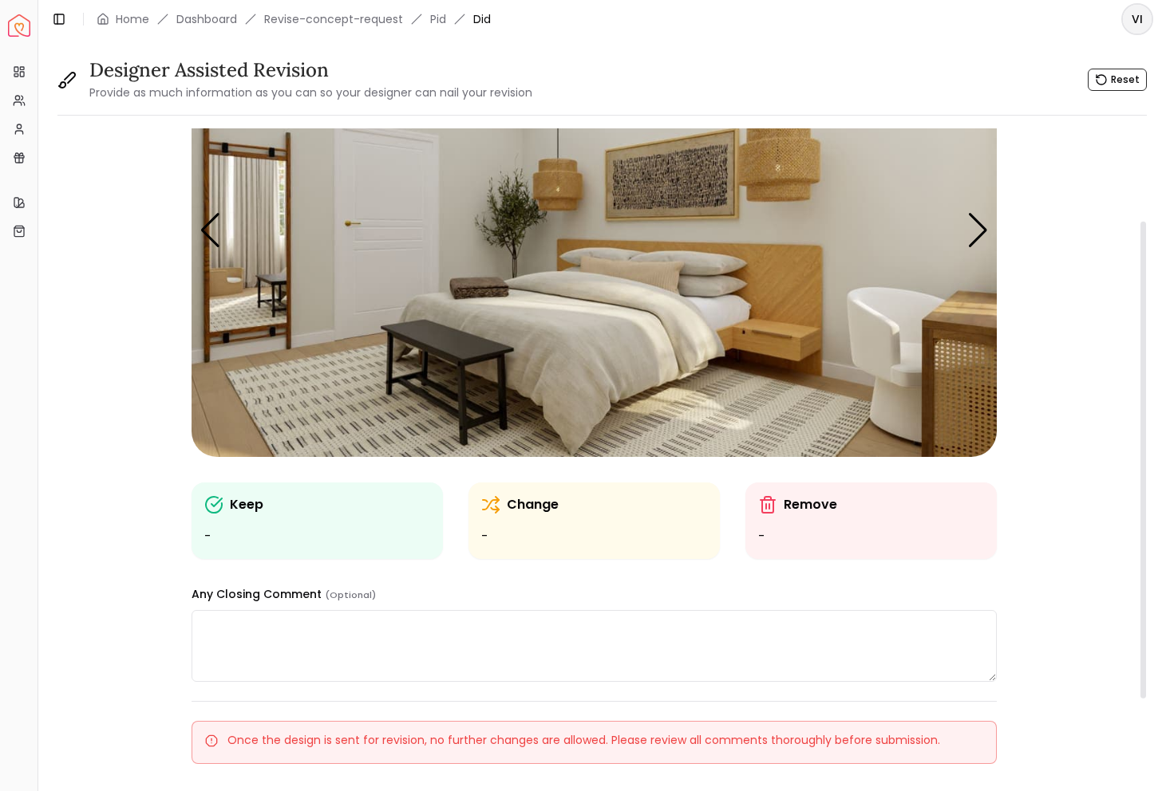
click at [324, 401] on img "4 / 5" at bounding box center [593, 230] width 805 height 453
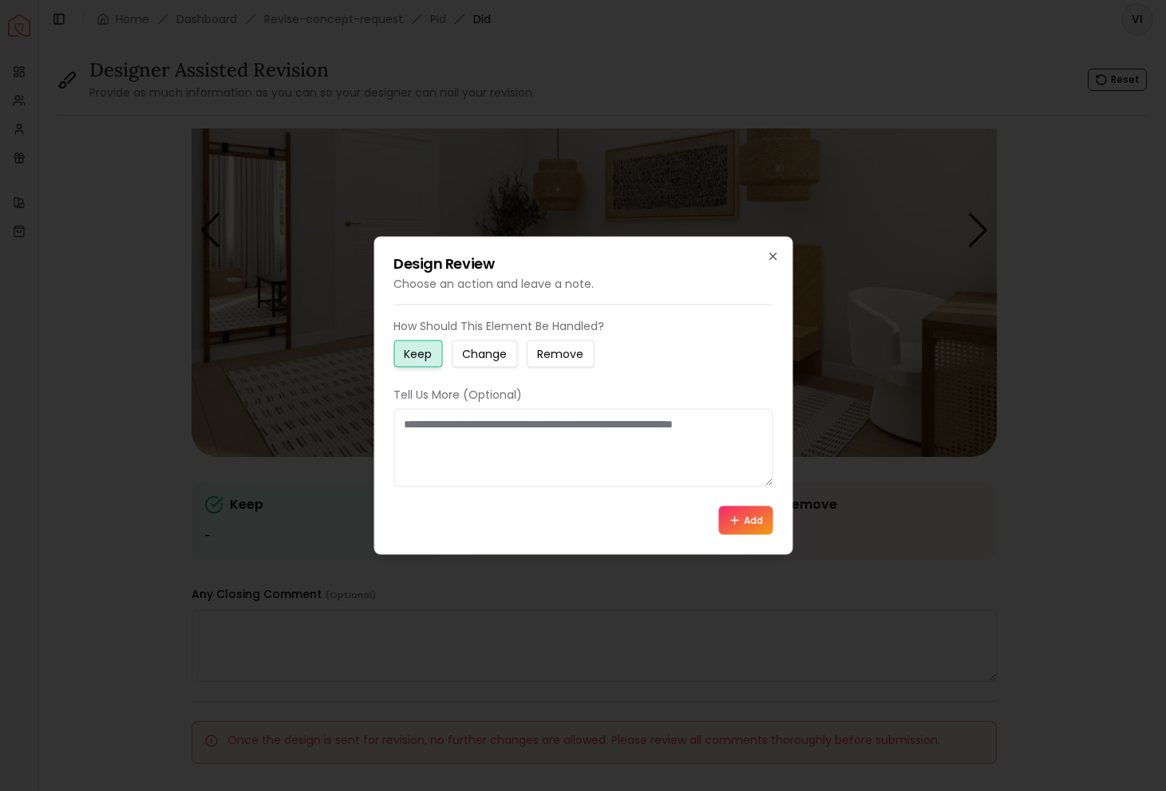
click at [411, 445] on textarea at bounding box center [582, 448] width 379 height 78
type textarea "**********"
click at [751, 523] on button "Add" at bounding box center [745, 521] width 54 height 29
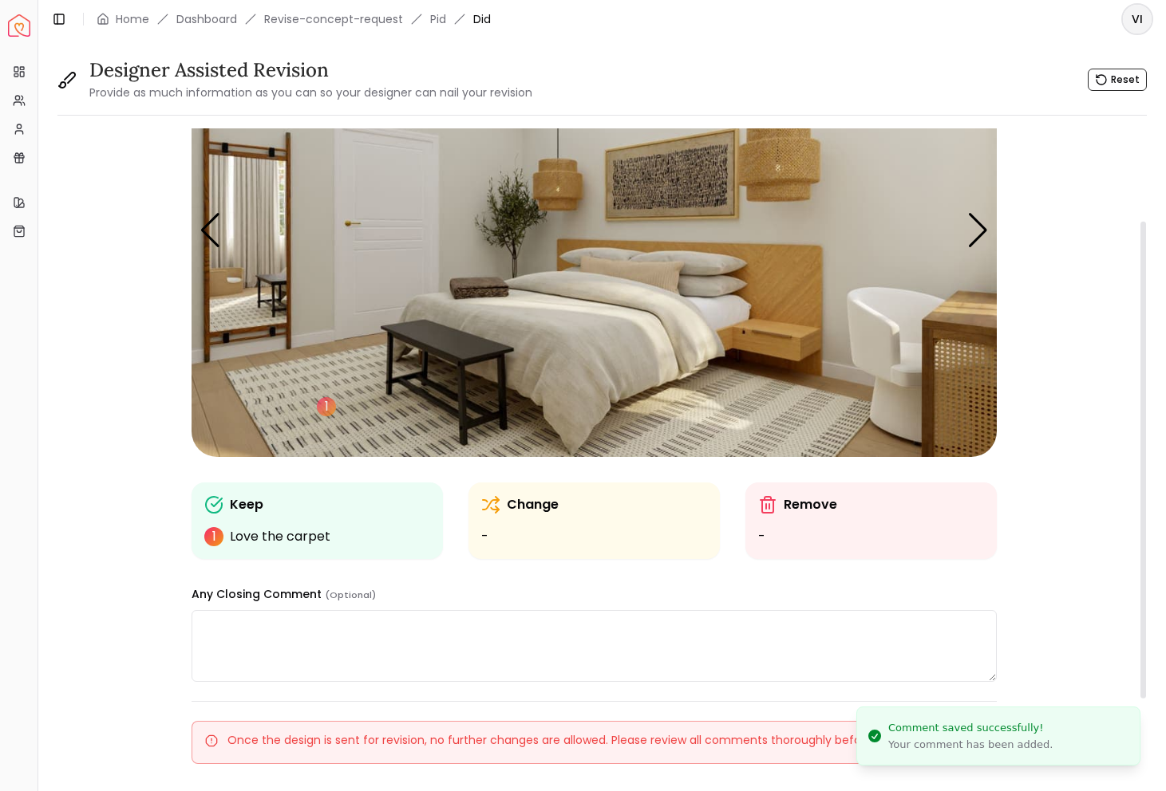
click at [249, 238] on img "4 / 5" at bounding box center [593, 230] width 805 height 453
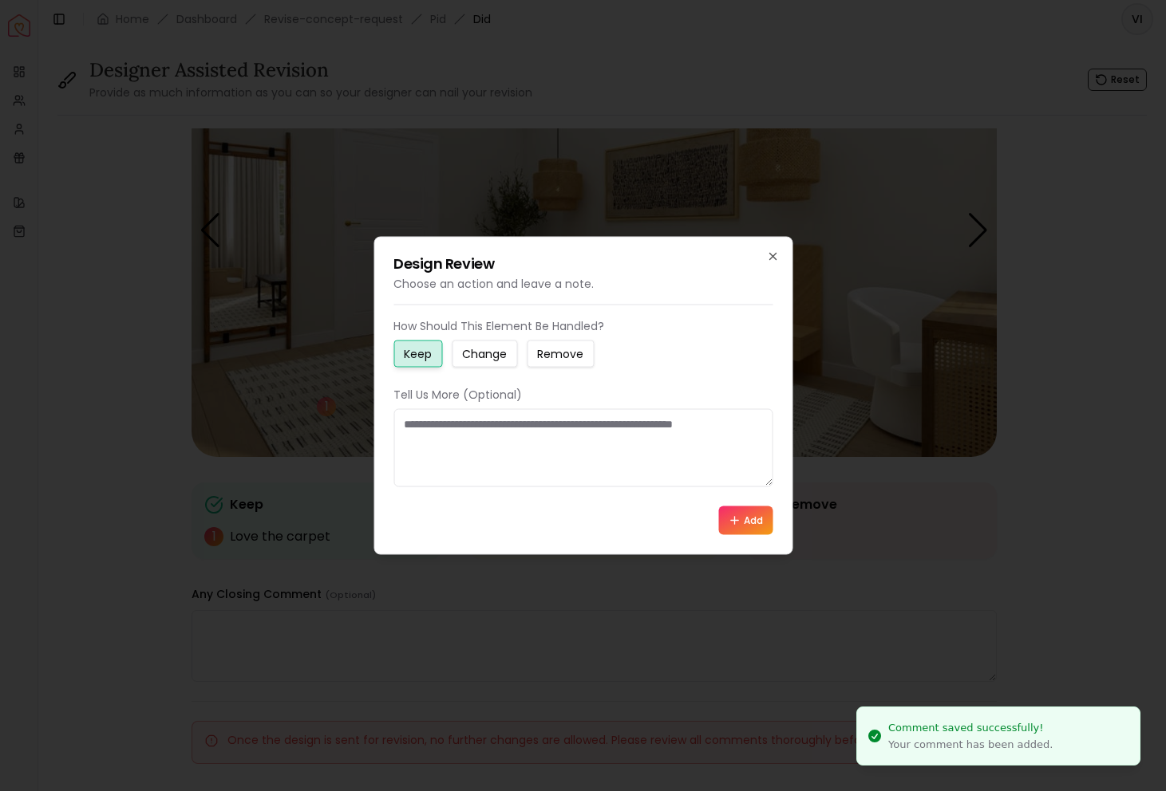
click at [407, 401] on p "Tell Us More (Optional)" at bounding box center [582, 395] width 379 height 16
click at [432, 443] on textarea at bounding box center [582, 448] width 379 height 78
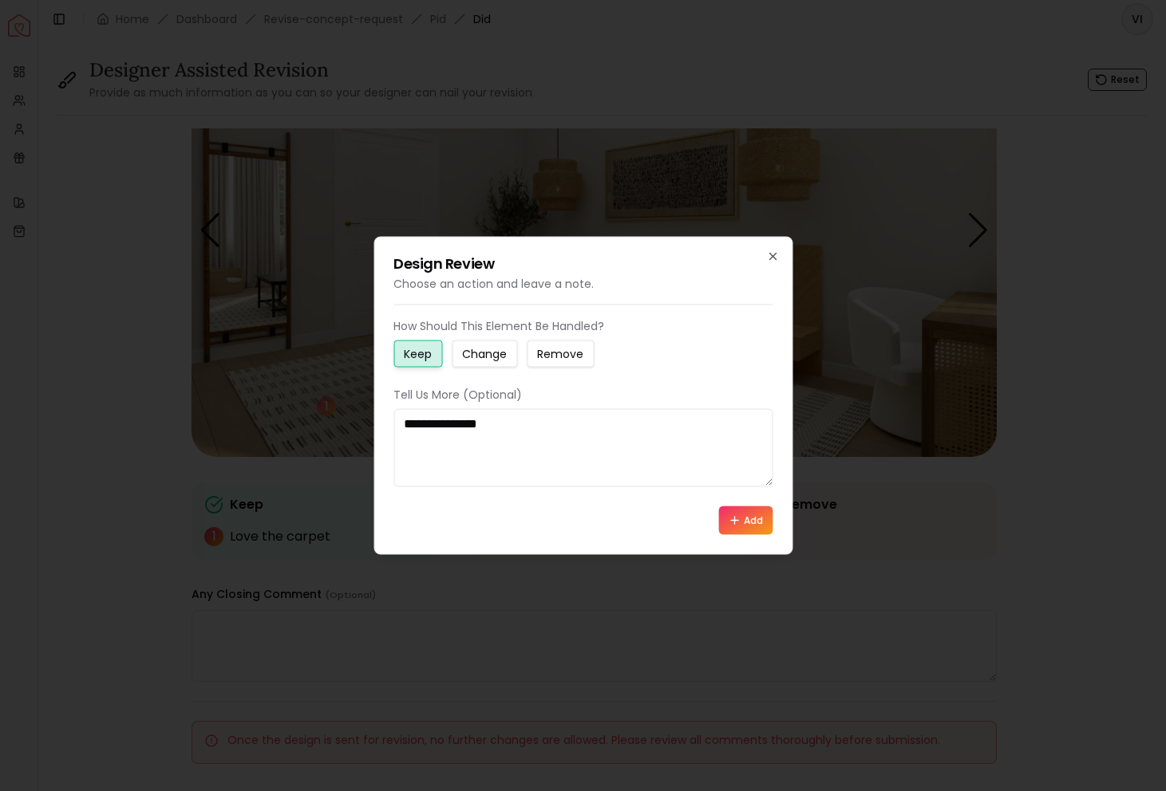
type textarea "**********"
click at [744, 525] on button "Add" at bounding box center [745, 521] width 54 height 29
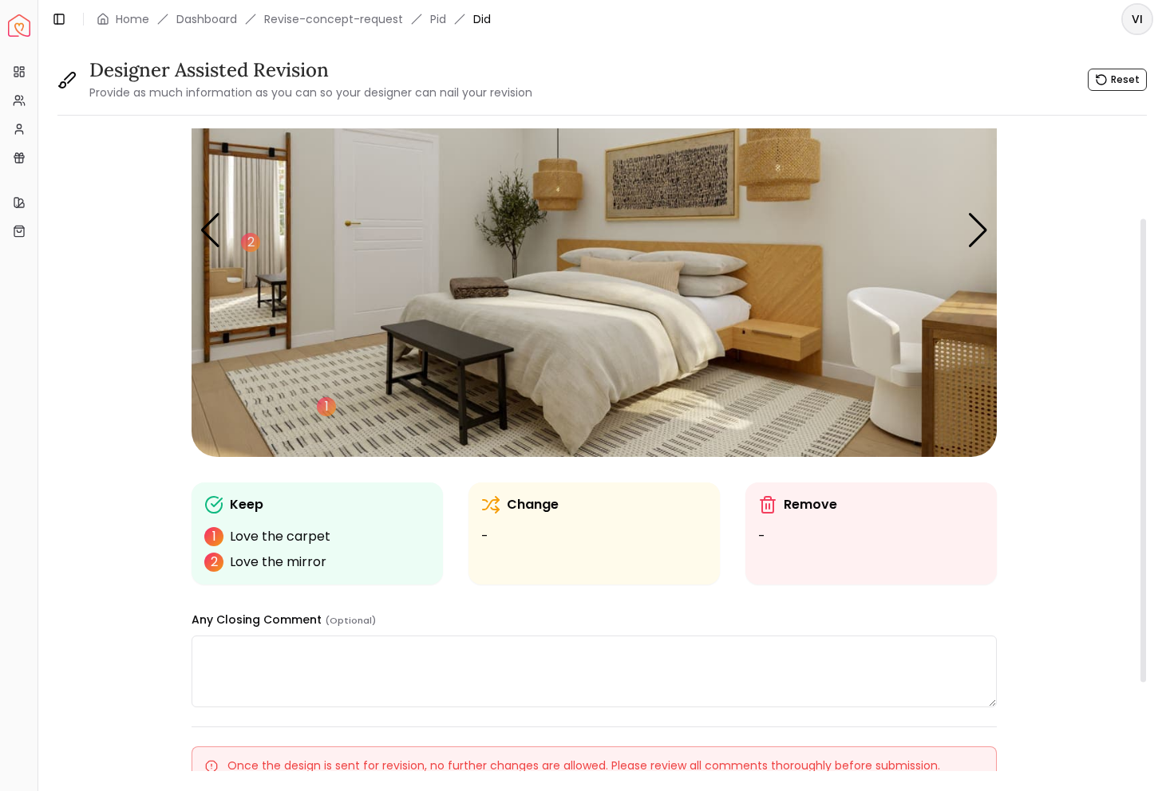
click at [456, 349] on img "4 / 5" at bounding box center [593, 230] width 805 height 453
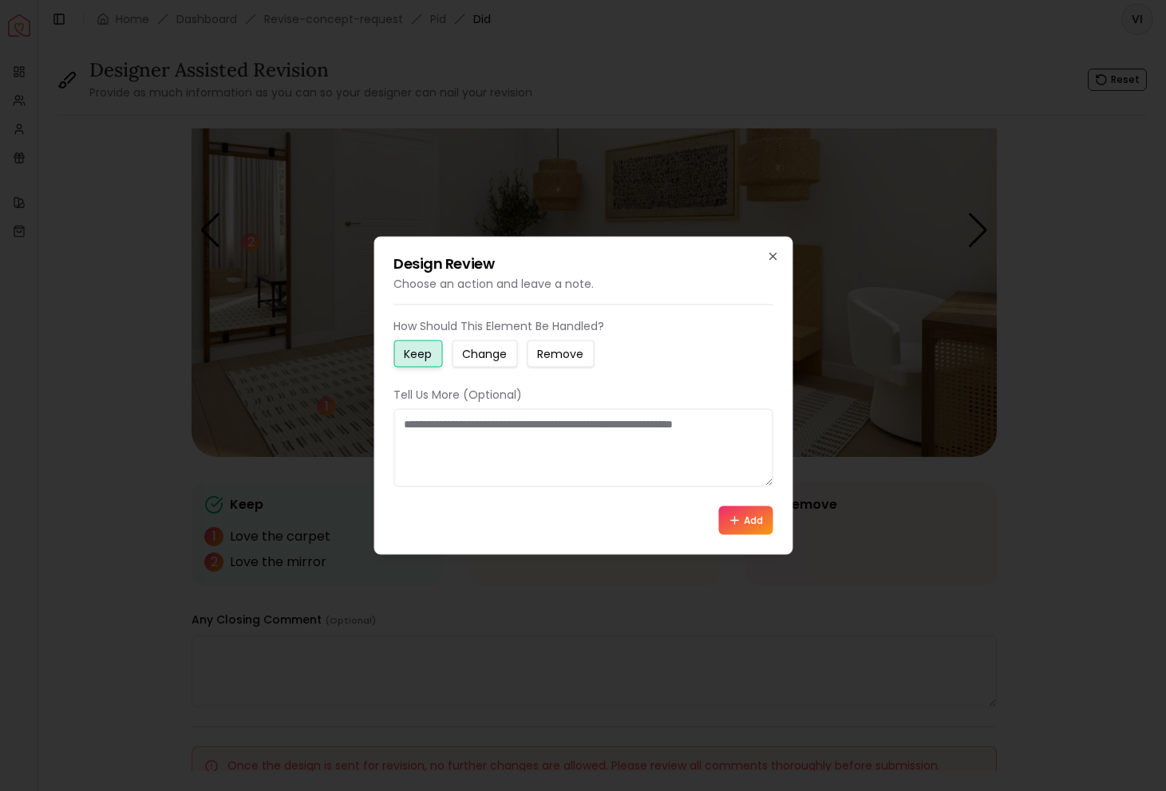
click at [456, 349] on button "Change" at bounding box center [484, 354] width 65 height 27
click at [508, 444] on textarea at bounding box center [582, 448] width 379 height 78
type textarea "**********"
click at [749, 524] on button "Add" at bounding box center [745, 521] width 54 height 29
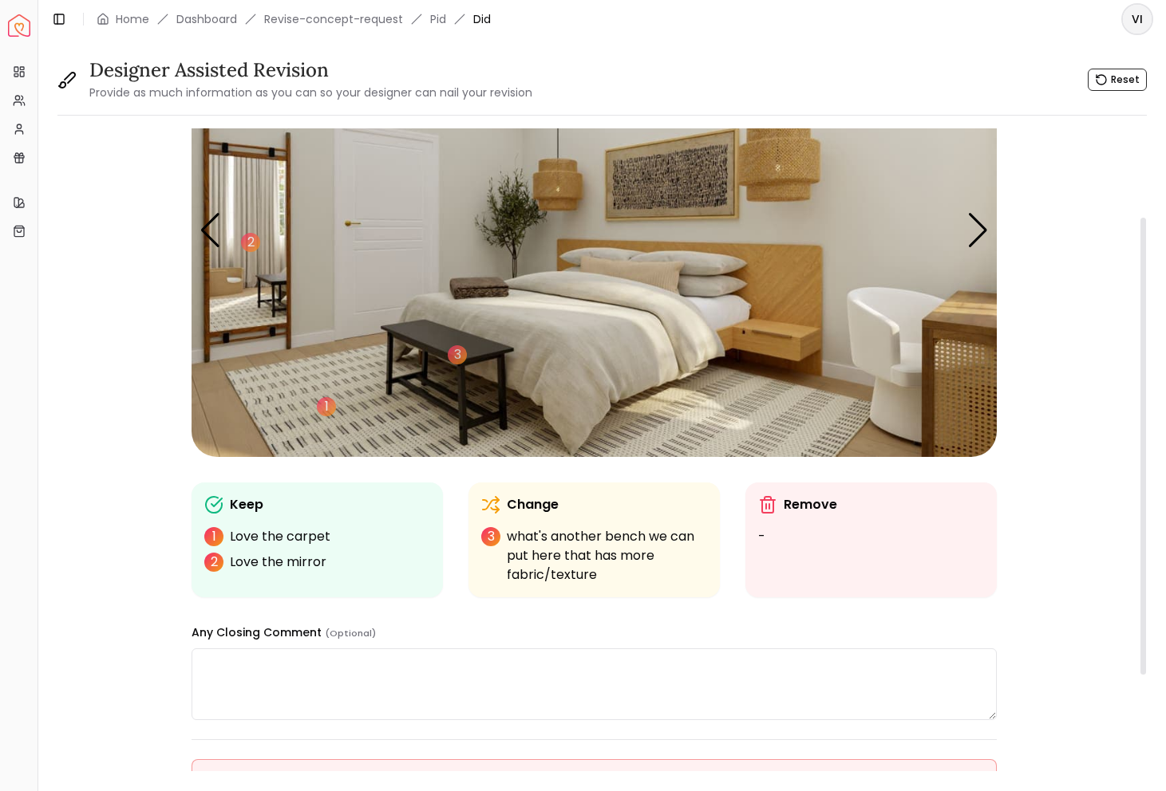
click at [638, 290] on img "4 / 5" at bounding box center [593, 230] width 805 height 453
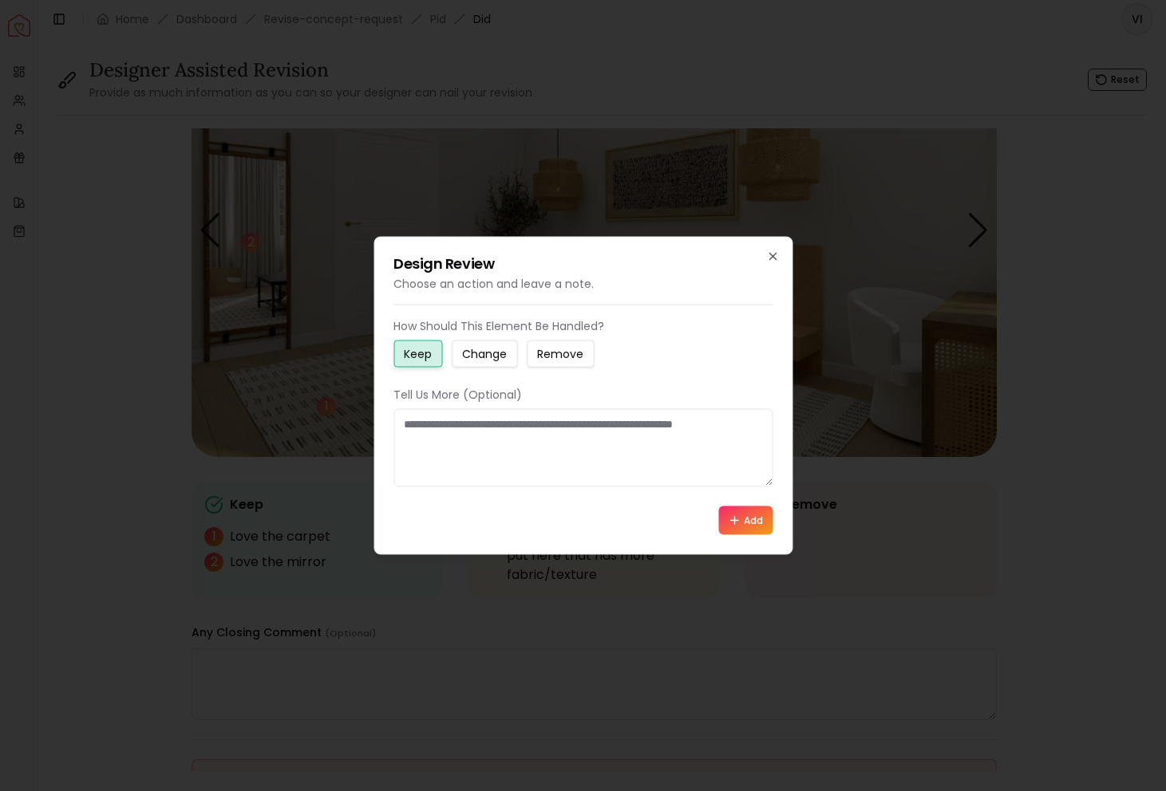
click at [483, 337] on div "How Should This Element Be Handled? Keep Change Remove" at bounding box center [582, 342] width 379 height 49
click at [476, 349] on small "Change" at bounding box center [484, 354] width 45 height 16
click at [442, 458] on textarea at bounding box center [582, 448] width 379 height 78
type textarea "**********"
click at [726, 513] on button "Add" at bounding box center [745, 521] width 54 height 29
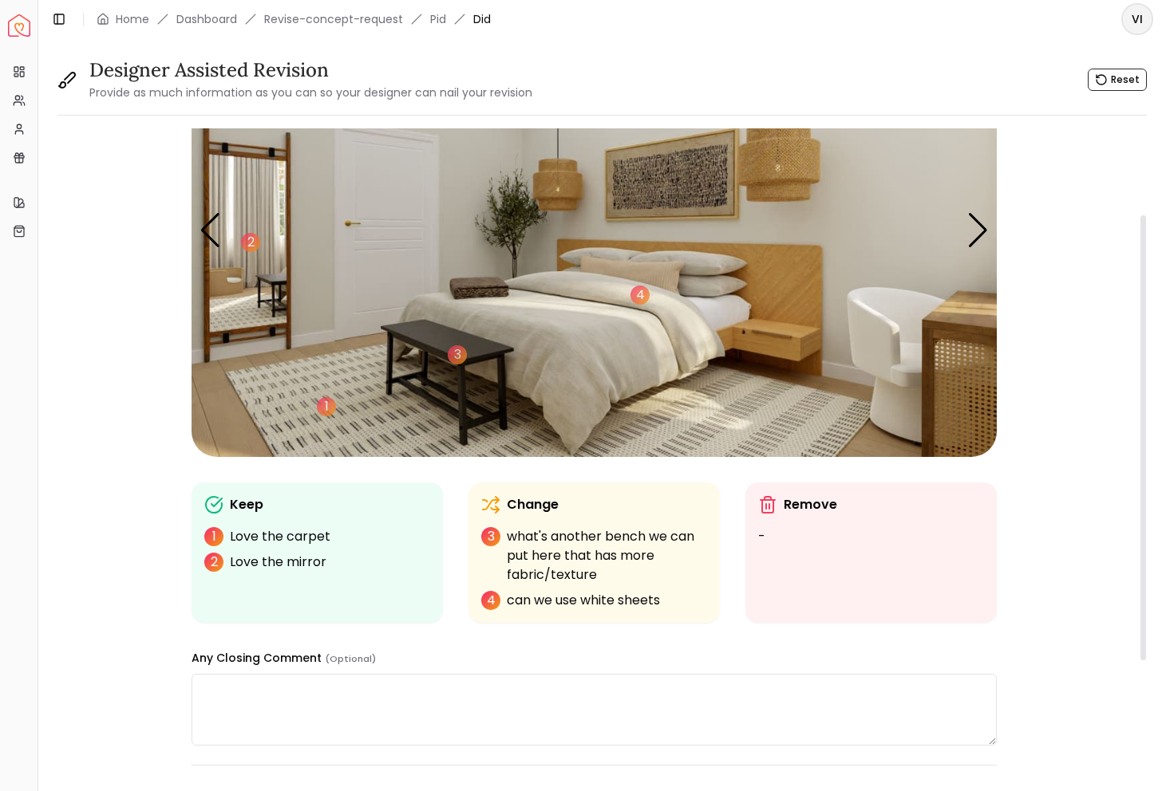
click at [365, 262] on img "4 / 5" at bounding box center [593, 230] width 805 height 453
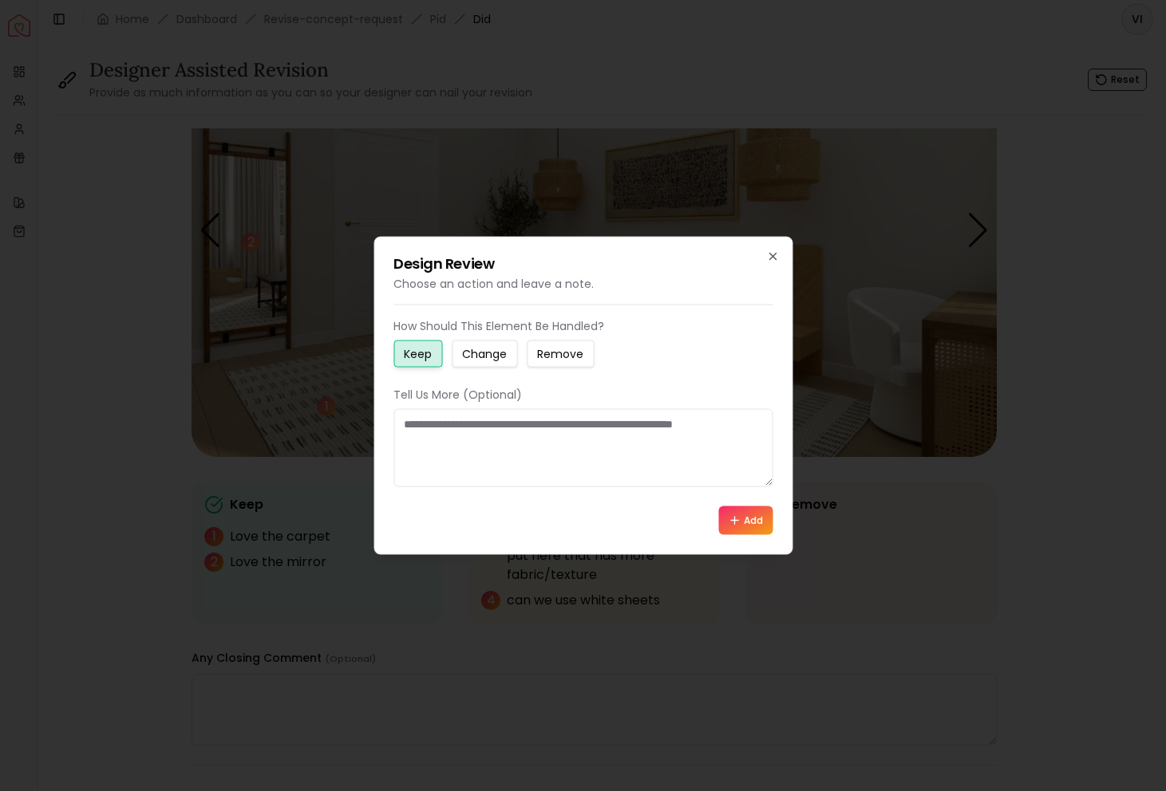
click at [775, 248] on div "Design Review Choose an action and leave a note. How Should This Element Be Han…" at bounding box center [582, 396] width 419 height 318
click at [774, 257] on icon "button" at bounding box center [772, 257] width 13 height 13
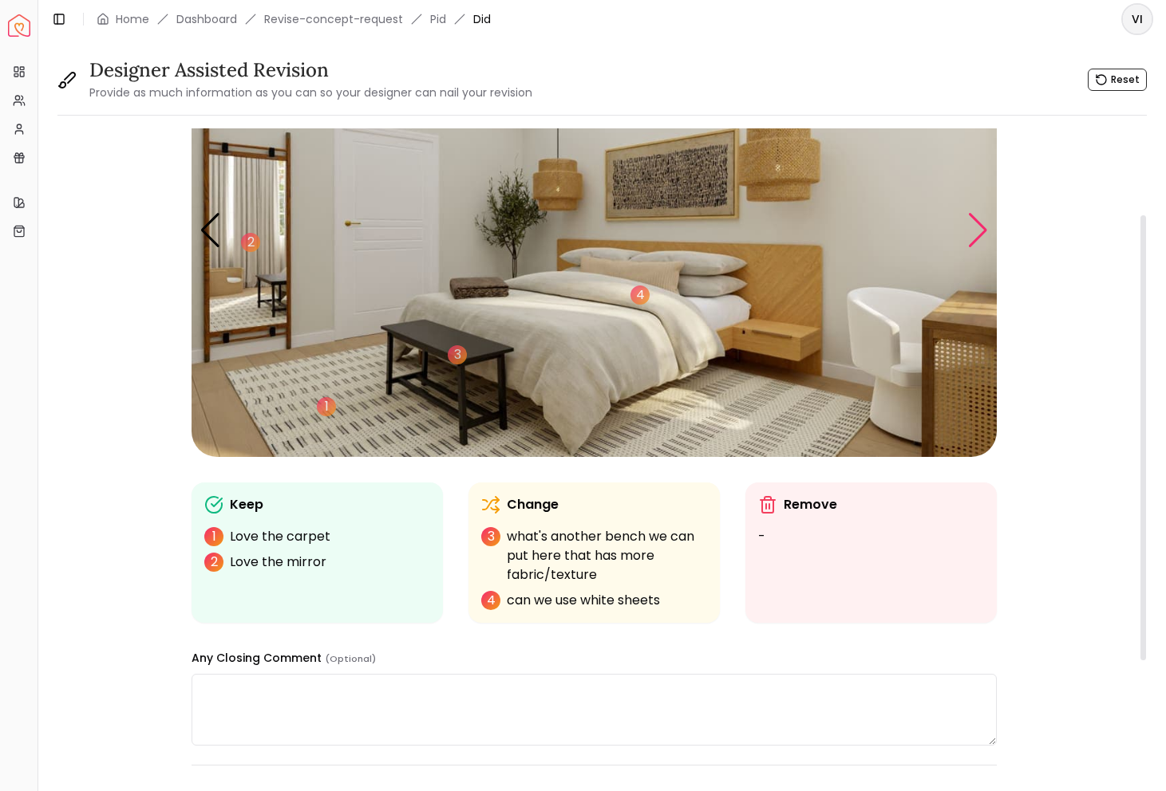
click at [983, 219] on div "Next slide" at bounding box center [978, 230] width 22 height 35
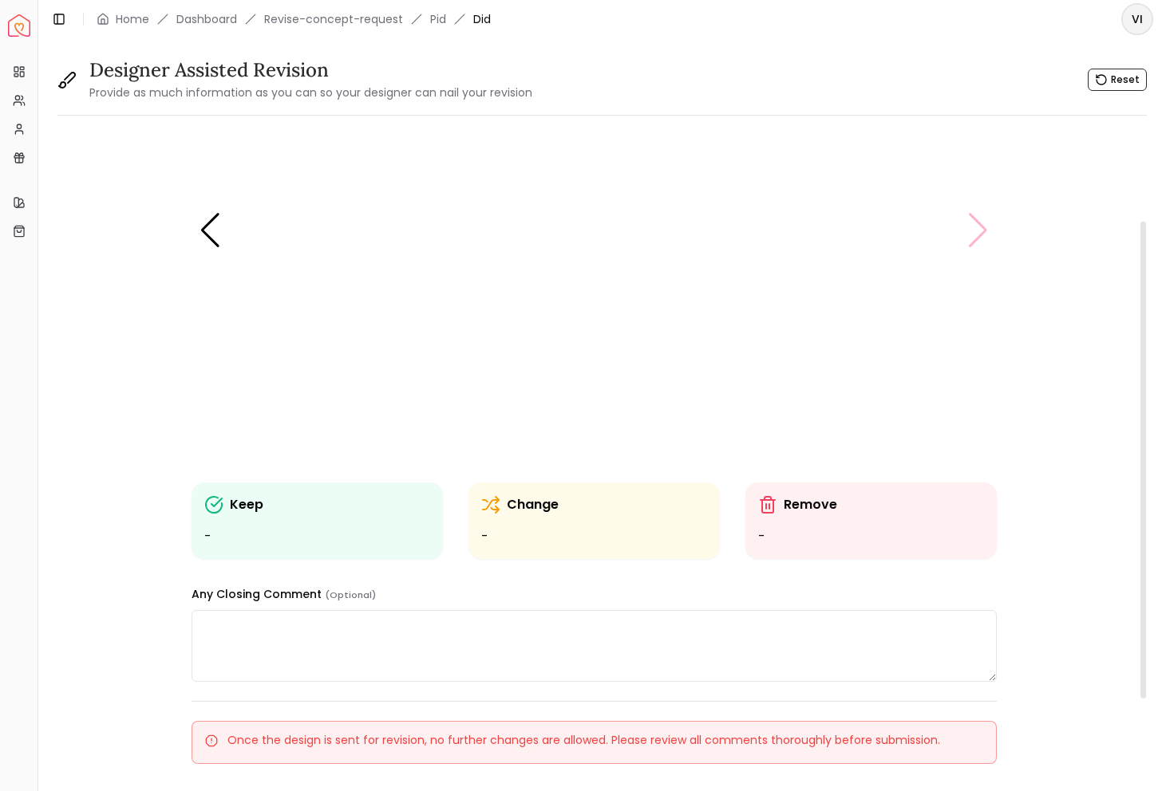
click at [983, 219] on img "5 / 5" at bounding box center [593, 230] width 805 height 453
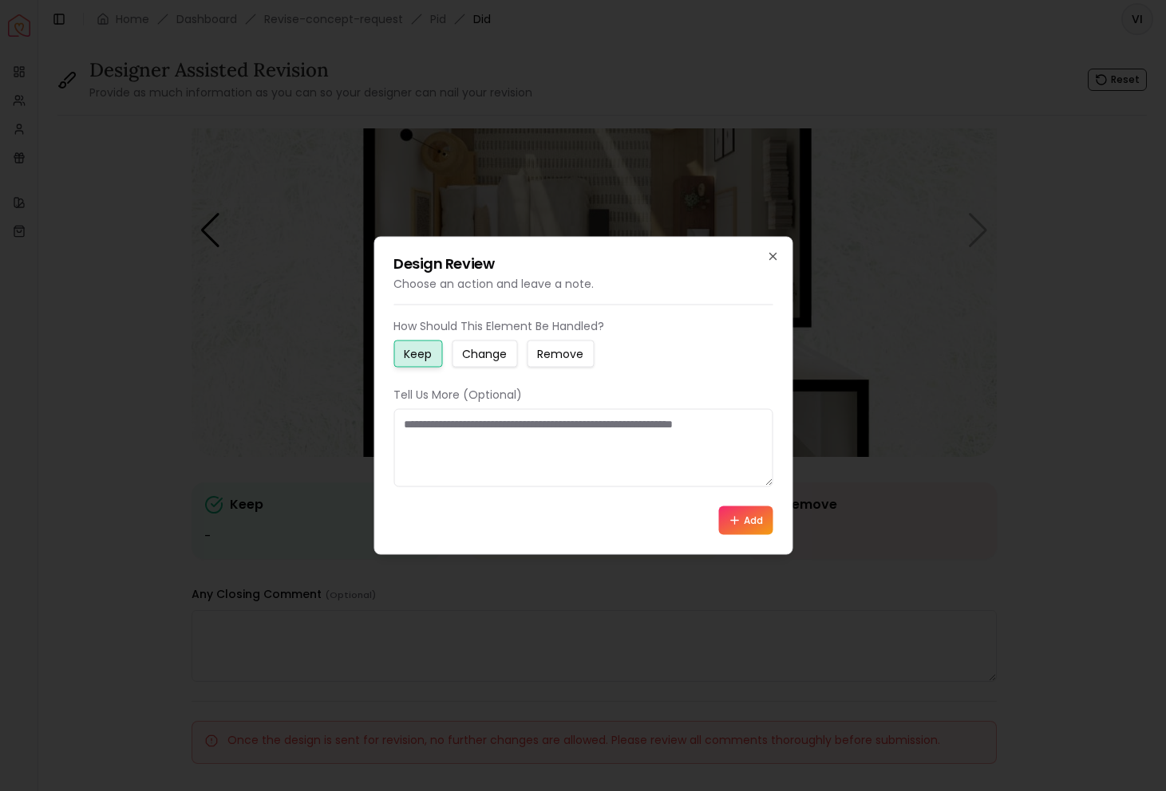
click at [764, 254] on div "Design Review Choose an action and leave a note. How Should This Element Be Han…" at bounding box center [582, 396] width 419 height 318
click at [764, 259] on h2 "Design Review" at bounding box center [582, 264] width 379 height 14
click at [772, 259] on icon "button" at bounding box center [772, 257] width 13 height 13
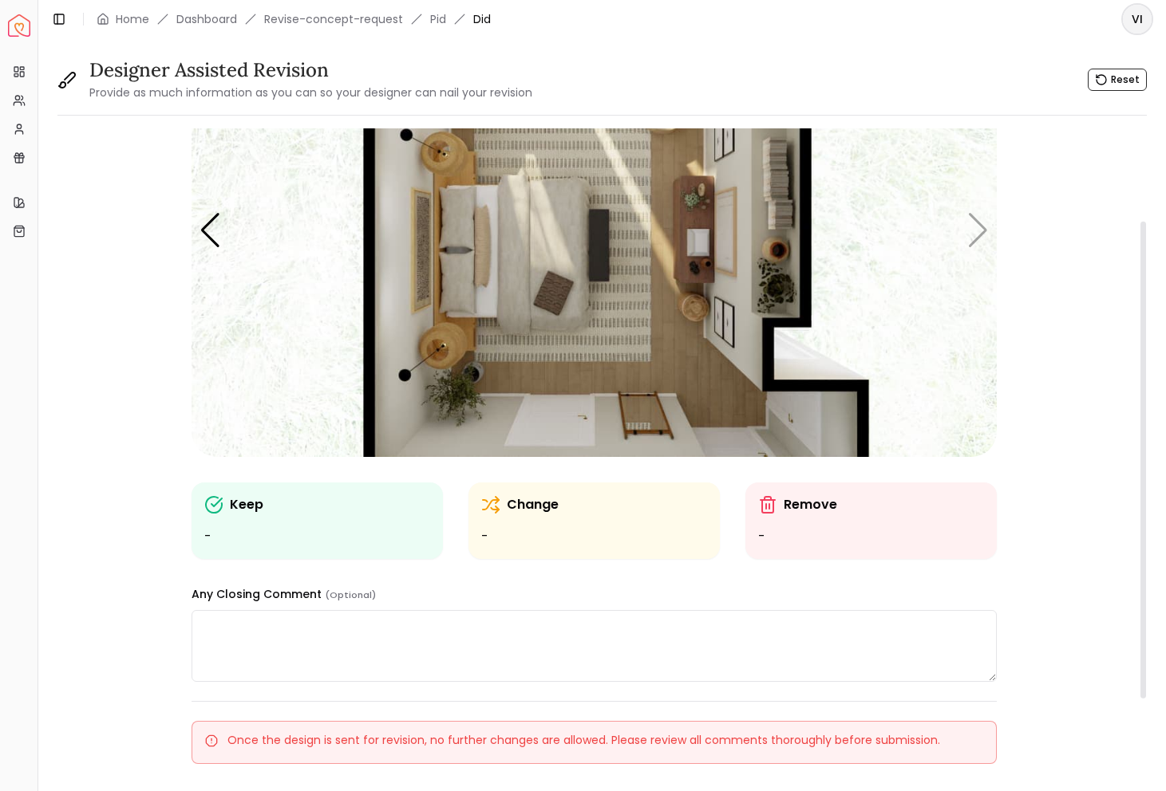
click at [979, 233] on img "5 / 5" at bounding box center [593, 230] width 805 height 453
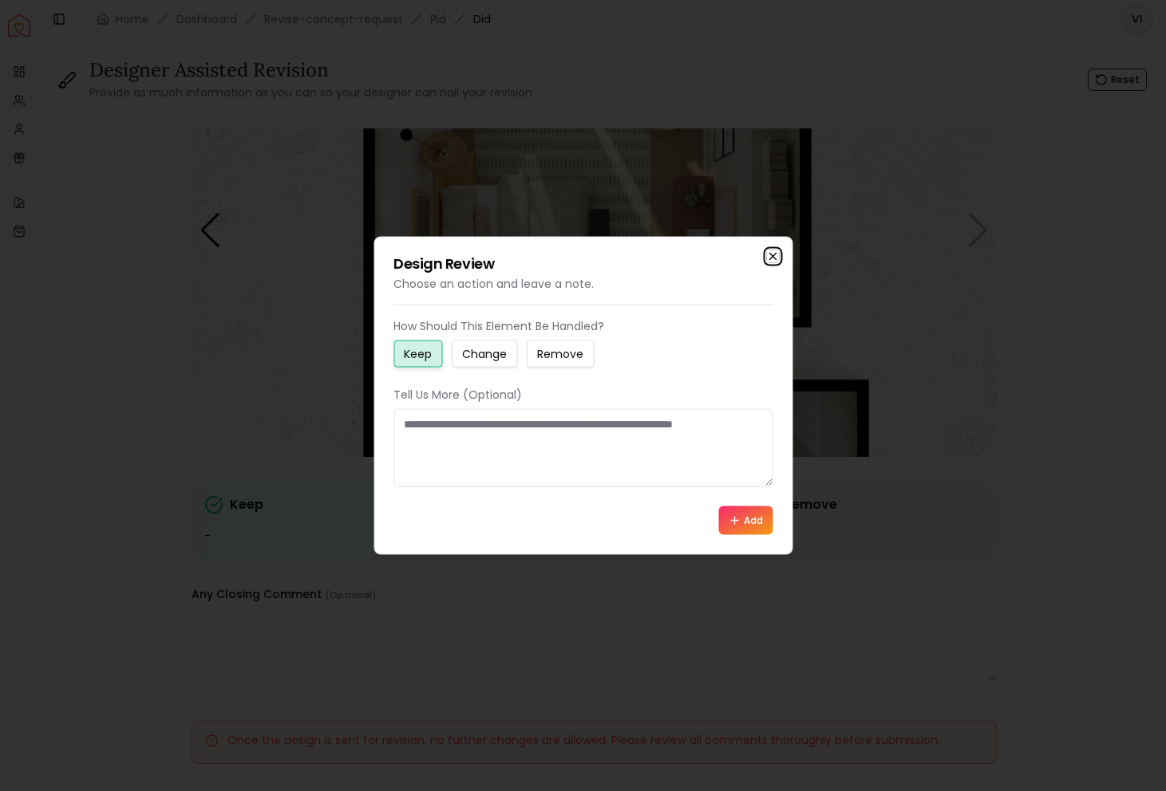
click at [770, 253] on icon "button" at bounding box center [772, 257] width 13 height 13
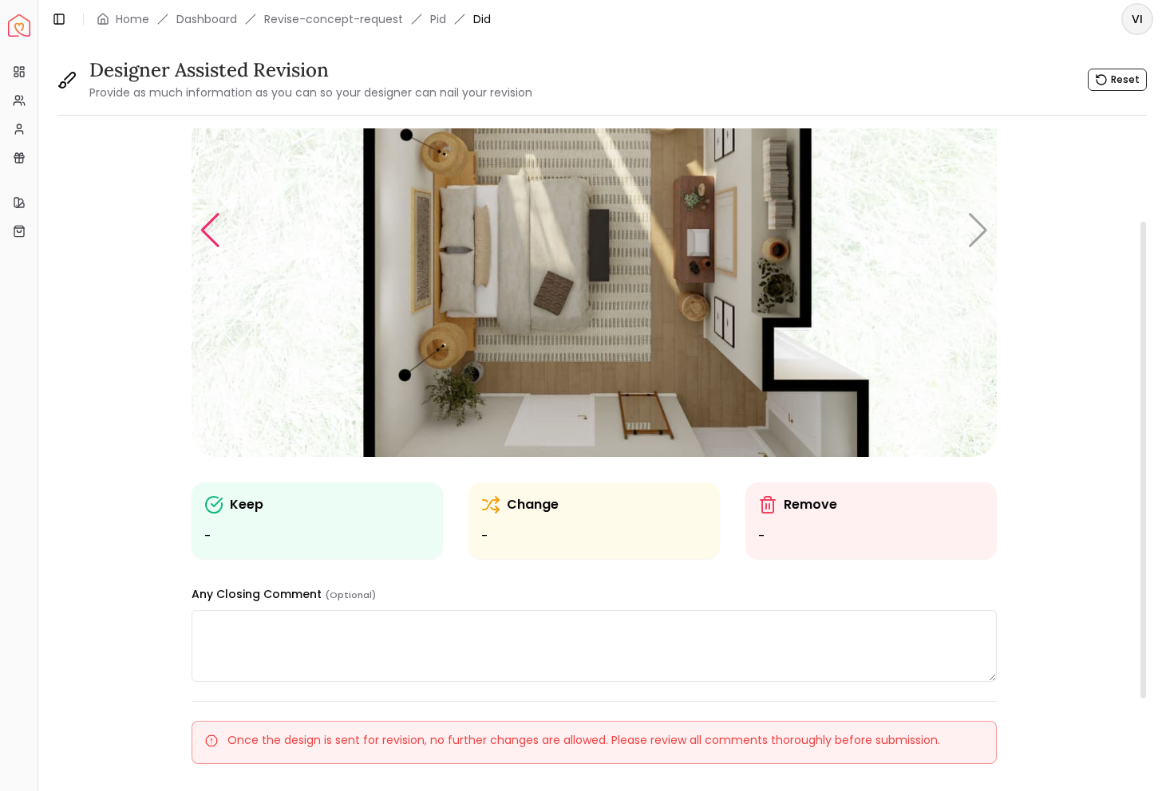
click at [207, 238] on div "Previous slide" at bounding box center [210, 230] width 22 height 35
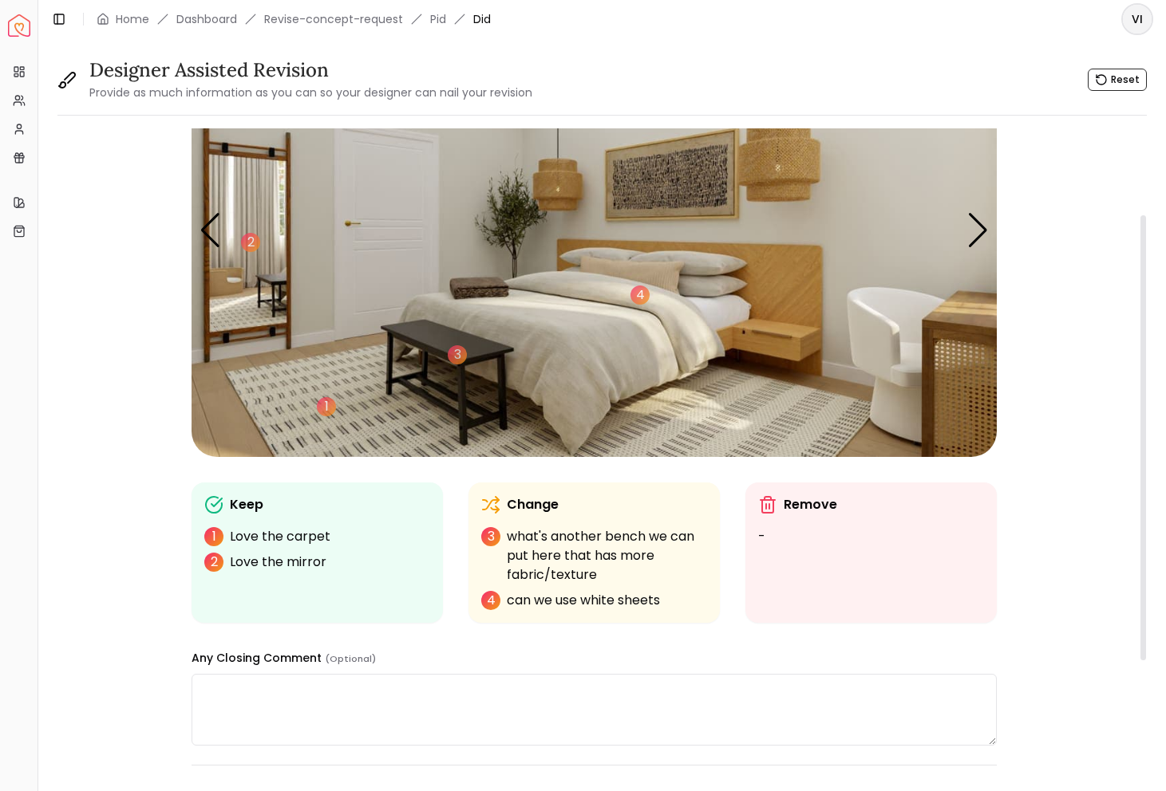
click at [681, 269] on img "4 / 5" at bounding box center [593, 230] width 805 height 453
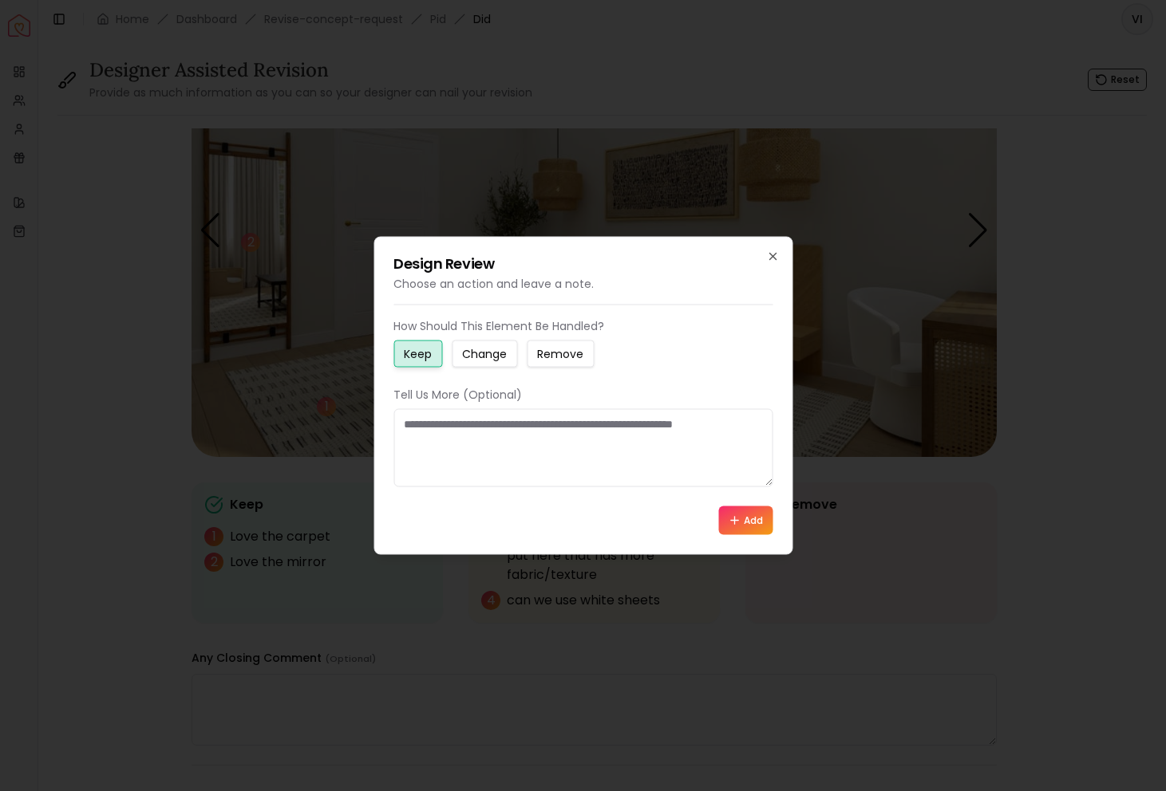
click at [474, 361] on small "Change" at bounding box center [484, 354] width 45 height 16
click at [468, 452] on textarea at bounding box center [582, 448] width 379 height 78
type textarea "**********"
click at [739, 521] on icon at bounding box center [734, 521] width 13 height 13
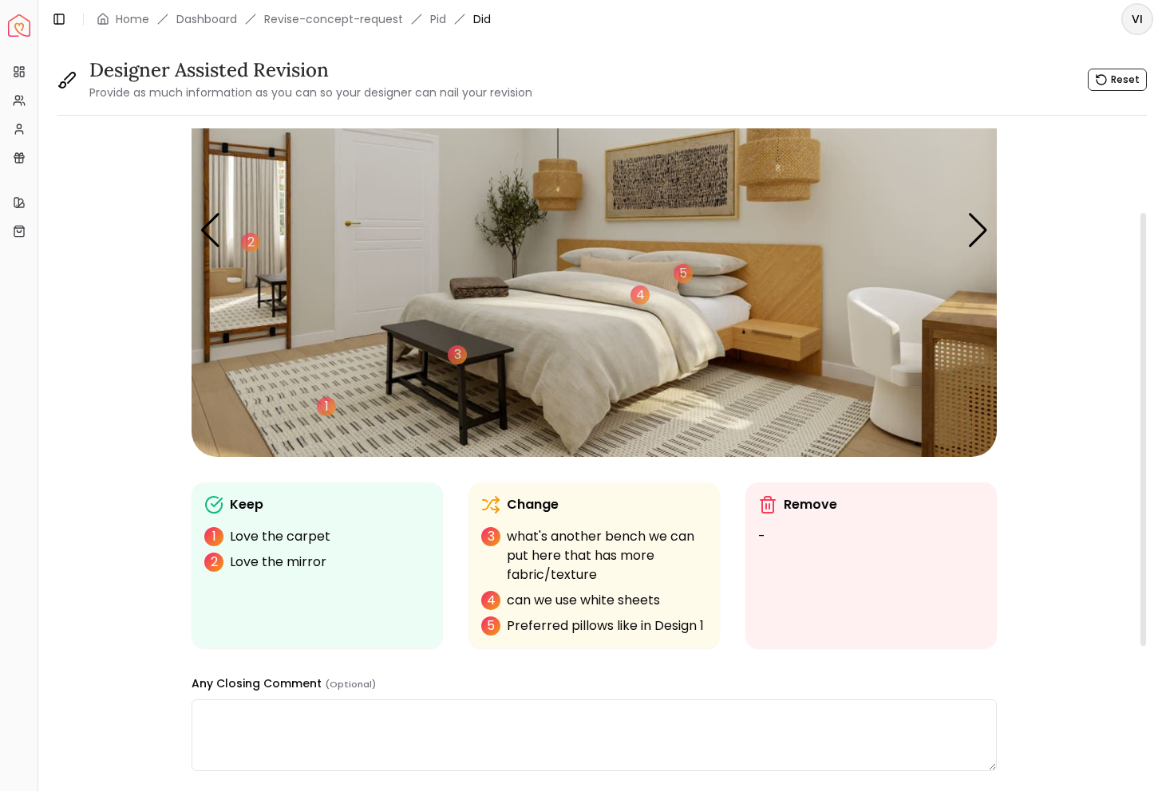
click at [901, 176] on img "4 / 5" at bounding box center [593, 230] width 805 height 453
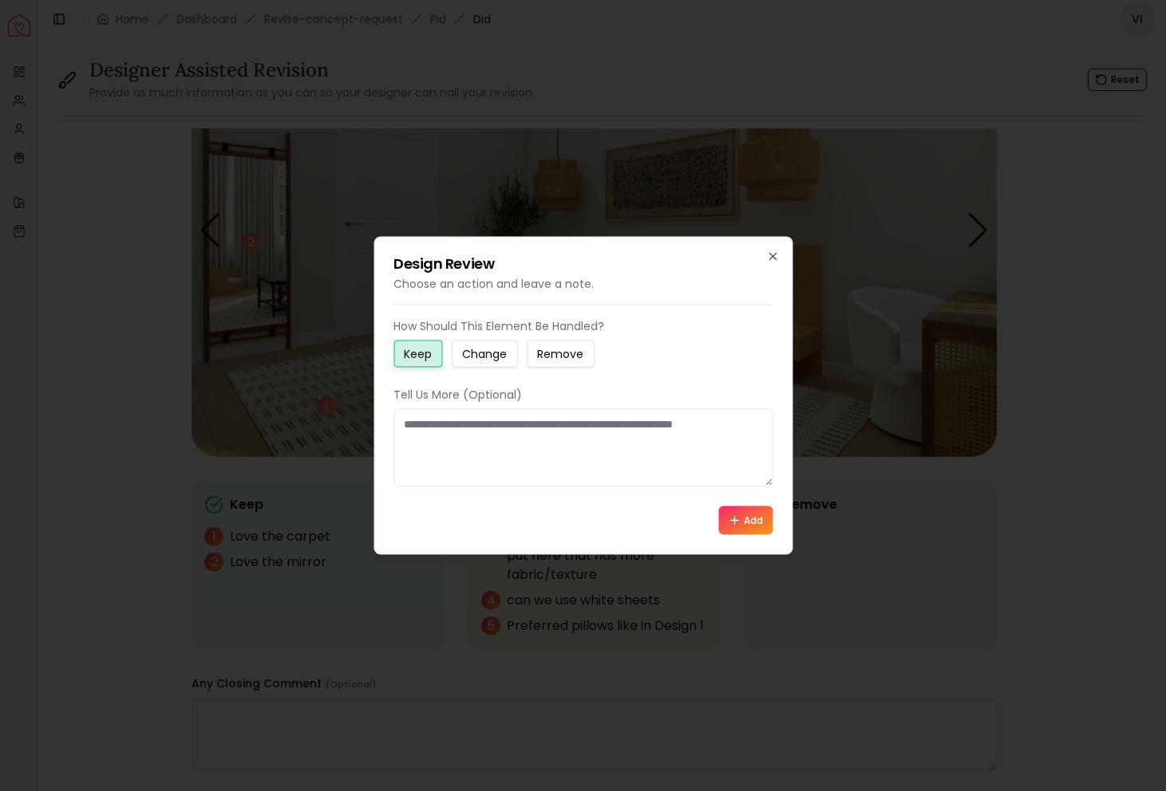
click at [476, 379] on div "How Should This Element Be Handled? Keep Change Remove Tell Us More (Optional) …" at bounding box center [582, 426] width 379 height 217
click at [484, 357] on small "Change" at bounding box center [484, 354] width 45 height 16
click at [479, 460] on textarea at bounding box center [582, 448] width 379 height 78
type textarea "**********"
click at [760, 520] on button "Add" at bounding box center [745, 521] width 54 height 29
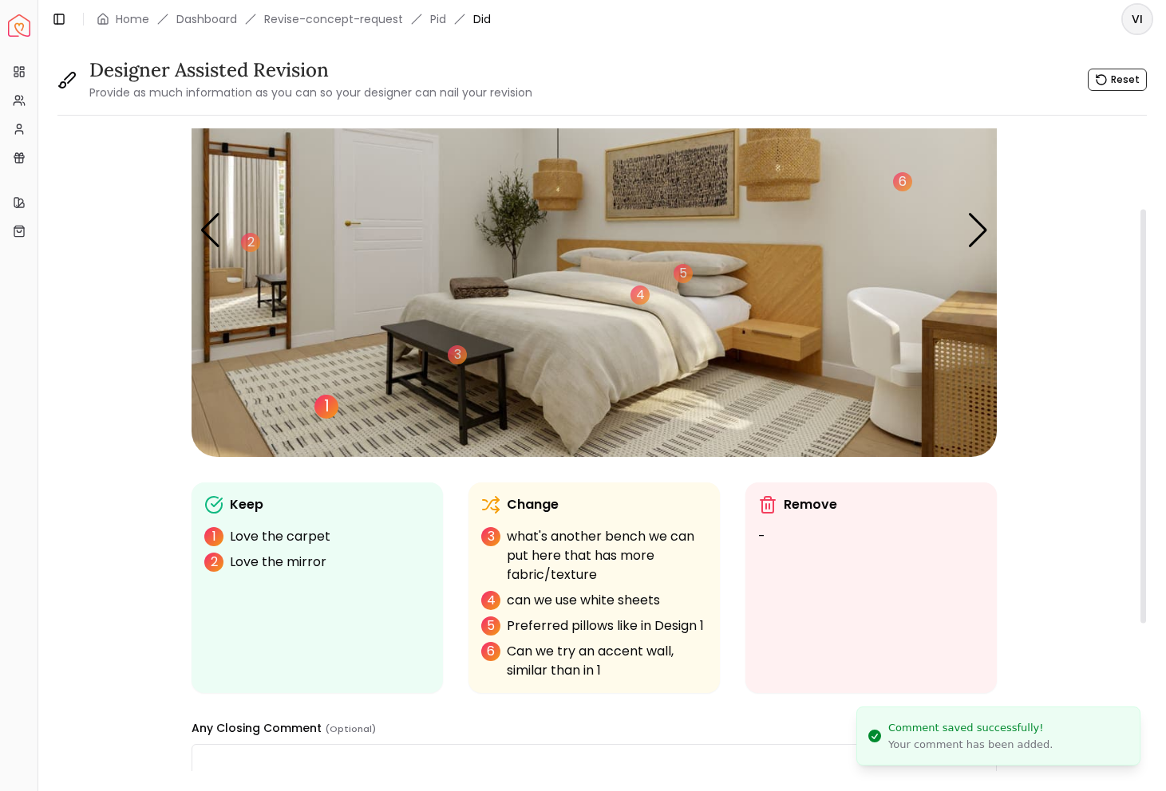
click at [325, 401] on div "1" at bounding box center [326, 407] width 24 height 24
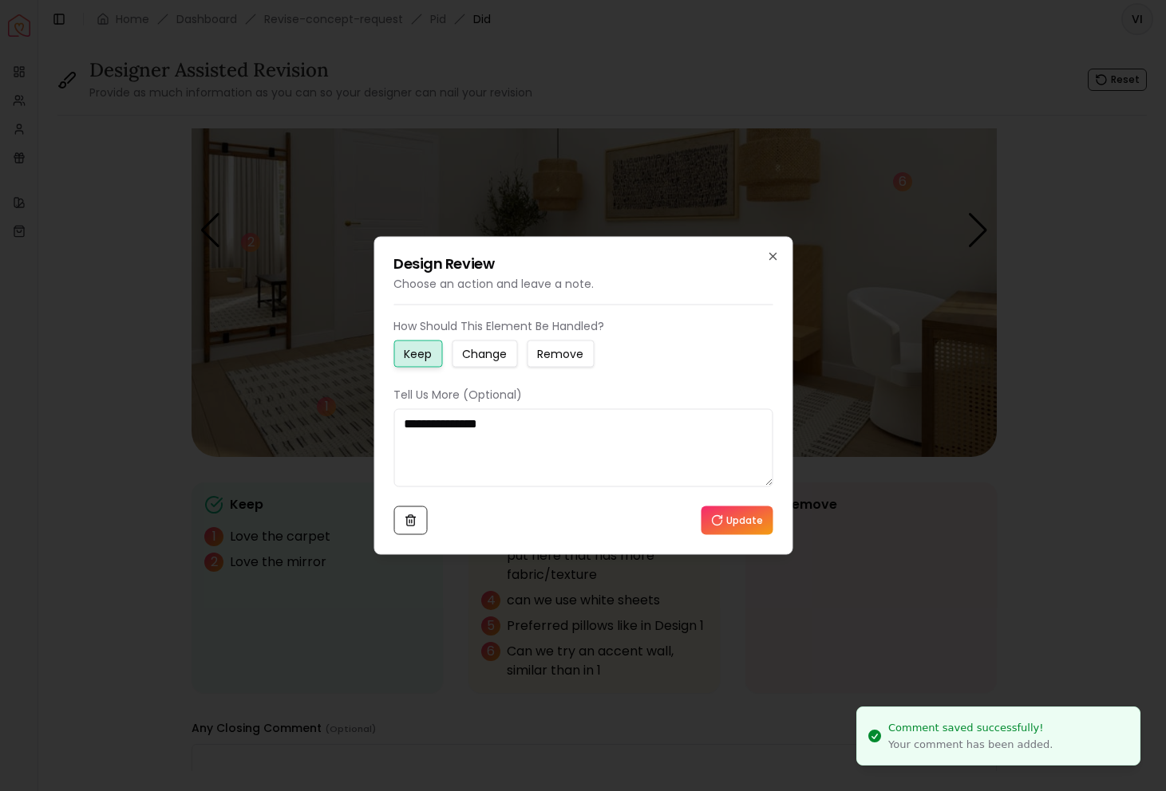
click at [499, 357] on small "Change" at bounding box center [484, 354] width 45 height 16
click at [530, 447] on textarea "**********" at bounding box center [582, 448] width 379 height 78
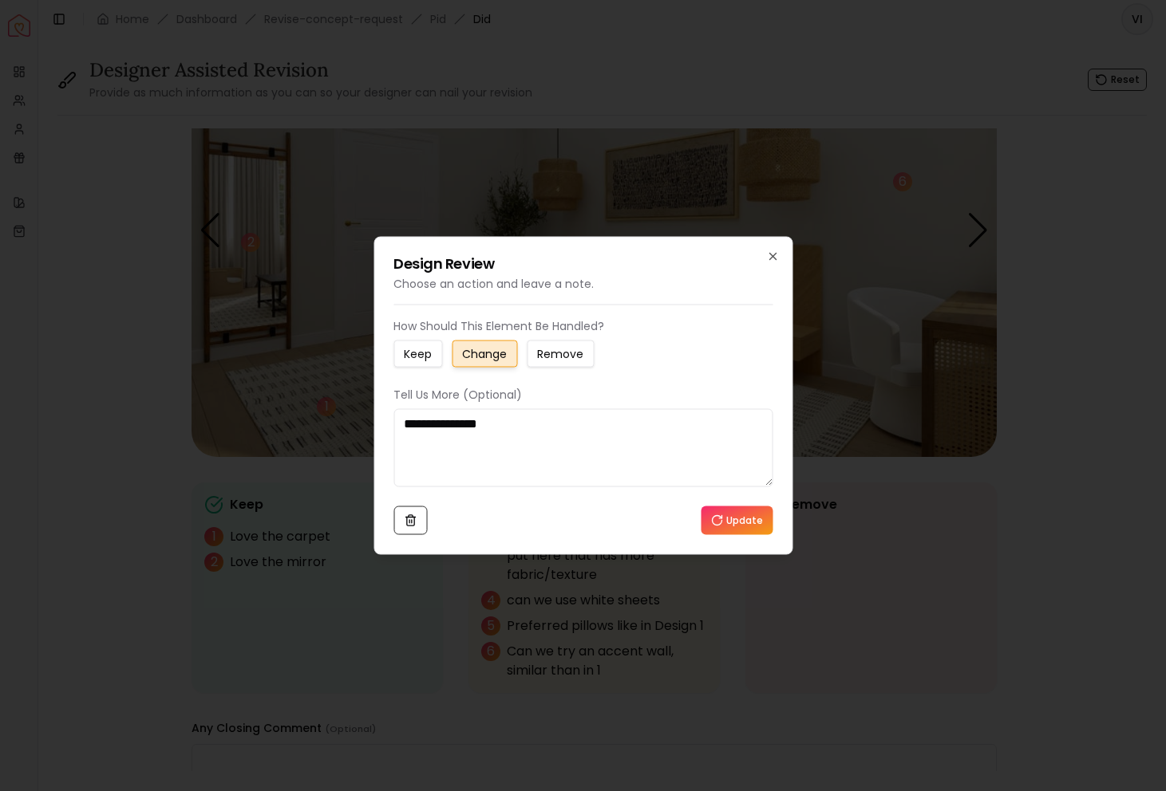
drag, startPoint x: 528, startPoint y: 244, endPoint x: 585, endPoint y: 239, distance: 56.9
click at [586, 243] on div "**********" at bounding box center [582, 396] width 419 height 318
click at [515, 439] on textarea "**********" at bounding box center [582, 448] width 379 height 78
type textarea "**********"
click at [735, 525] on button "Update" at bounding box center [737, 521] width 72 height 29
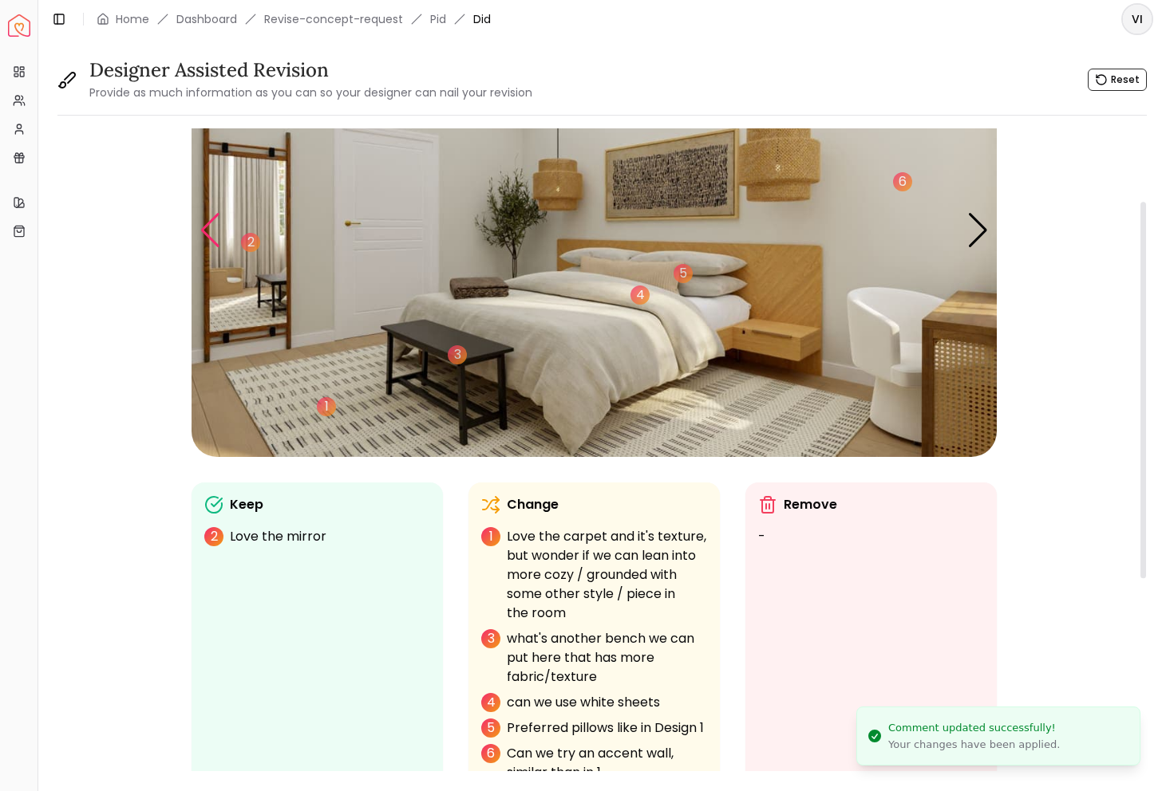
click at [201, 227] on div "Previous slide" at bounding box center [210, 230] width 22 height 35
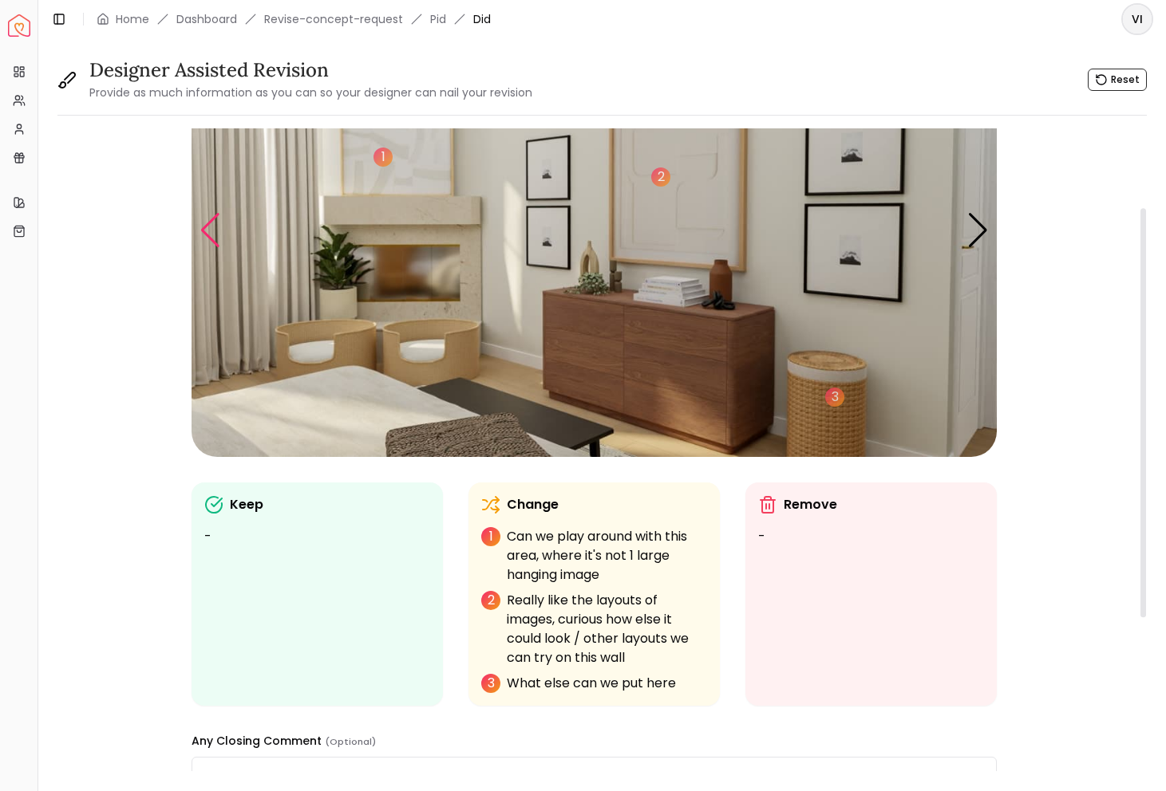
click at [205, 226] on div "Previous slide" at bounding box center [210, 230] width 22 height 35
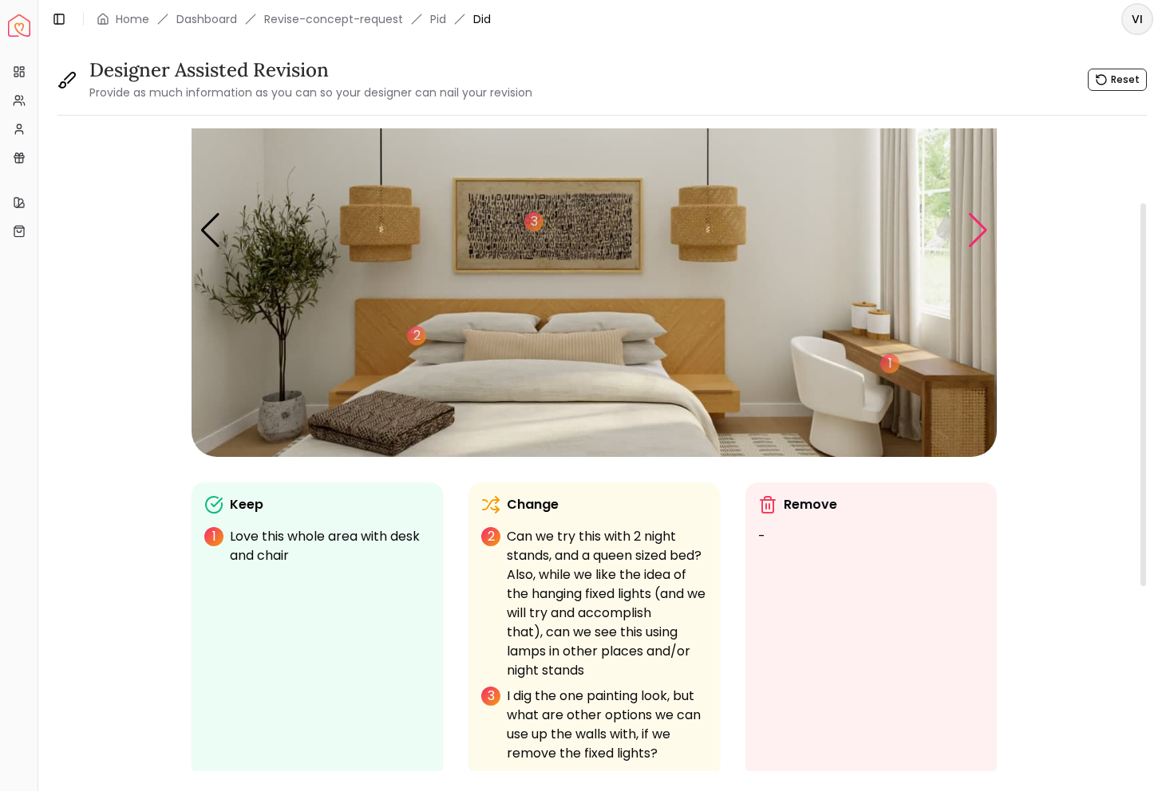
click at [982, 245] on div "Next slide" at bounding box center [978, 230] width 22 height 35
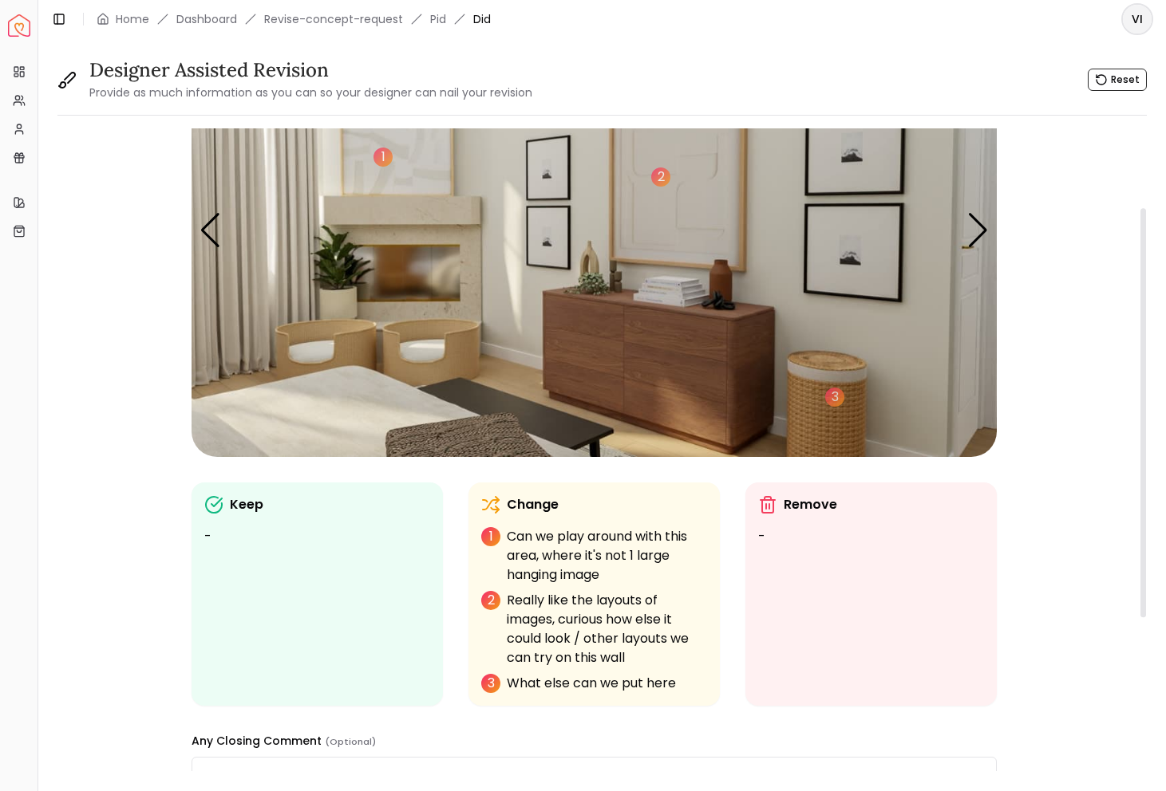
click at [366, 339] on img "3 / 5" at bounding box center [593, 230] width 805 height 453
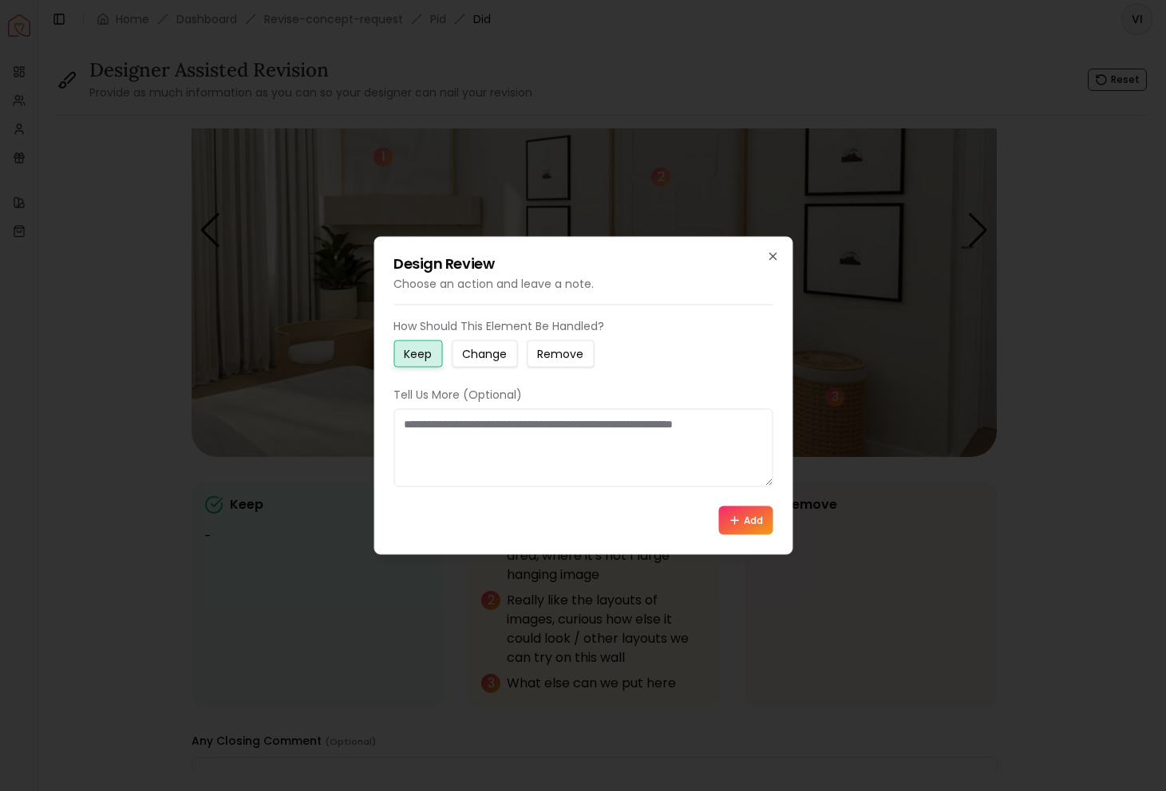
click at [475, 370] on div "How Should This Element Be Handled? Keep Change Remove Tell Us More (Optional) …" at bounding box center [582, 426] width 379 height 217
click at [478, 349] on small "Change" at bounding box center [484, 354] width 45 height 16
click at [461, 441] on textarea at bounding box center [582, 448] width 379 height 78
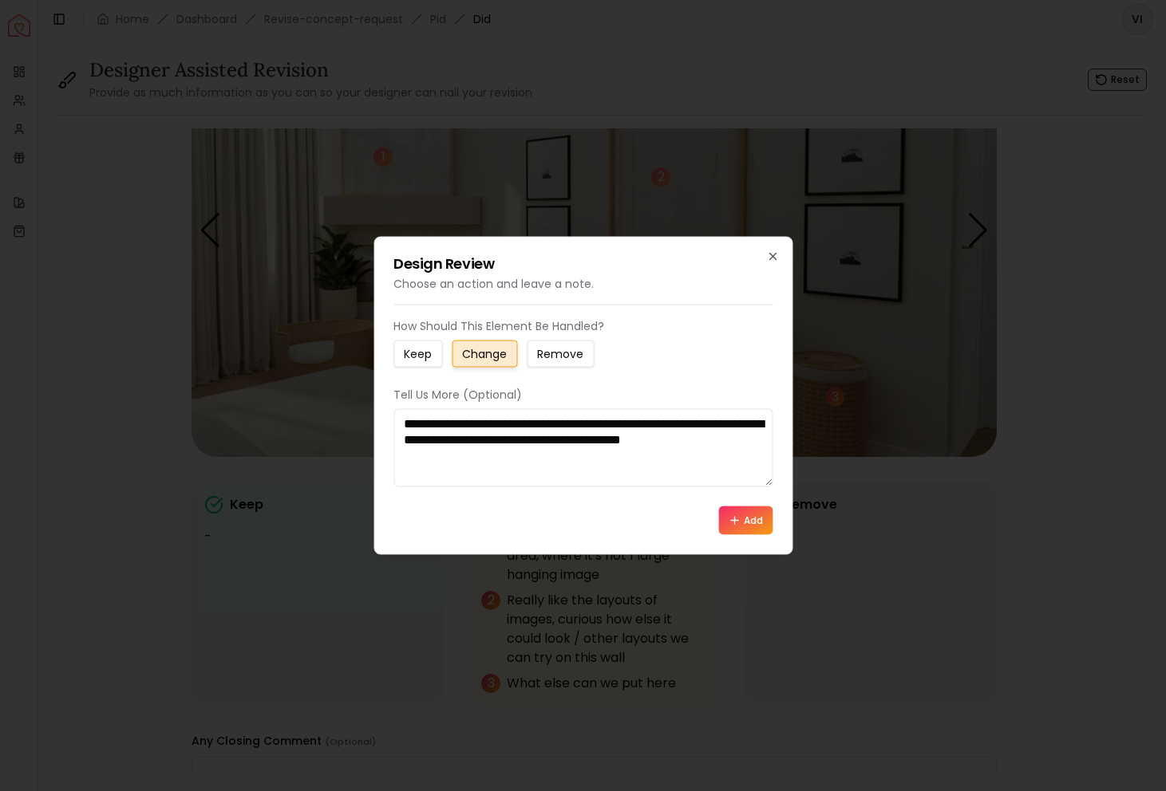
type textarea "**********"
click at [734, 524] on icon at bounding box center [734, 520] width 0 height 7
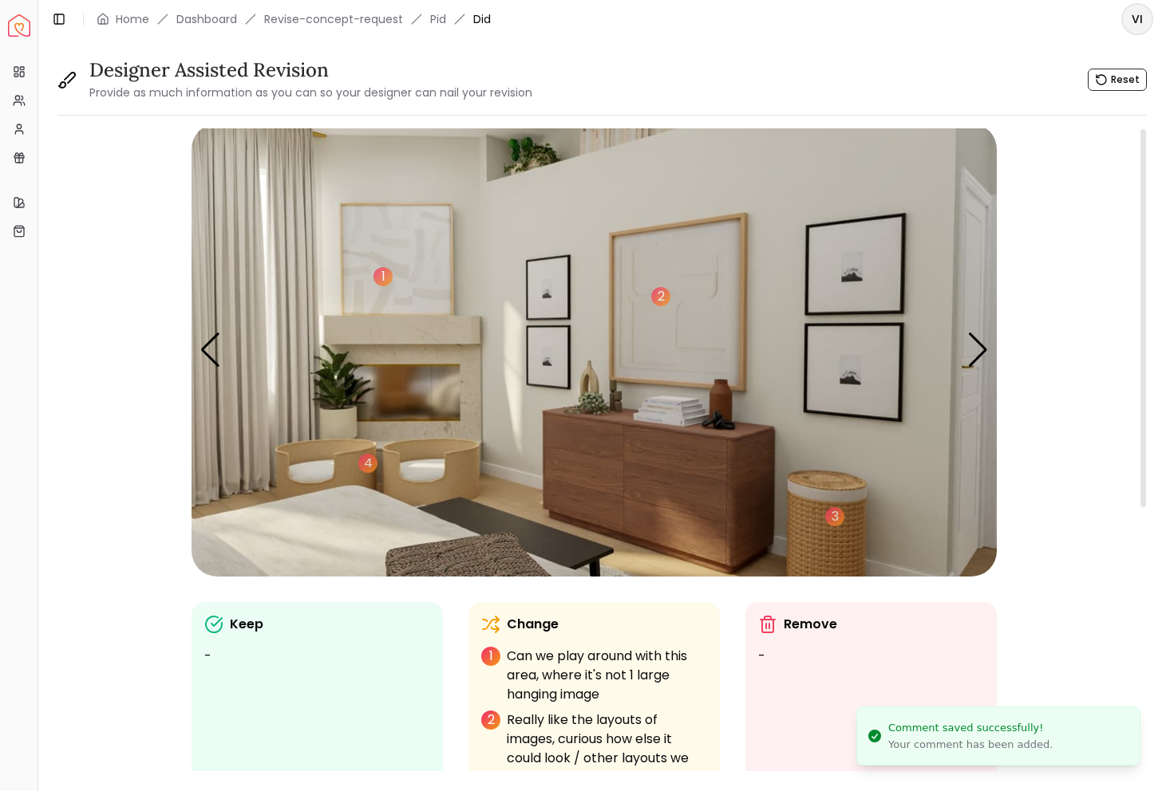
scroll to position [0, 0]
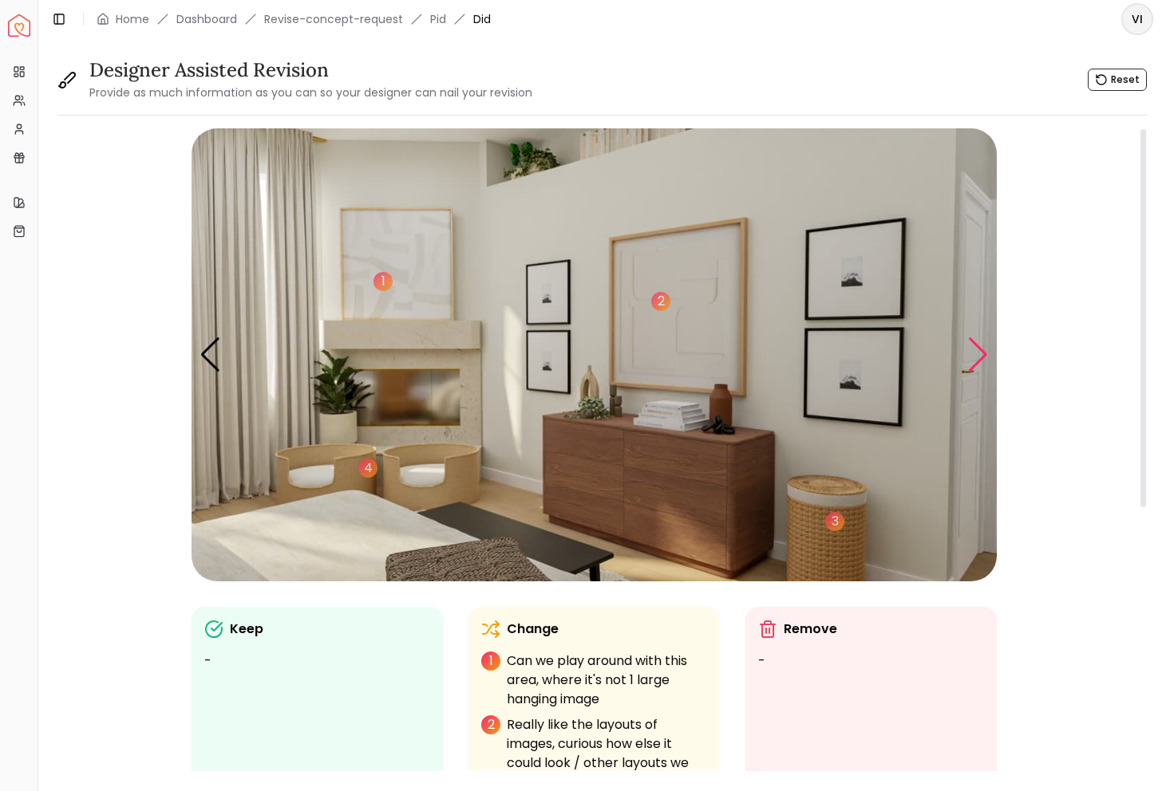
click at [973, 352] on div "Next slide" at bounding box center [978, 355] width 22 height 35
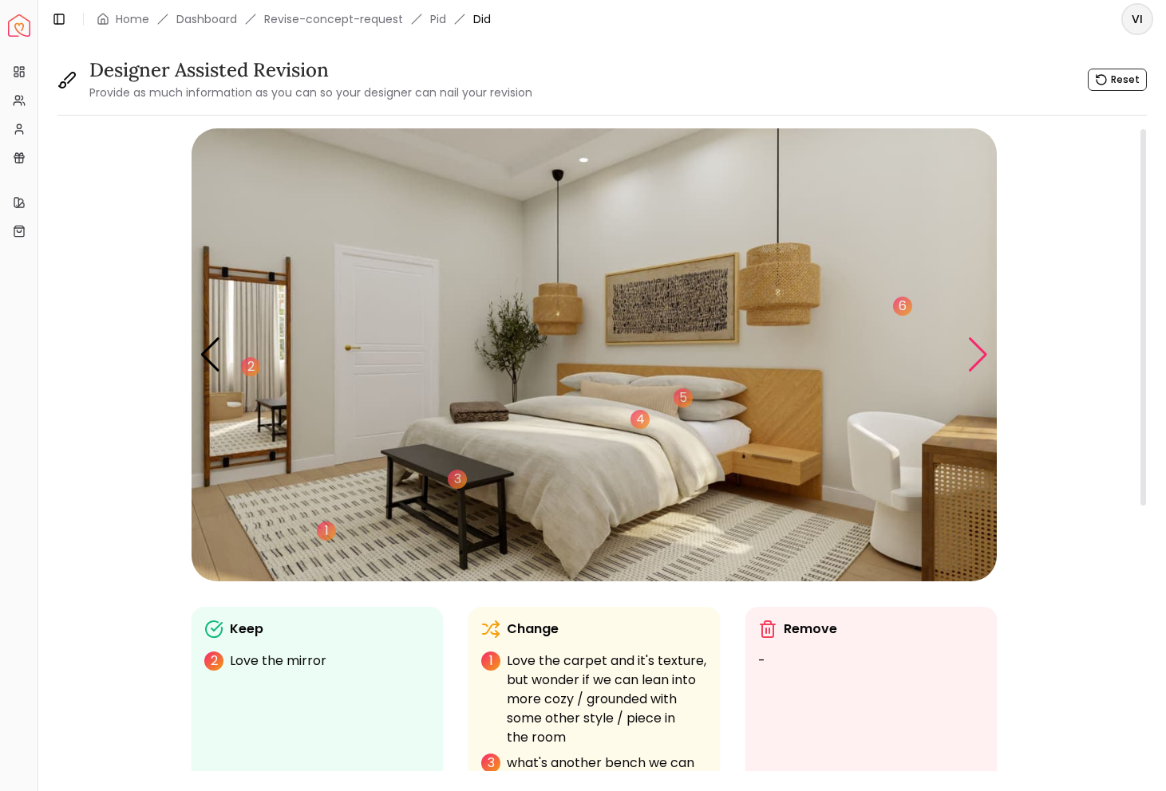
click at [973, 352] on div "Next slide" at bounding box center [978, 355] width 22 height 35
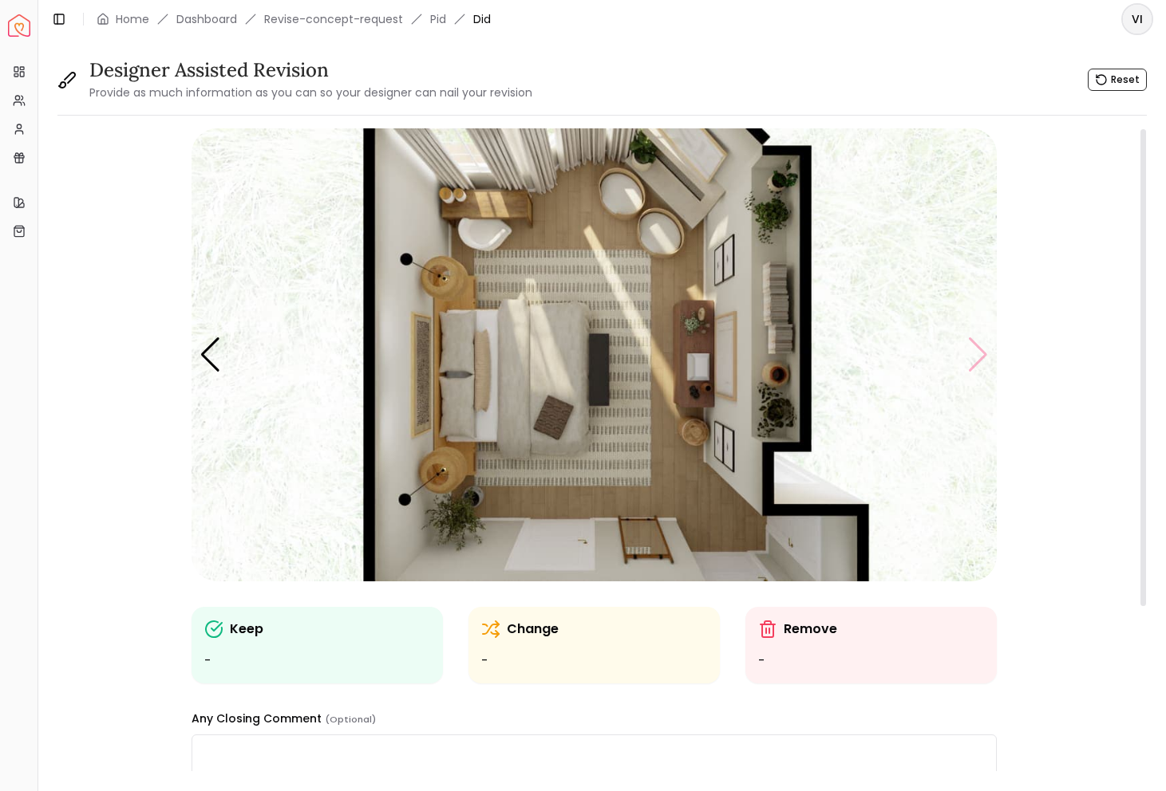
click at [973, 352] on img "5 / 5" at bounding box center [593, 354] width 805 height 453
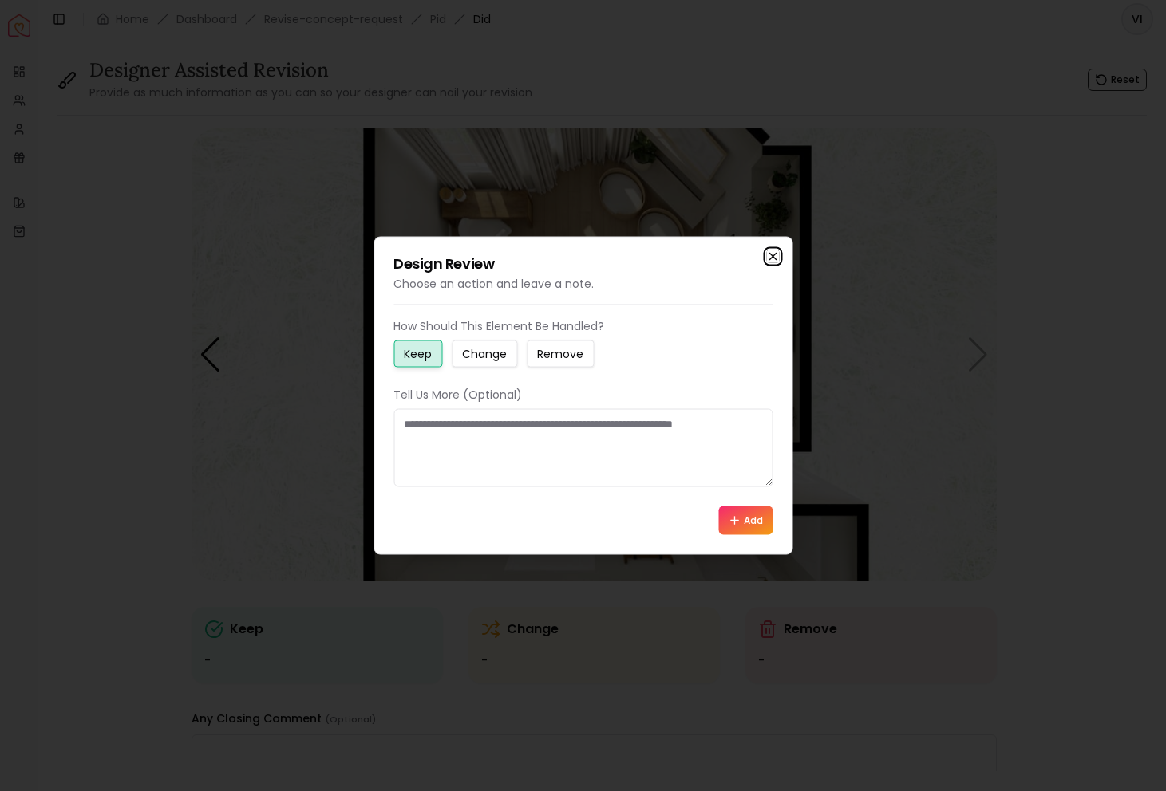
click at [766, 255] on icon "button" at bounding box center [772, 257] width 13 height 13
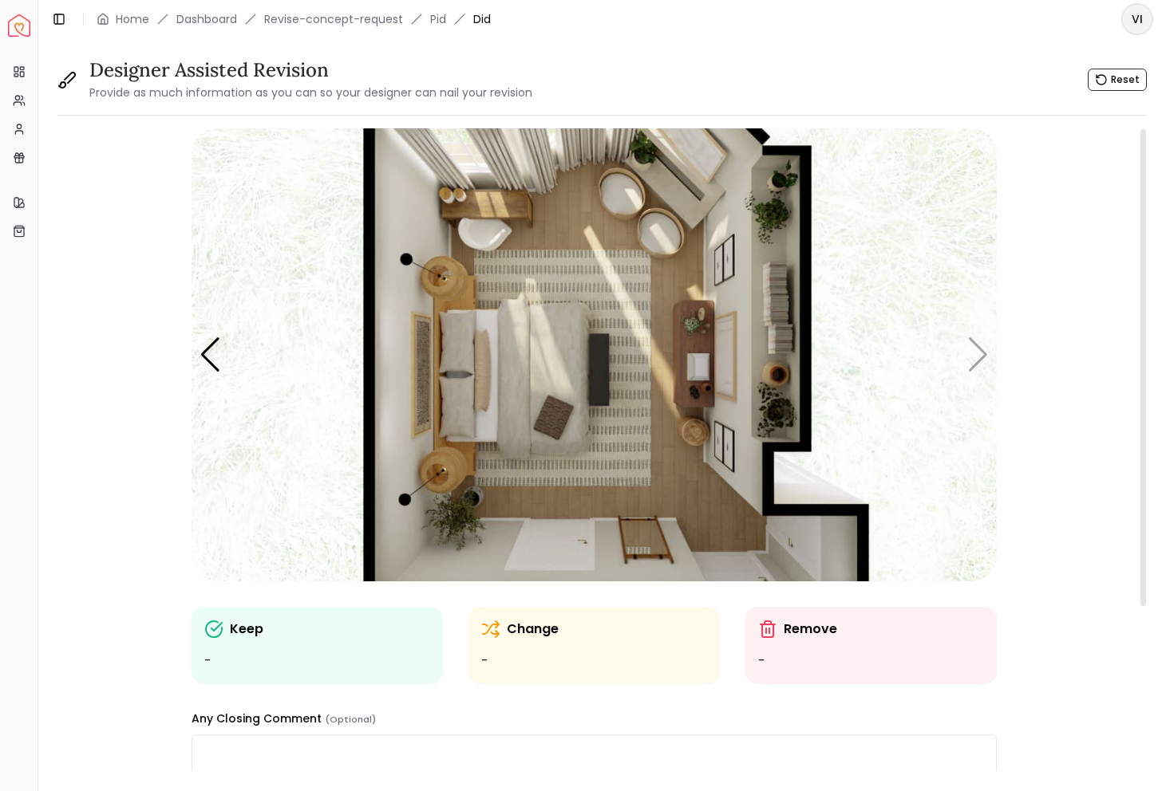
click at [227, 347] on img "5 / 5" at bounding box center [593, 354] width 805 height 453
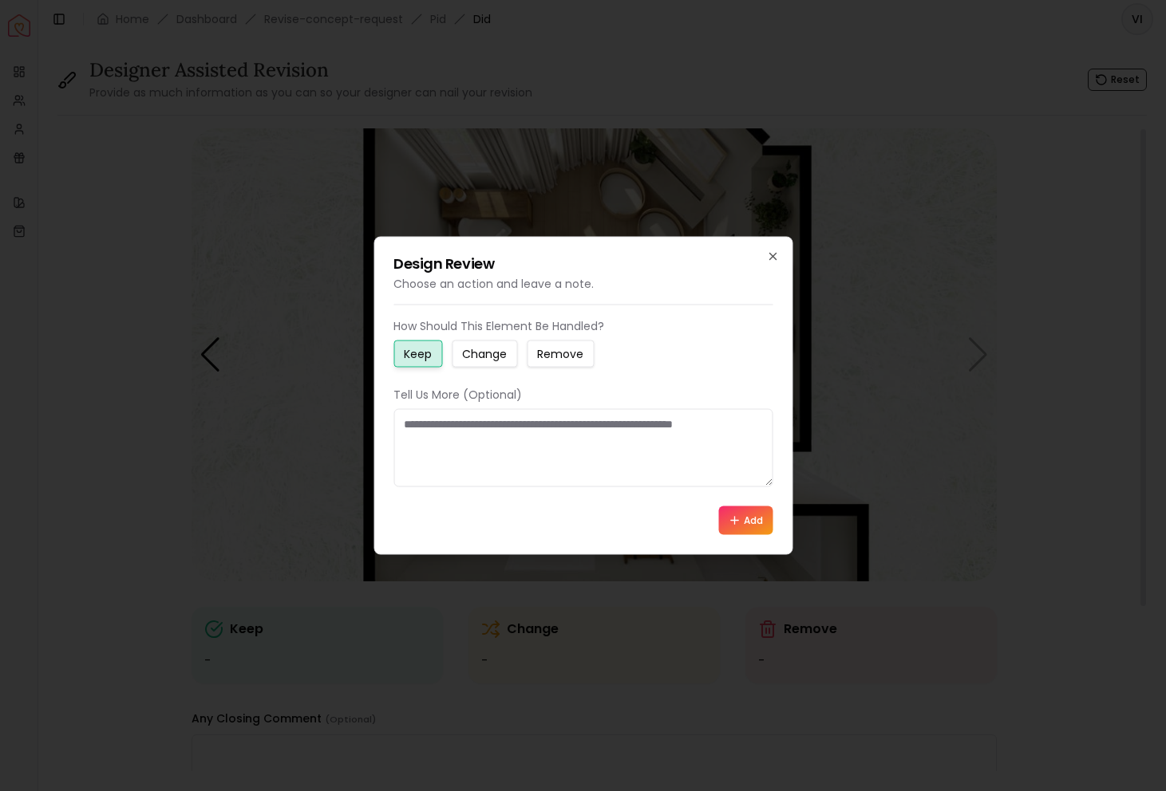
click at [229, 346] on div at bounding box center [583, 395] width 1166 height 791
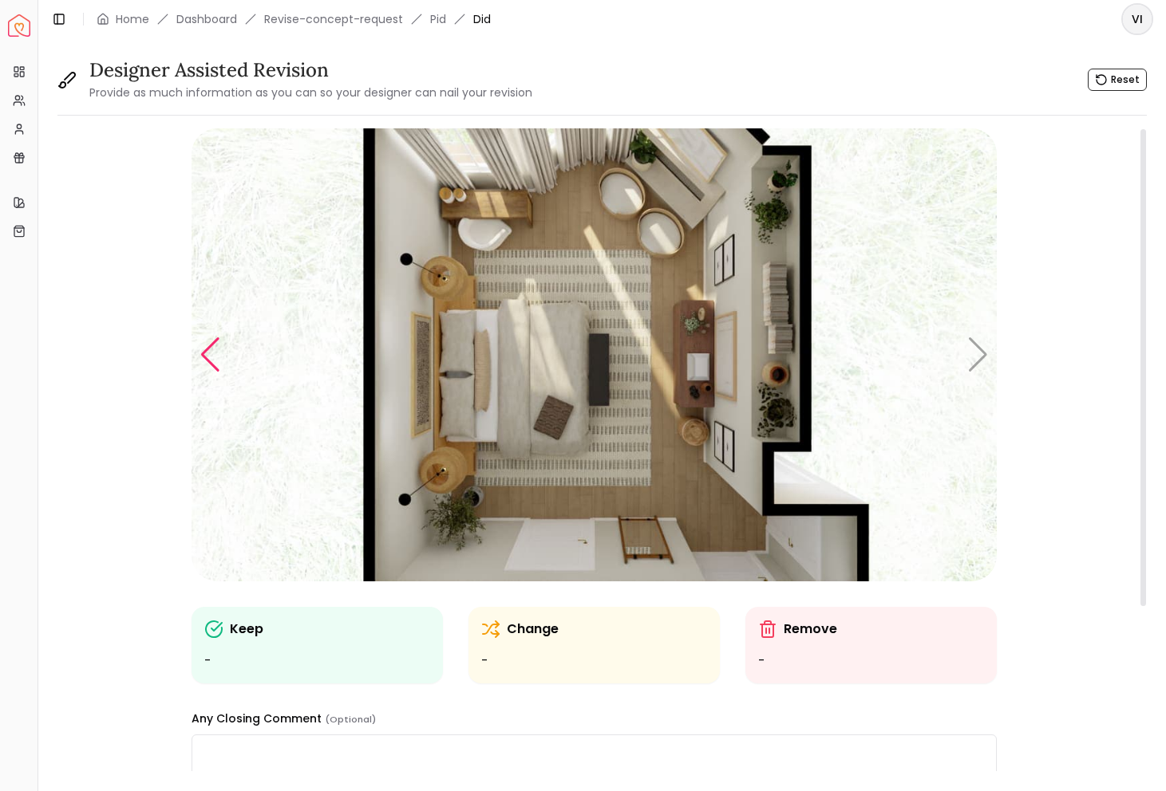
click at [219, 346] on div "Previous slide" at bounding box center [210, 355] width 22 height 35
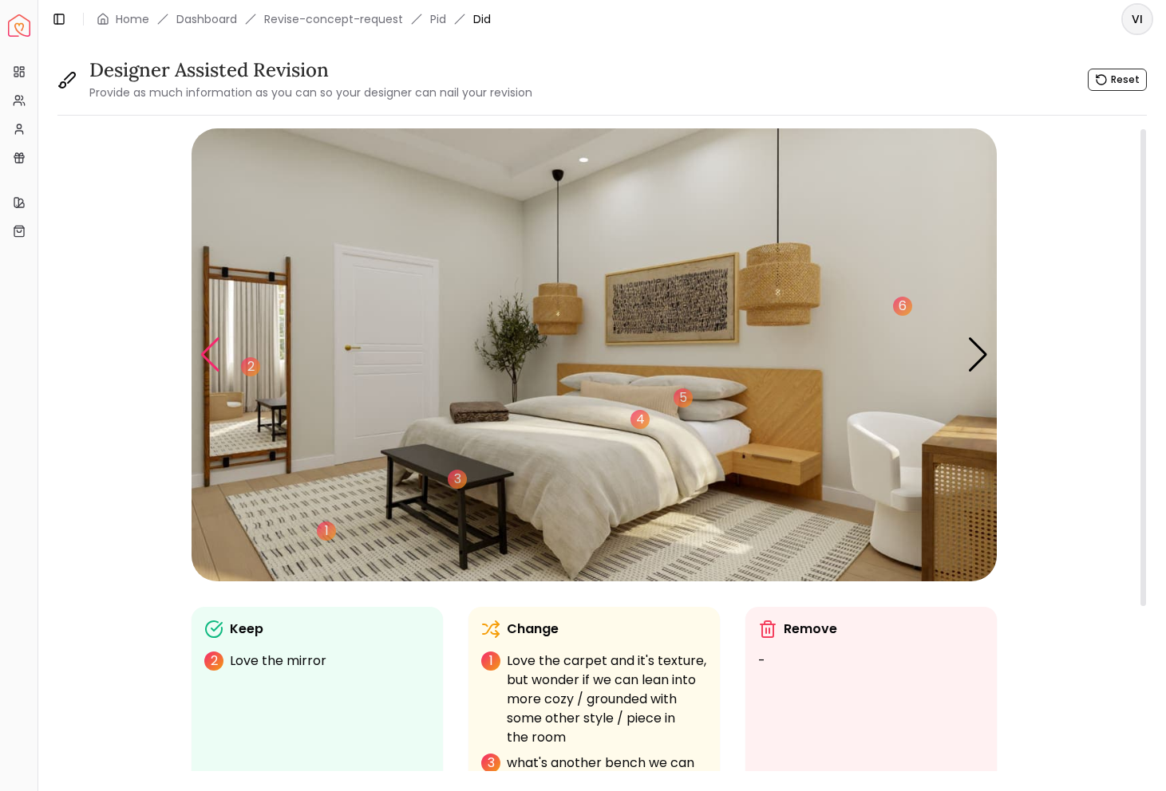
click at [219, 346] on div "Previous slide" at bounding box center [210, 355] width 22 height 35
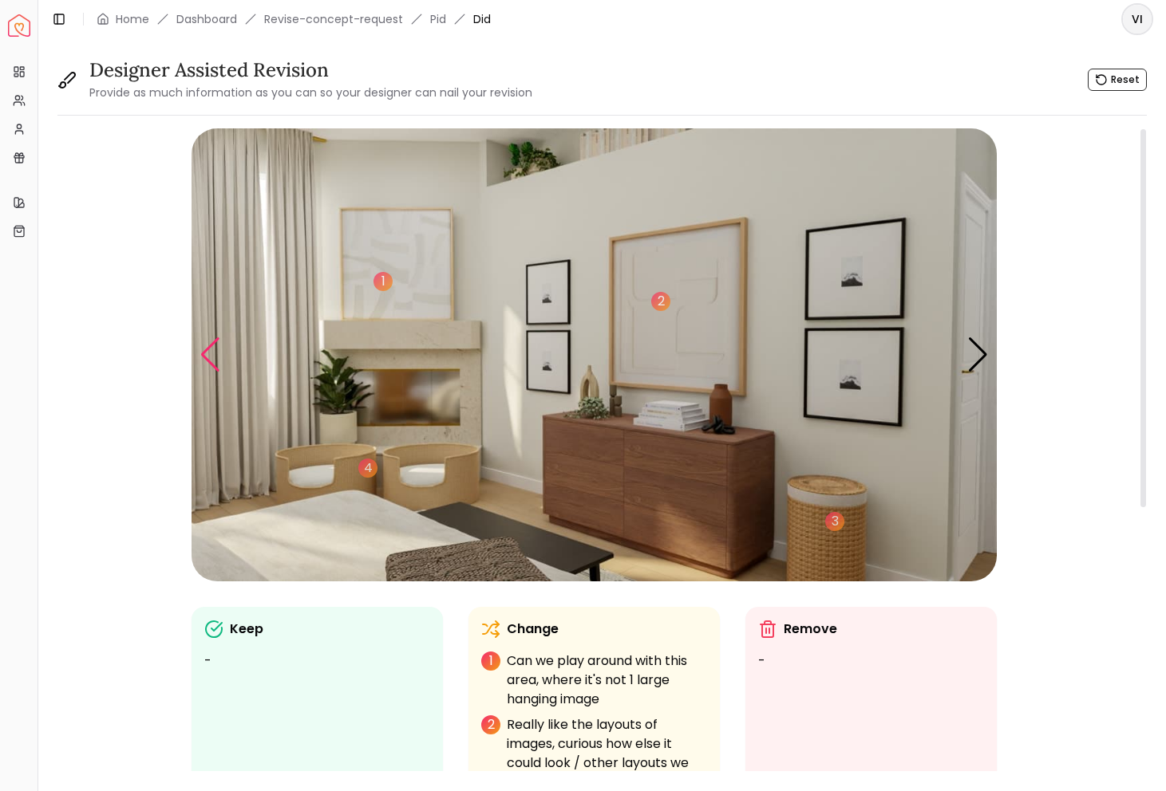
click at [219, 346] on div "Previous slide" at bounding box center [210, 355] width 22 height 35
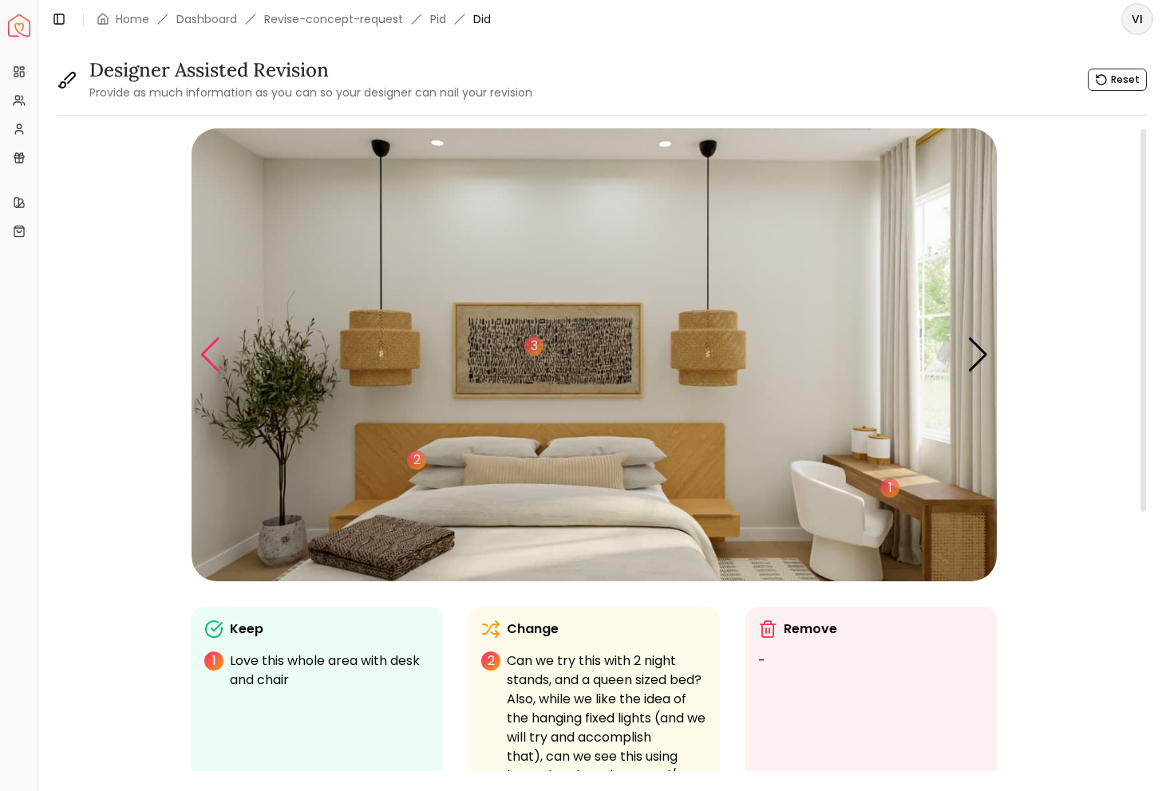
click at [219, 346] on div "Previous slide" at bounding box center [210, 355] width 22 height 35
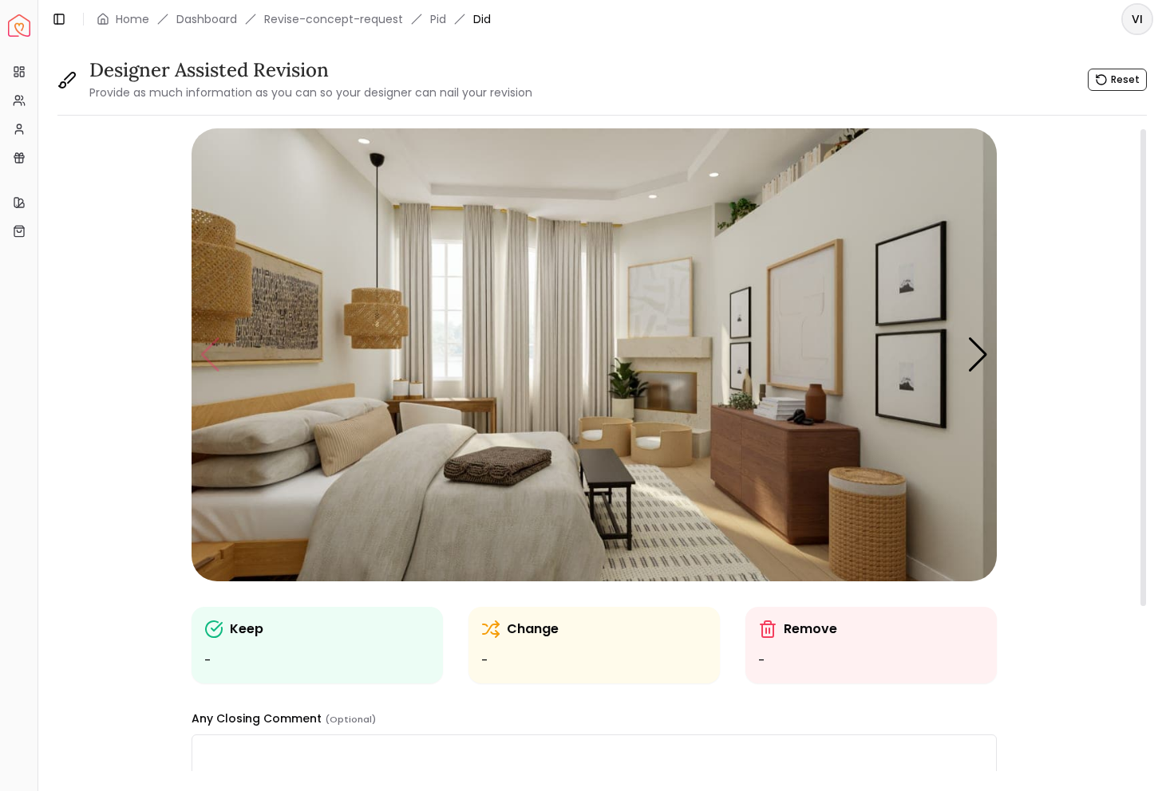
click at [219, 346] on img "1 / 5" at bounding box center [593, 354] width 805 height 453
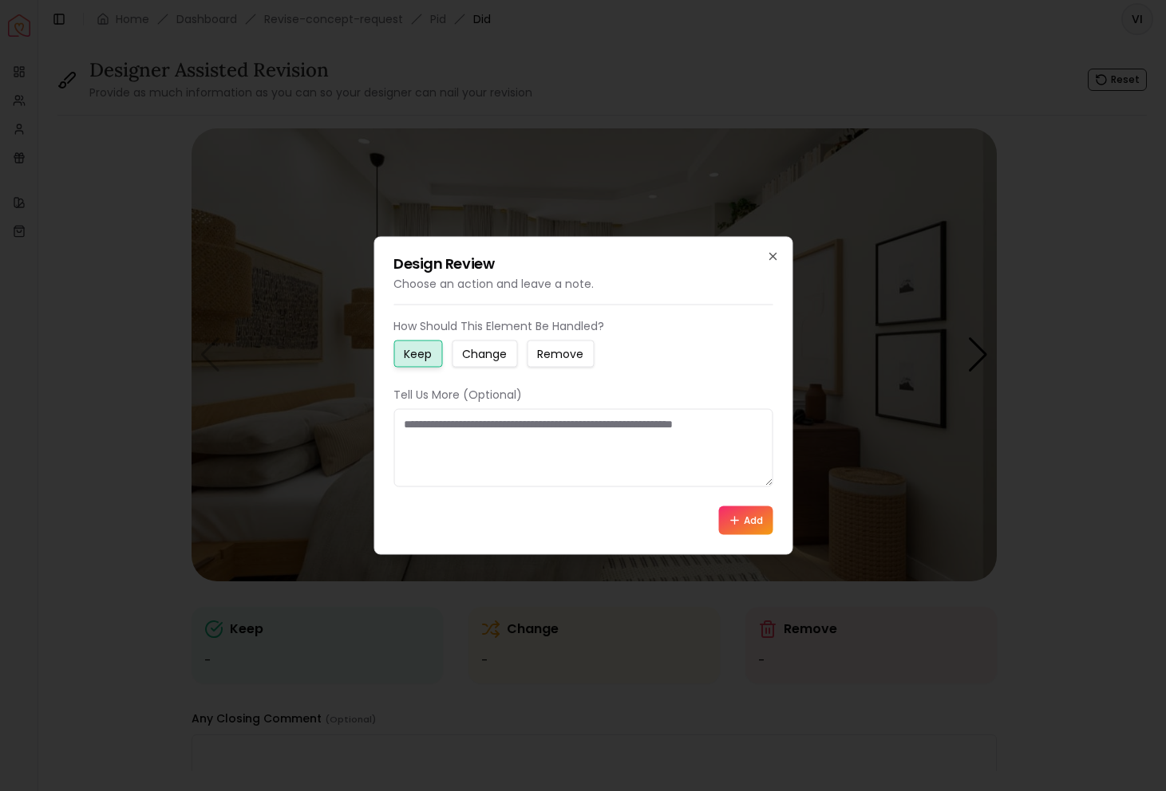
click at [879, 298] on div at bounding box center [583, 395] width 1166 height 791
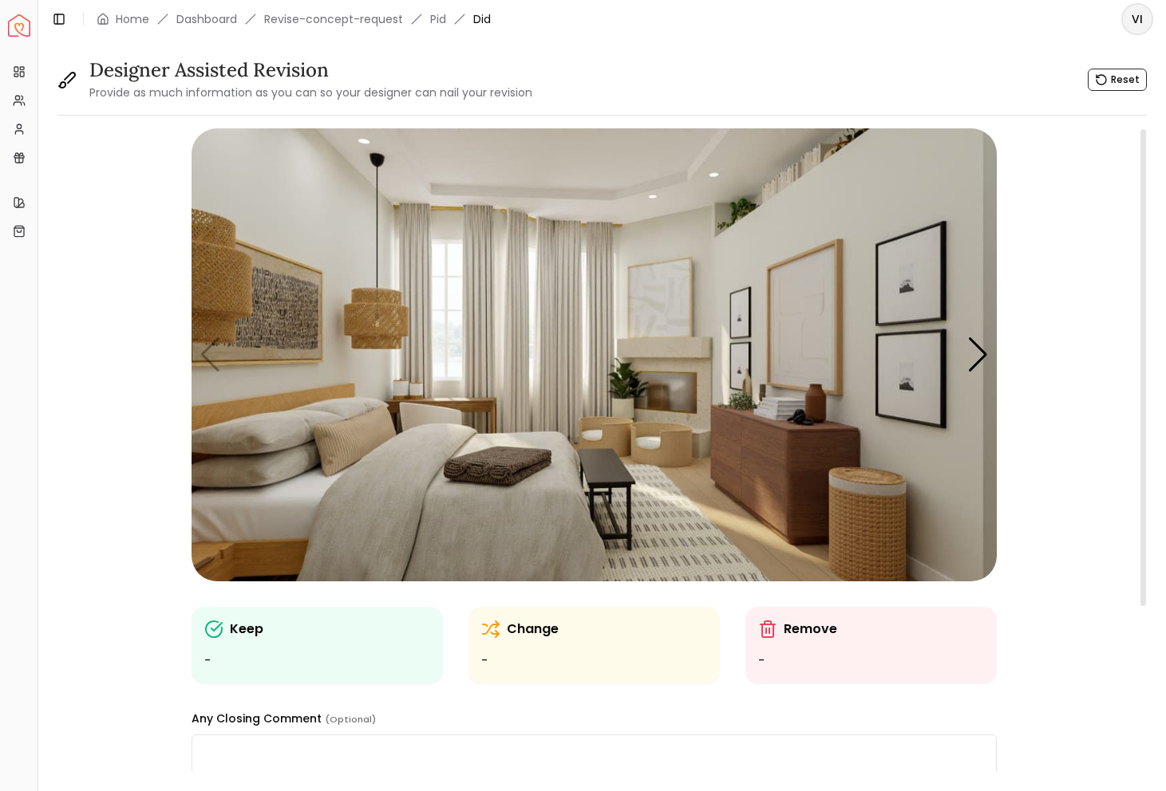
click at [623, 397] on img "1 / 5" at bounding box center [593, 354] width 805 height 453
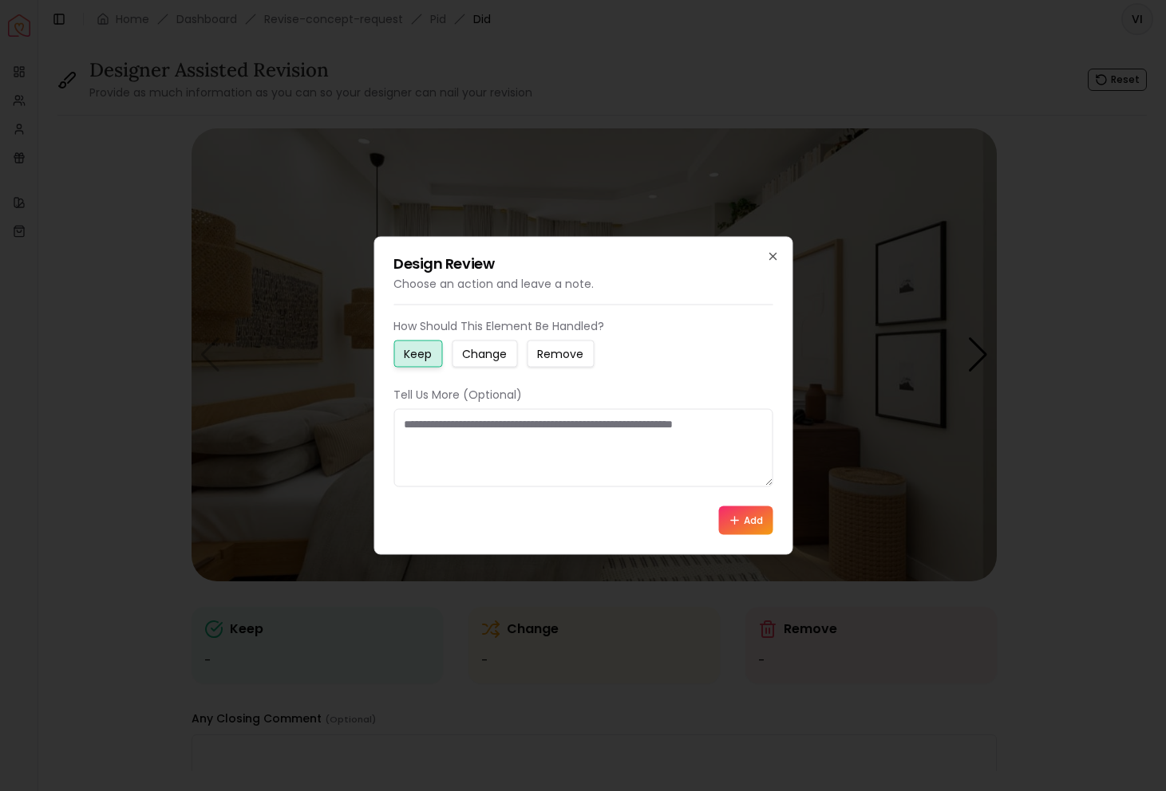
click at [508, 373] on div "How Should This Element Be Handled? Keep Change Remove Tell Us More (Optional) …" at bounding box center [582, 426] width 379 height 217
click at [489, 361] on small "Change" at bounding box center [484, 354] width 45 height 16
click at [489, 411] on textarea at bounding box center [582, 448] width 379 height 78
type textarea "**********"
click at [752, 518] on button "Add" at bounding box center [745, 521] width 54 height 29
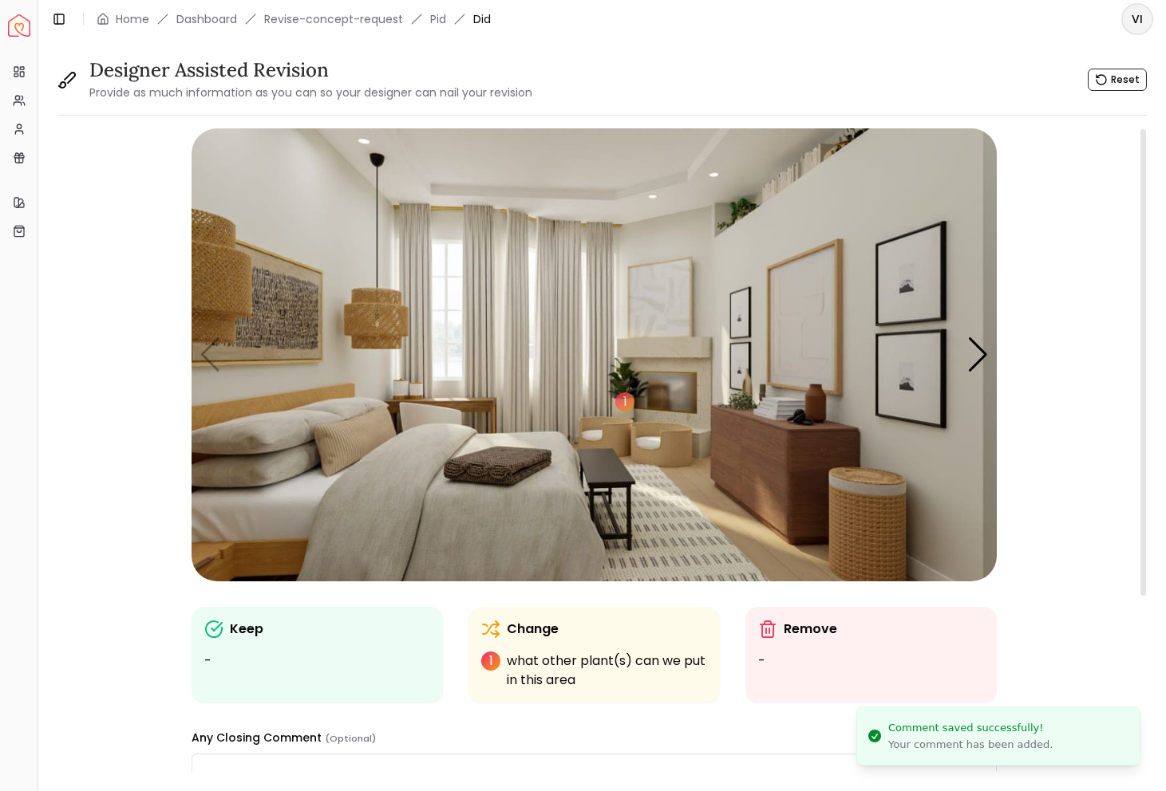
scroll to position [257, 0]
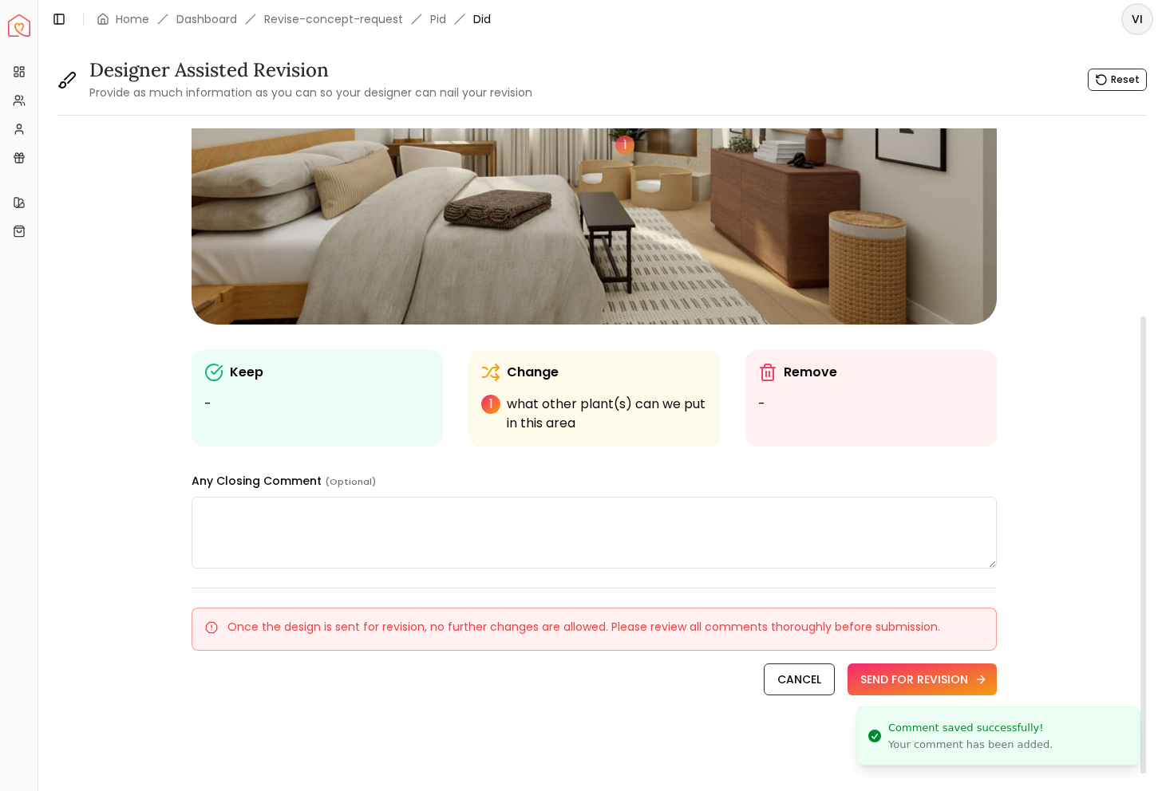
click at [895, 677] on button "SEND FOR REVISION" at bounding box center [921, 680] width 149 height 32
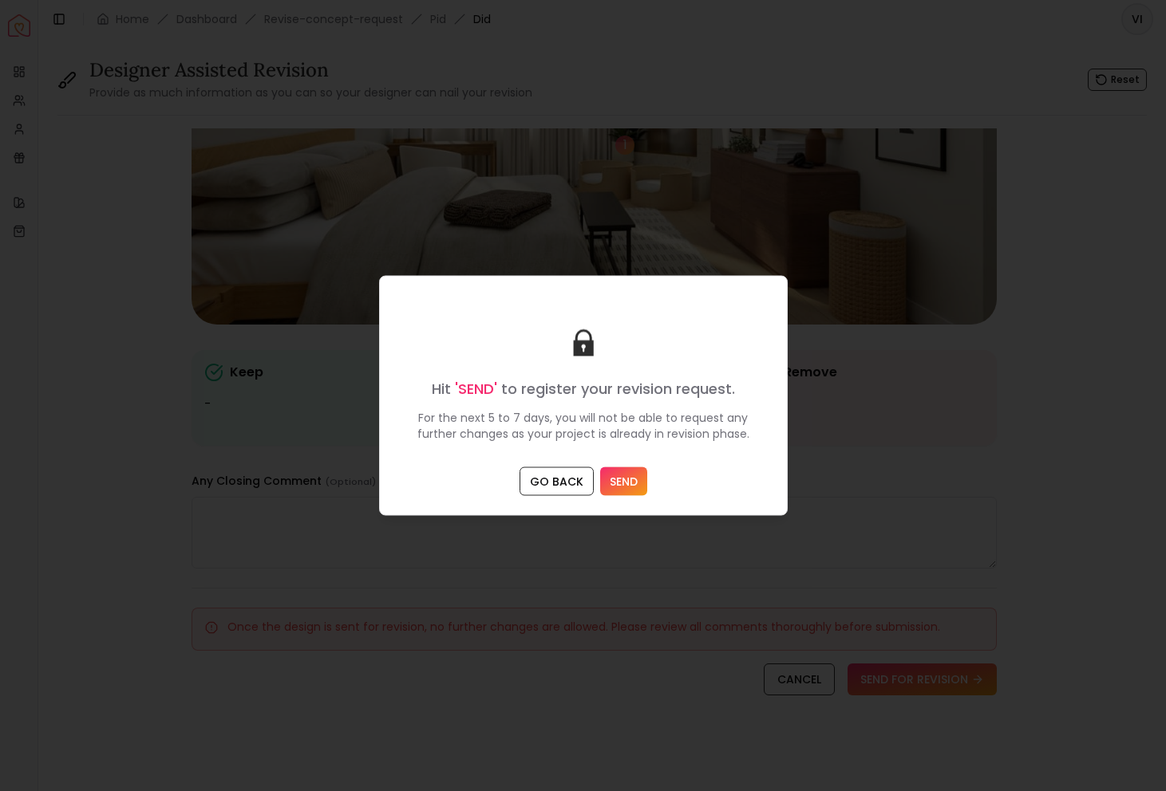
click at [626, 473] on button "SEND" at bounding box center [623, 482] width 47 height 29
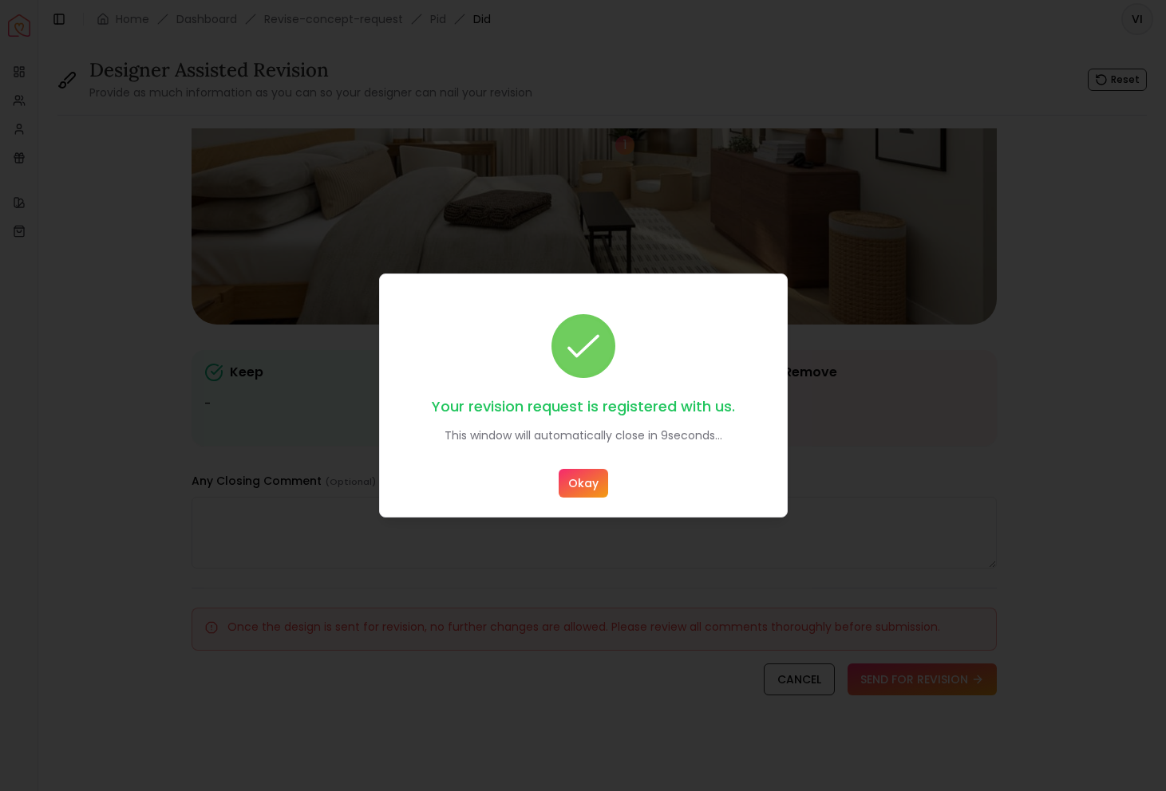
click at [586, 488] on button "Okay" at bounding box center [583, 483] width 49 height 29
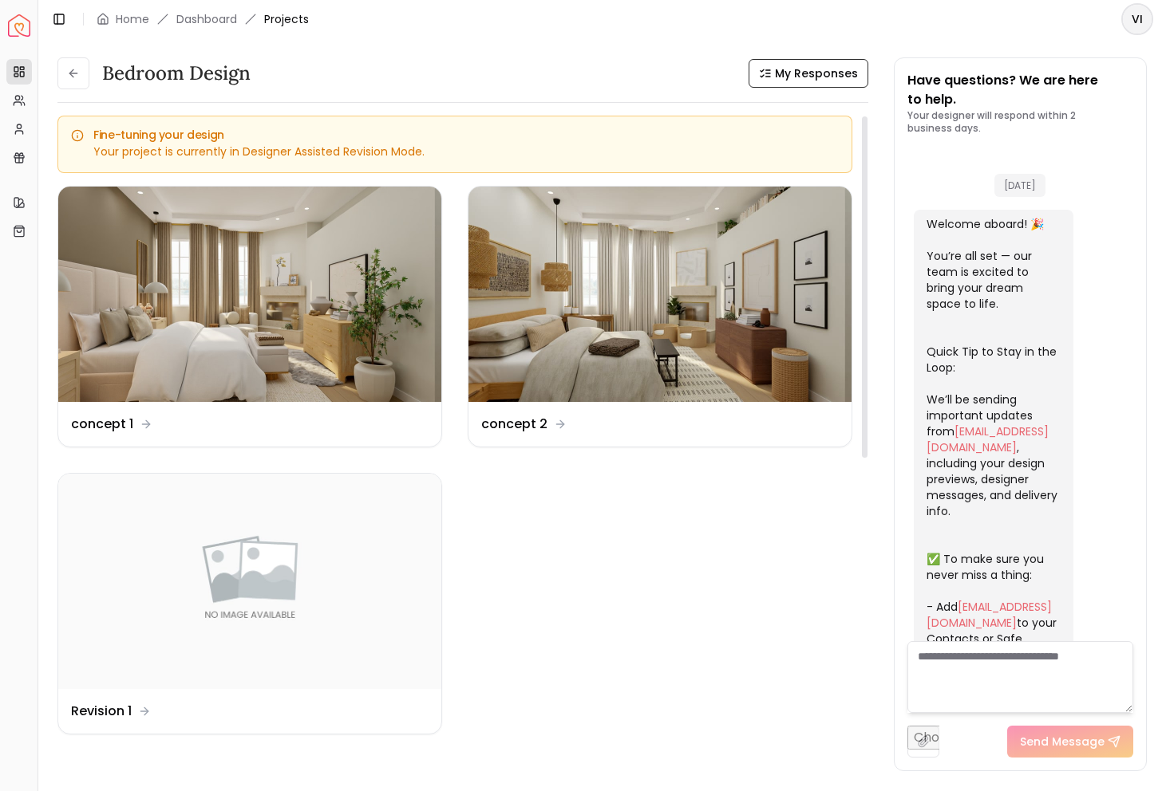
scroll to position [1657, 0]
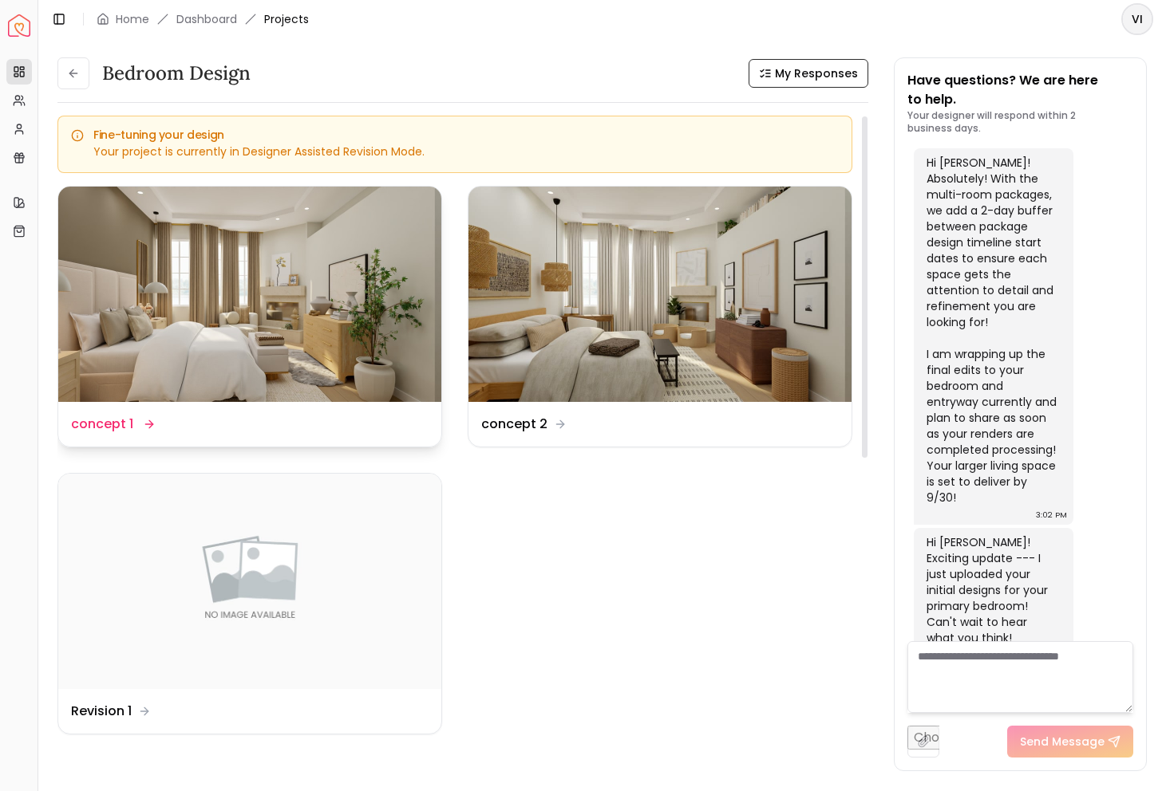
click at [290, 271] on img at bounding box center [249, 294] width 383 height 215
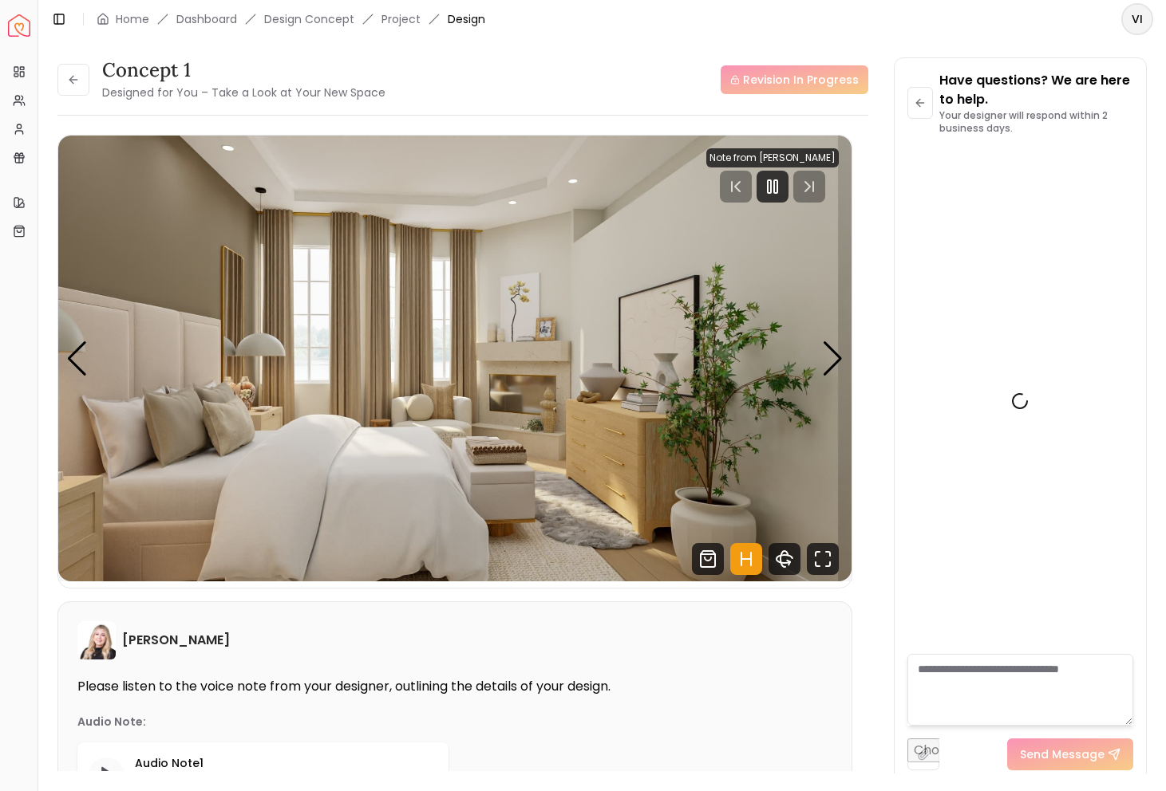
scroll to position [1644, 0]
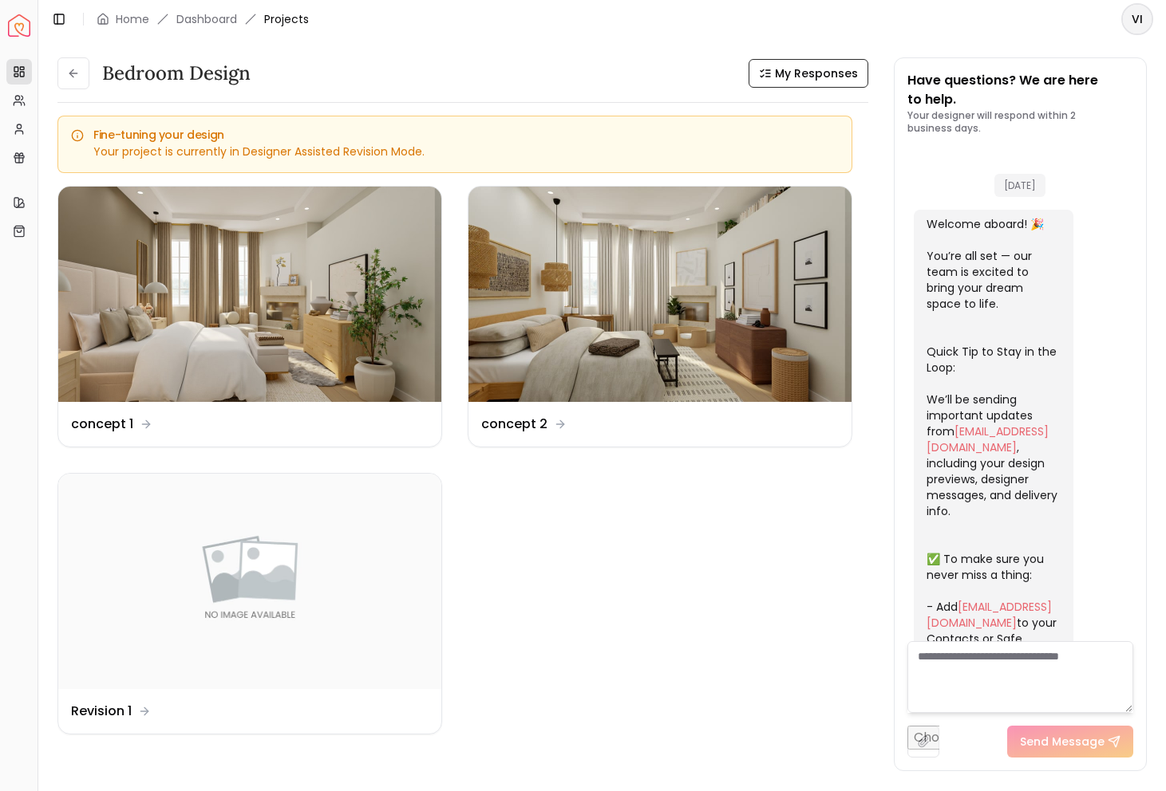
scroll to position [1657, 0]
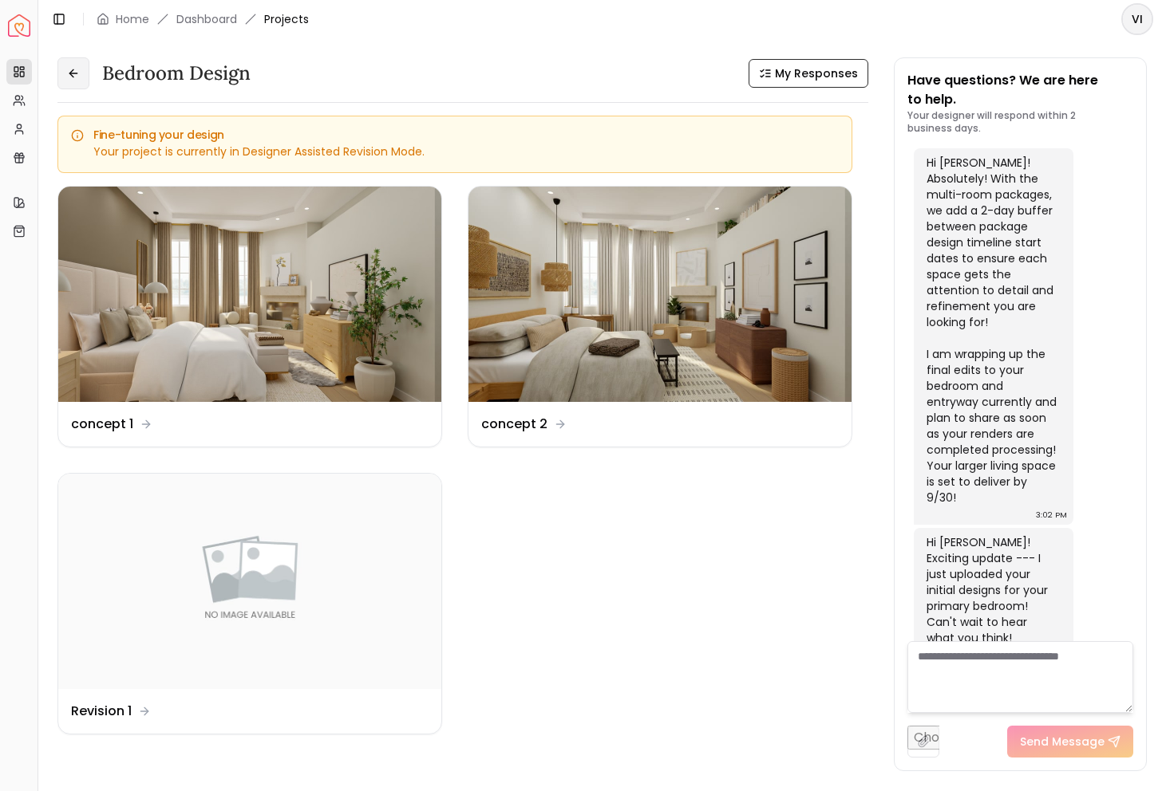
click at [67, 68] on icon at bounding box center [73, 73] width 13 height 13
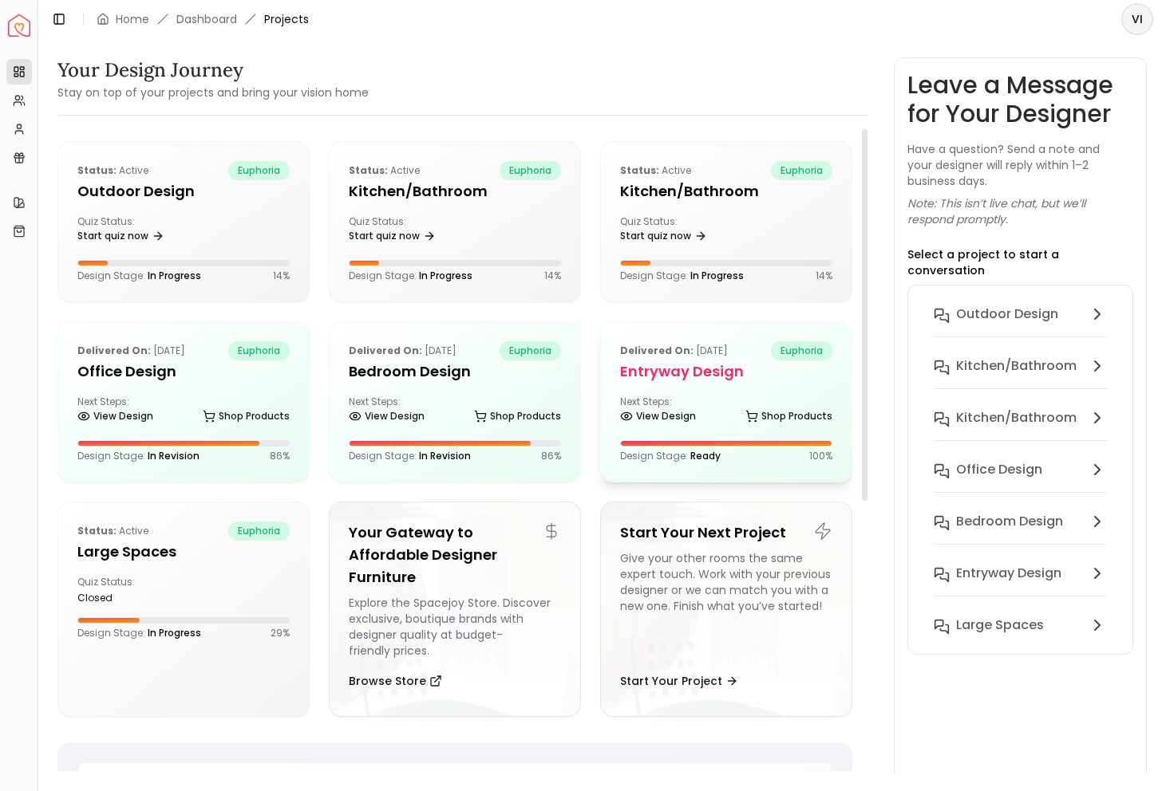
click at [694, 363] on h5 "entryway design" at bounding box center [726, 372] width 212 height 22
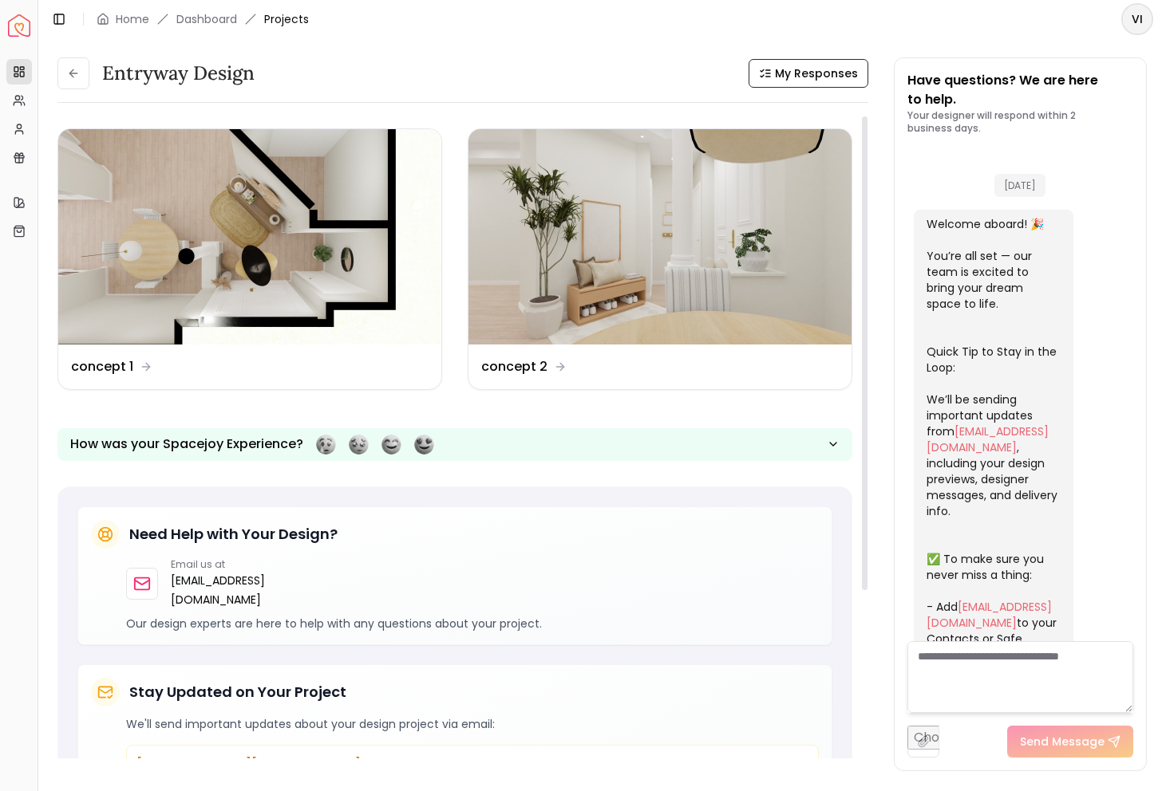
scroll to position [2444, 0]
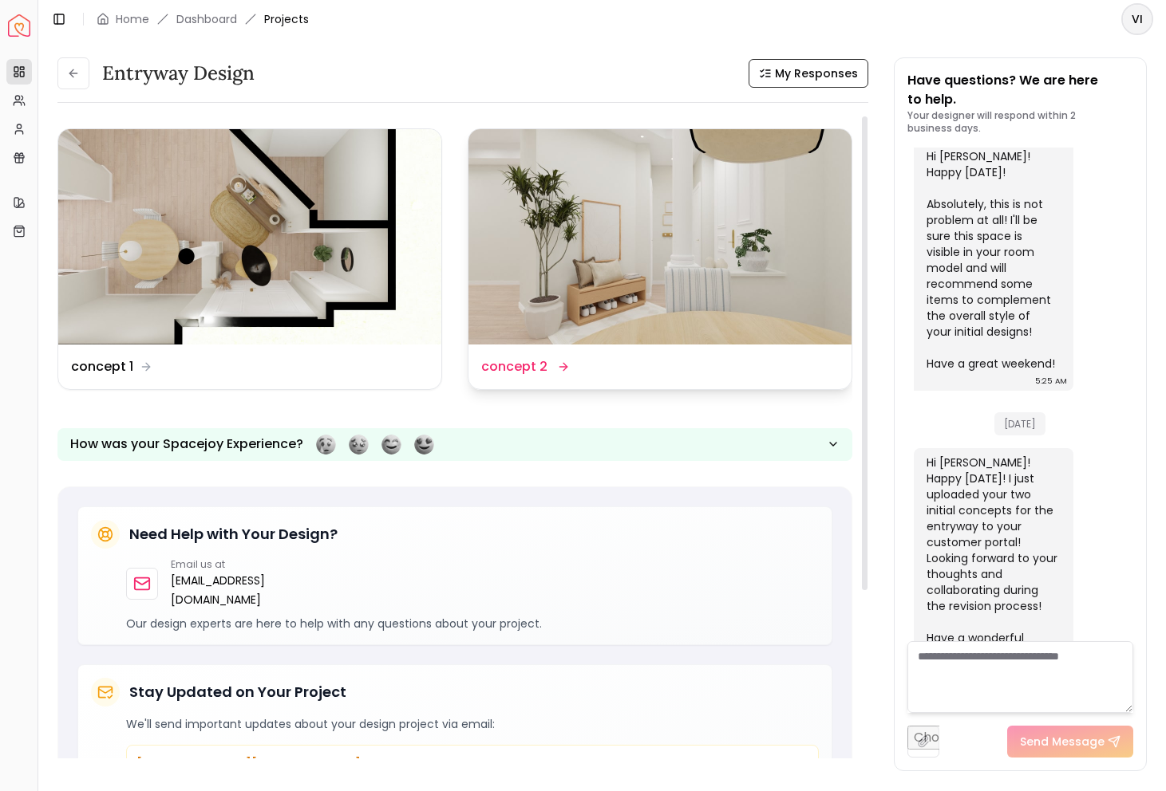
click at [618, 255] on img at bounding box center [659, 236] width 383 height 215
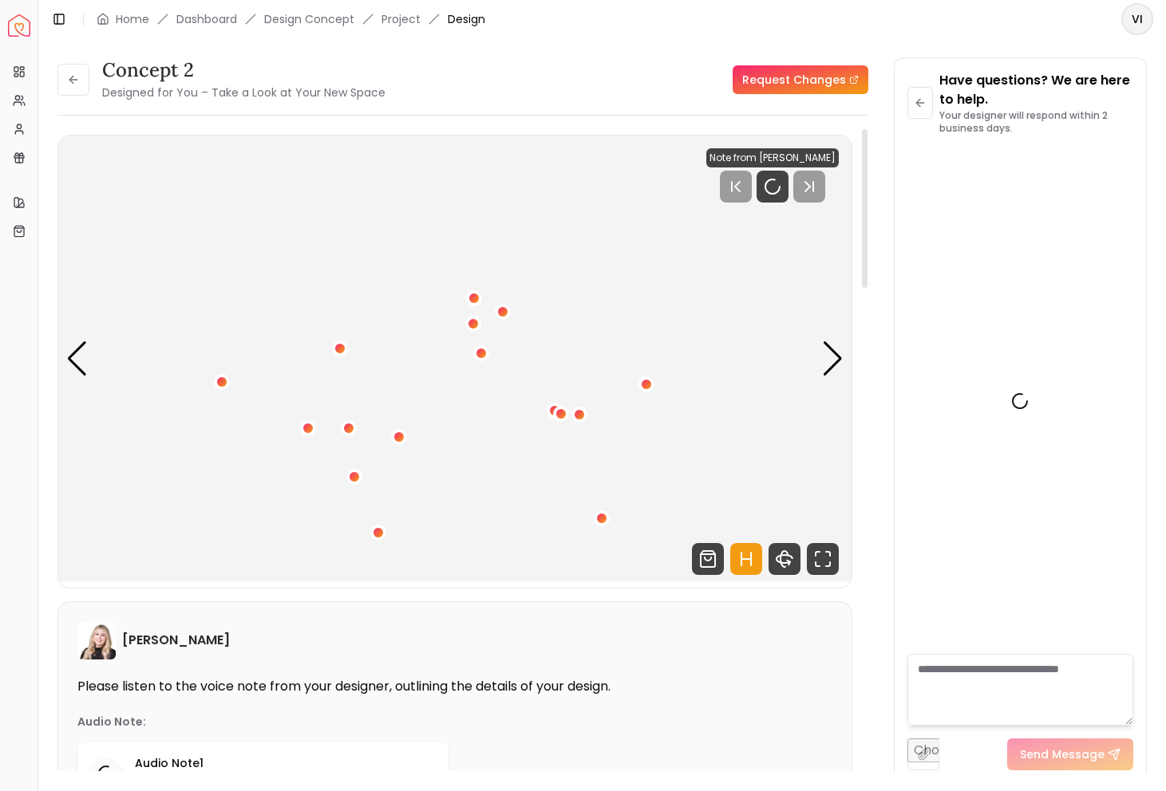
scroll to position [2431, 0]
